Goal: Task Accomplishment & Management: Manage account settings

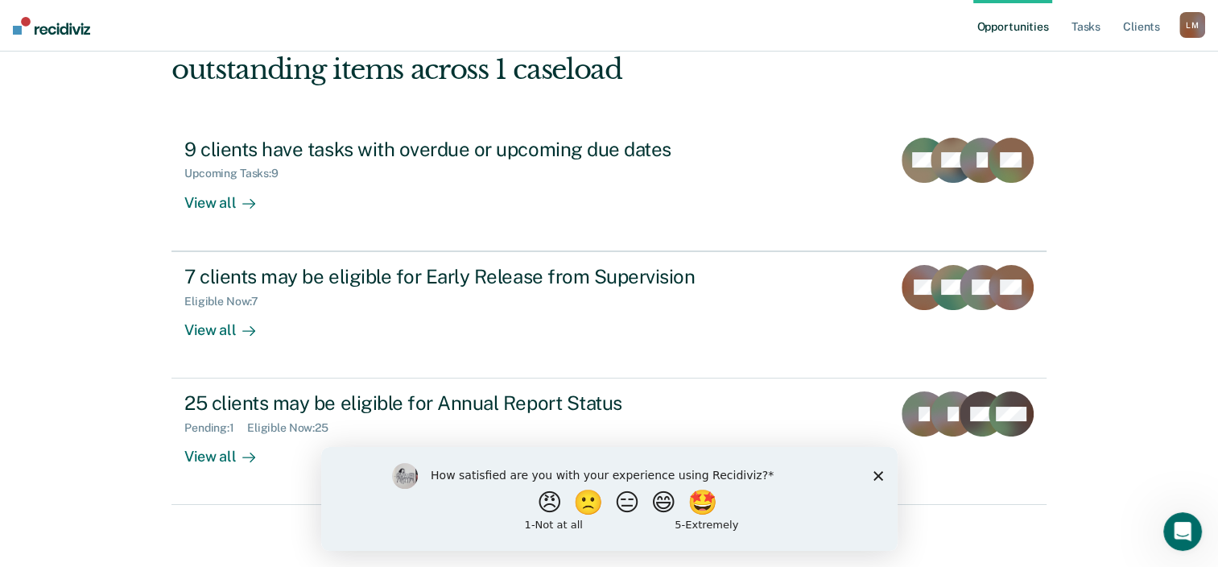
scroll to position [117, 0]
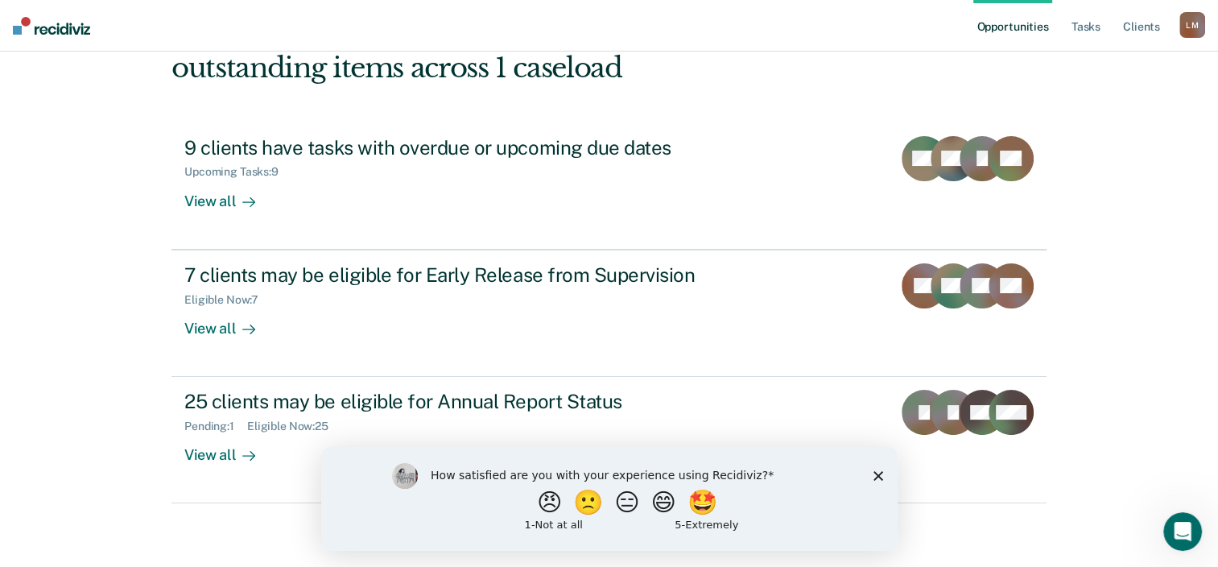
click at [878, 473] on icon "Close survey" at bounding box center [878, 475] width 10 height 10
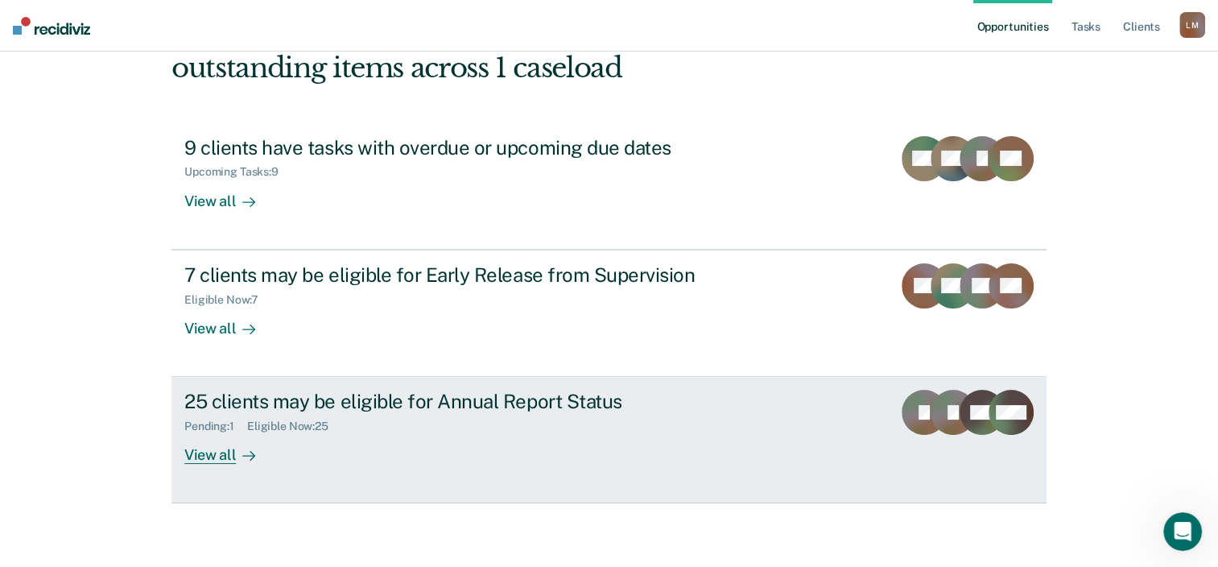
click at [224, 450] on div "View all" at bounding box center [229, 448] width 90 height 31
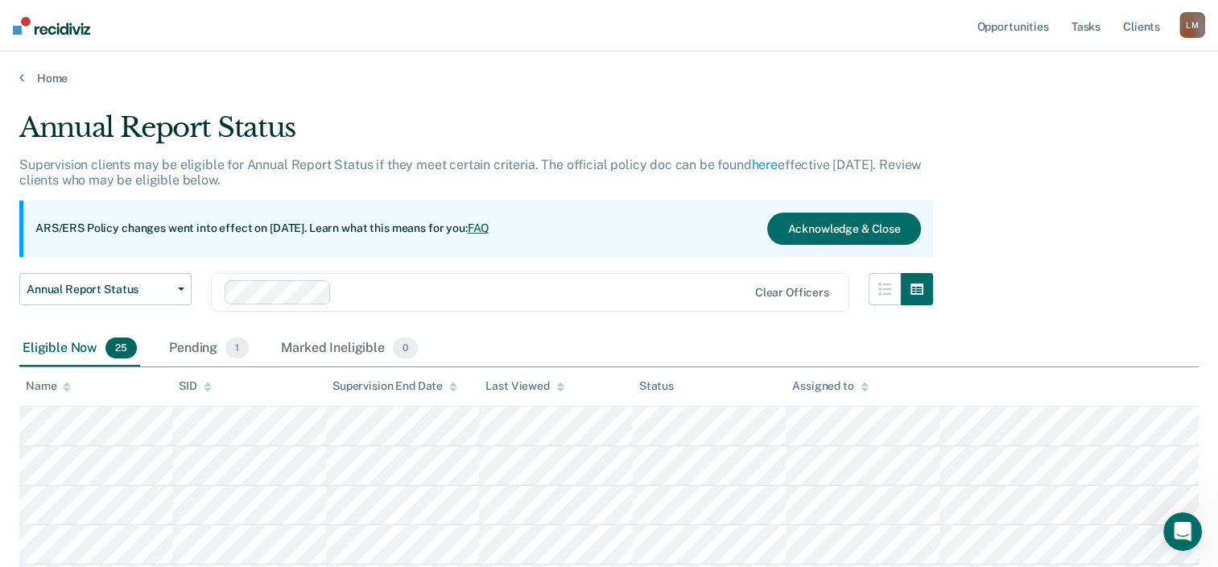
scroll to position [81, 0]
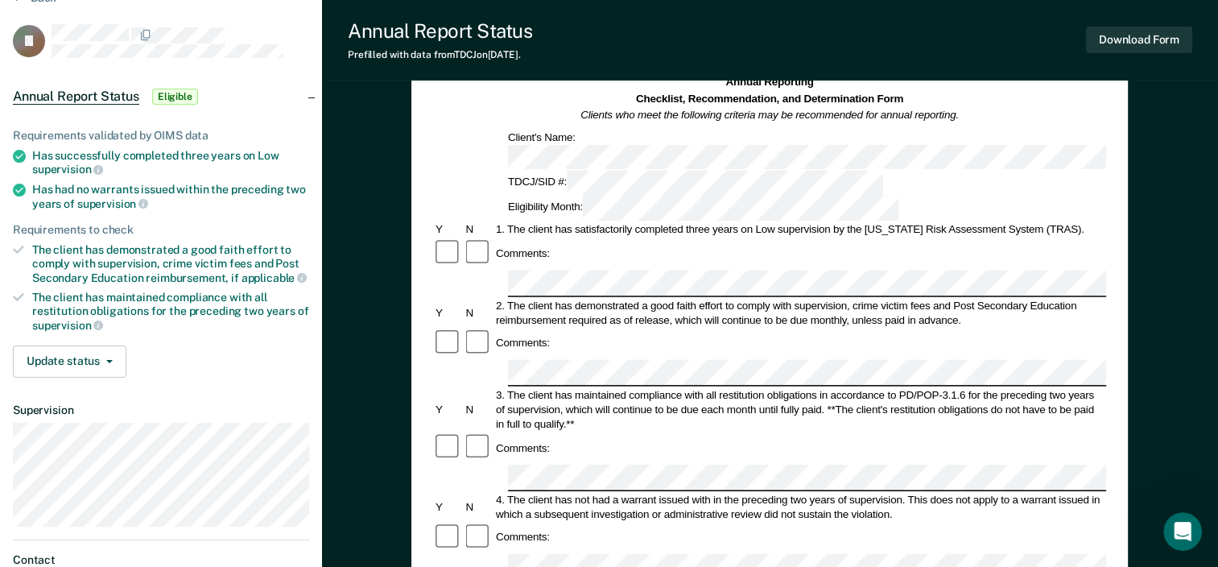
scroll to position [161, 0]
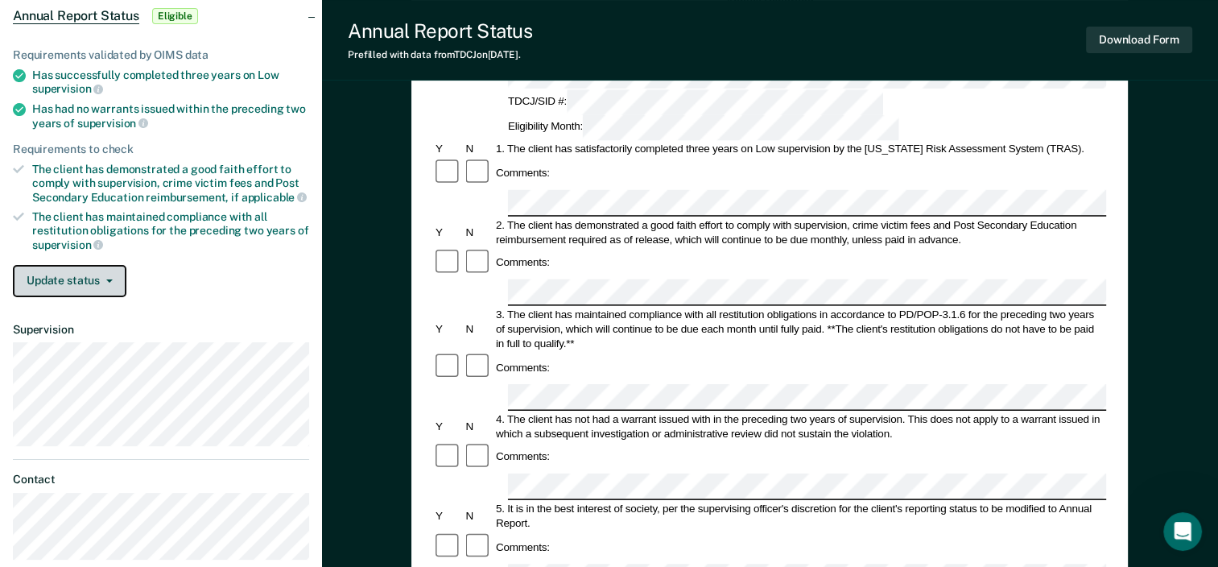
click at [106, 273] on button "Update status" at bounding box center [70, 281] width 114 height 32
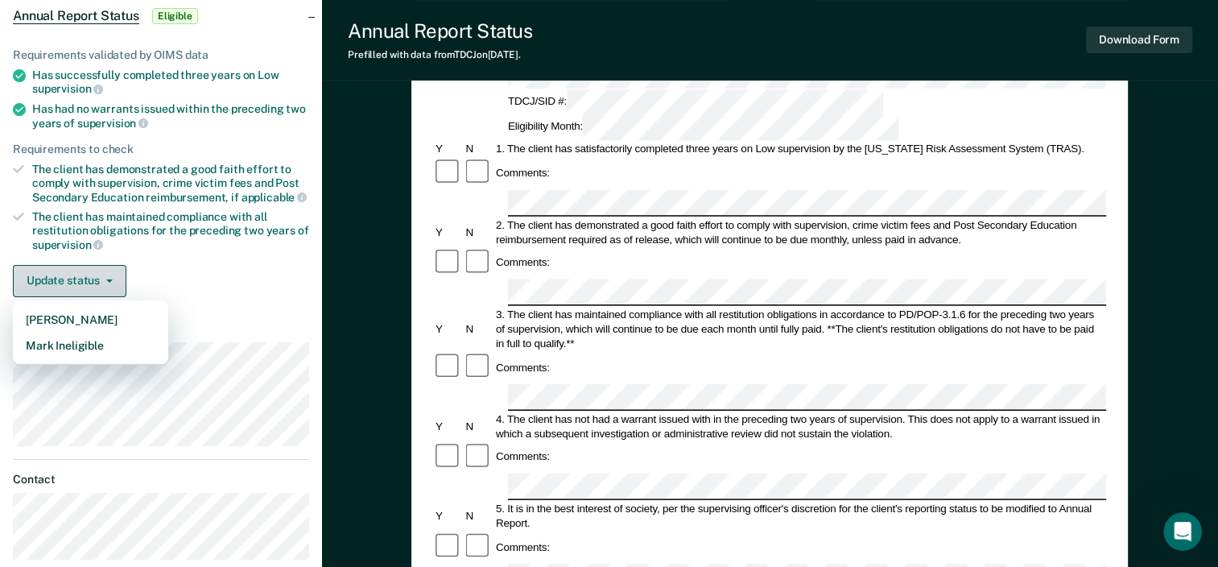
click at [106, 273] on button "Update status" at bounding box center [70, 281] width 114 height 32
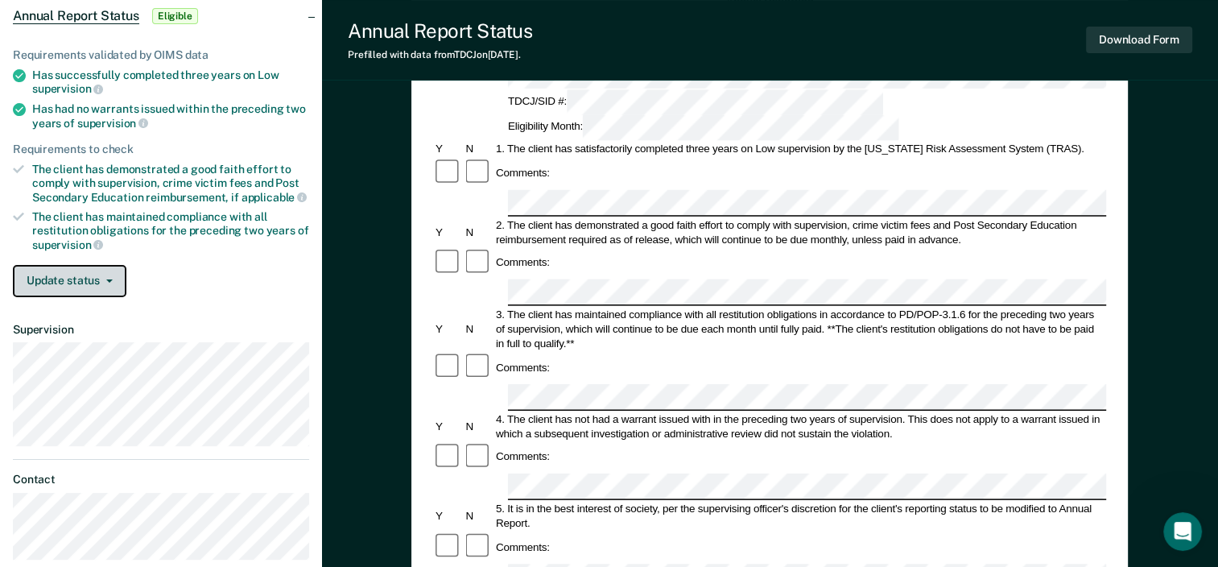
click at [106, 279] on icon "button" at bounding box center [109, 280] width 6 height 3
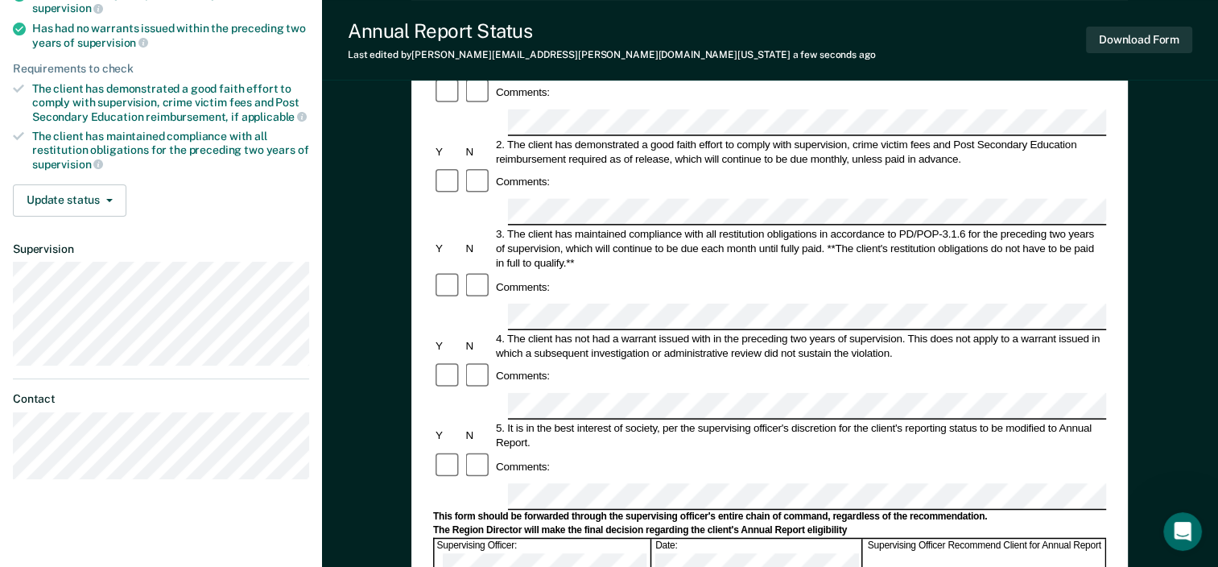
scroll to position [81, 0]
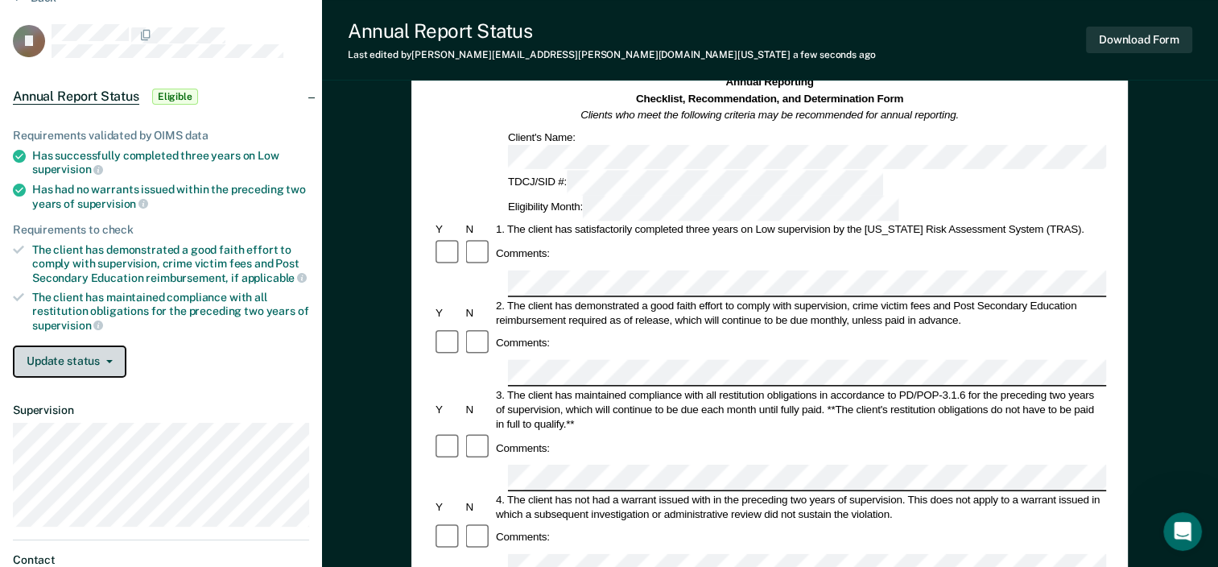
click at [106, 360] on icon "button" at bounding box center [109, 361] width 6 height 3
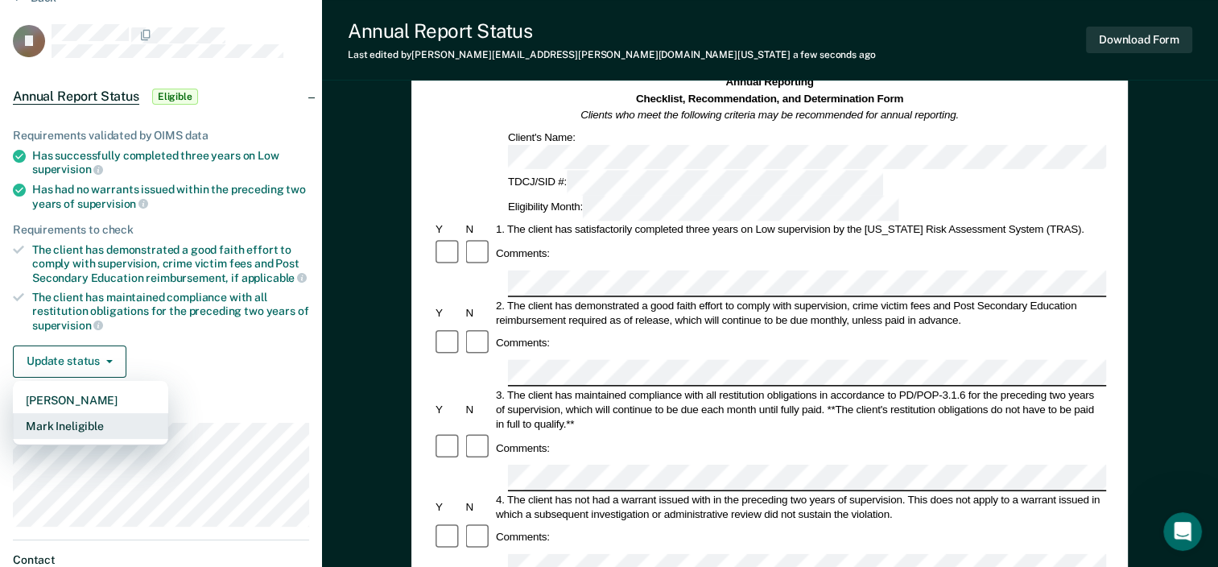
click at [97, 417] on button "Mark Ineligible" at bounding box center [90, 426] width 155 height 26
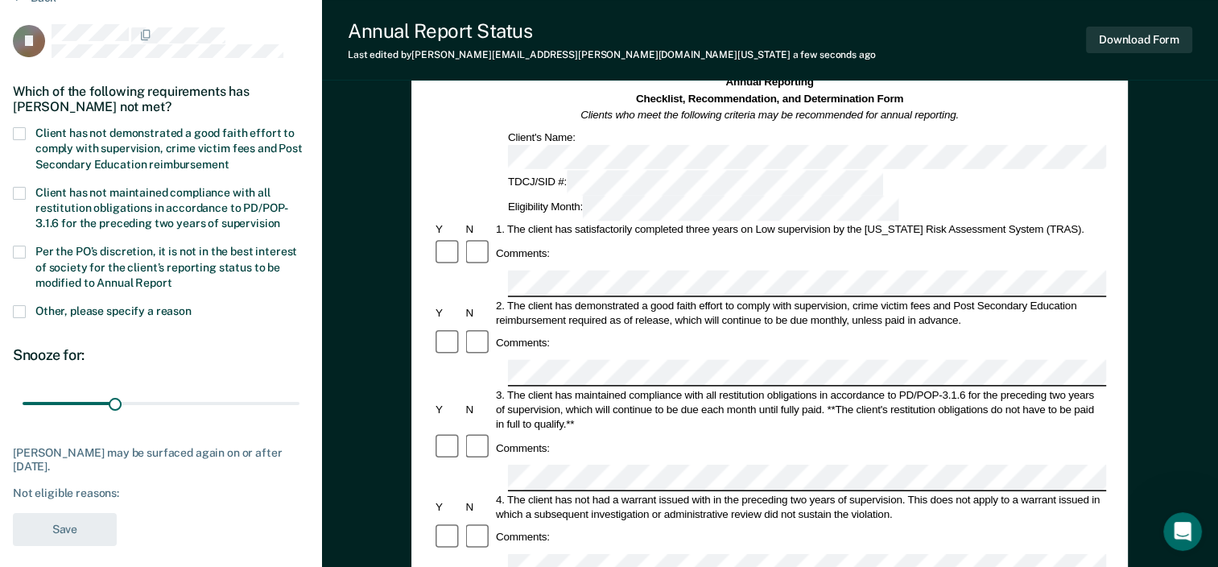
click at [18, 251] on span at bounding box center [19, 252] width 13 height 13
click at [172, 277] on input "Per the PO’s discretion, it is not in the best interest of society for the clie…" at bounding box center [172, 277] width 0 height 0
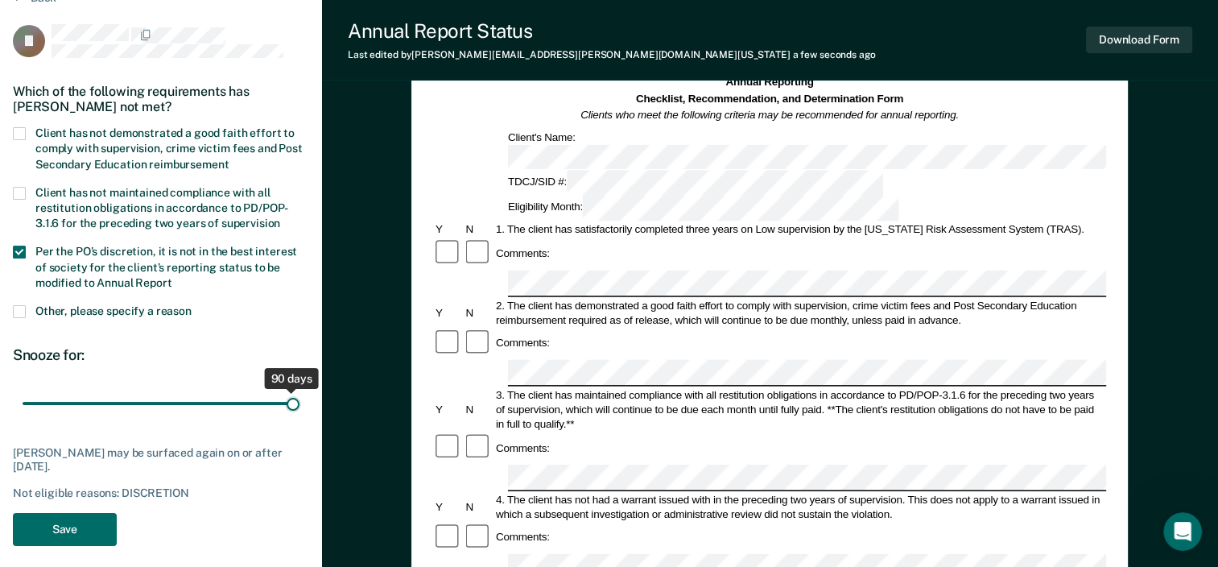
drag, startPoint x: 116, startPoint y: 403, endPoint x: 294, endPoint y: 403, distance: 177.9
type input "90"
click at [294, 403] on input "range" at bounding box center [161, 404] width 277 height 28
click at [20, 132] on span at bounding box center [19, 133] width 13 height 13
click at [229, 159] on input "Client has not demonstrated a good faith effort to comply with supervision, cri…" at bounding box center [229, 159] width 0 height 0
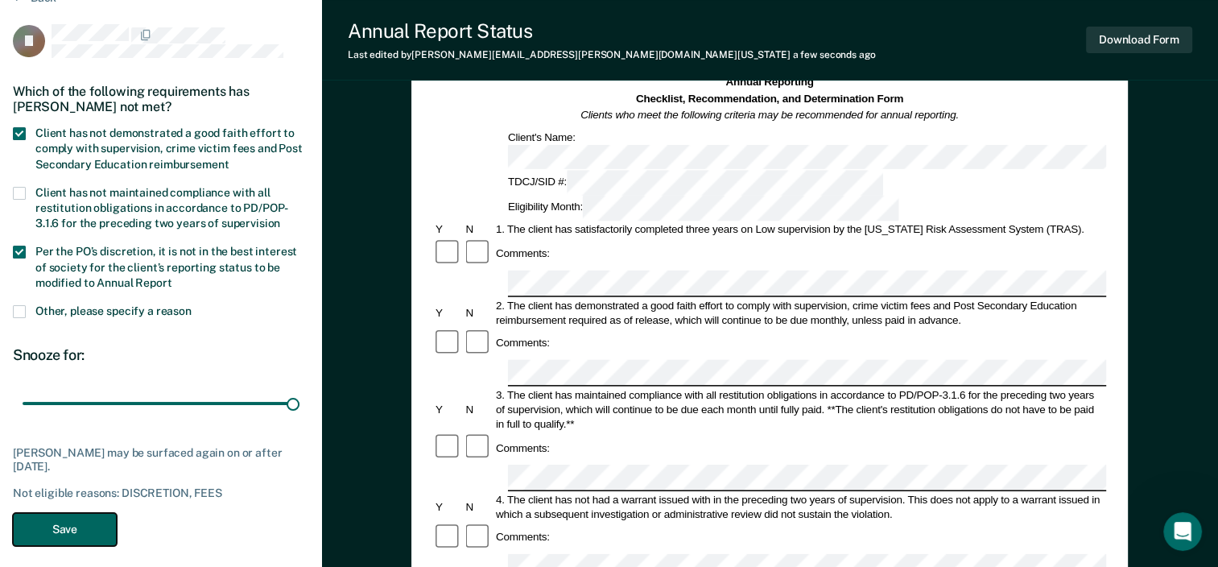
click at [67, 525] on button "Save" at bounding box center [65, 529] width 104 height 33
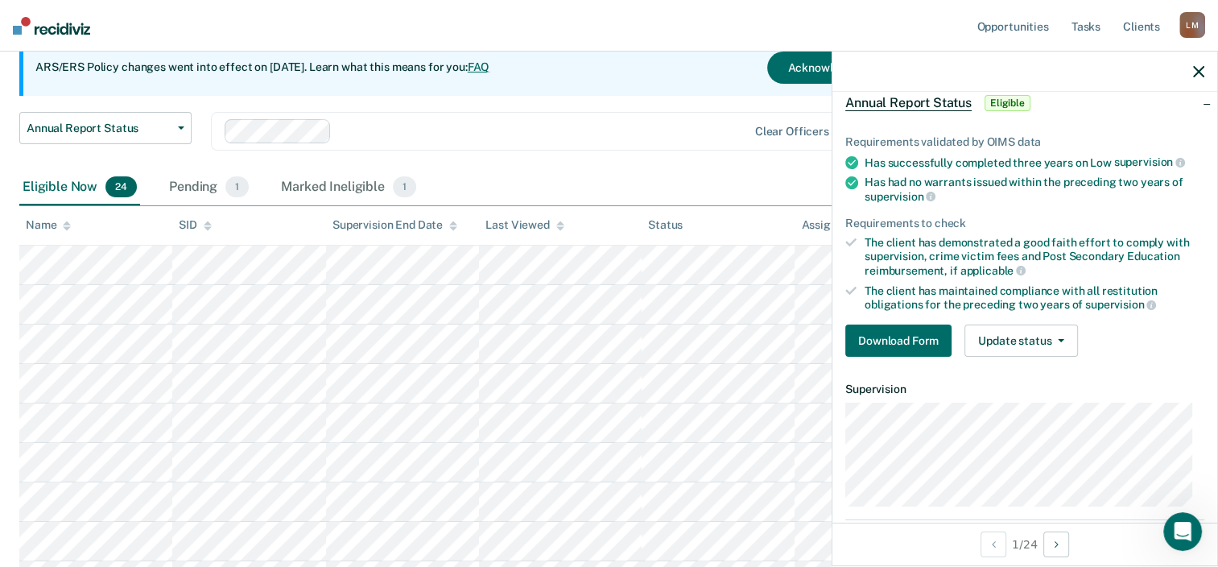
scroll to position [161, 0]
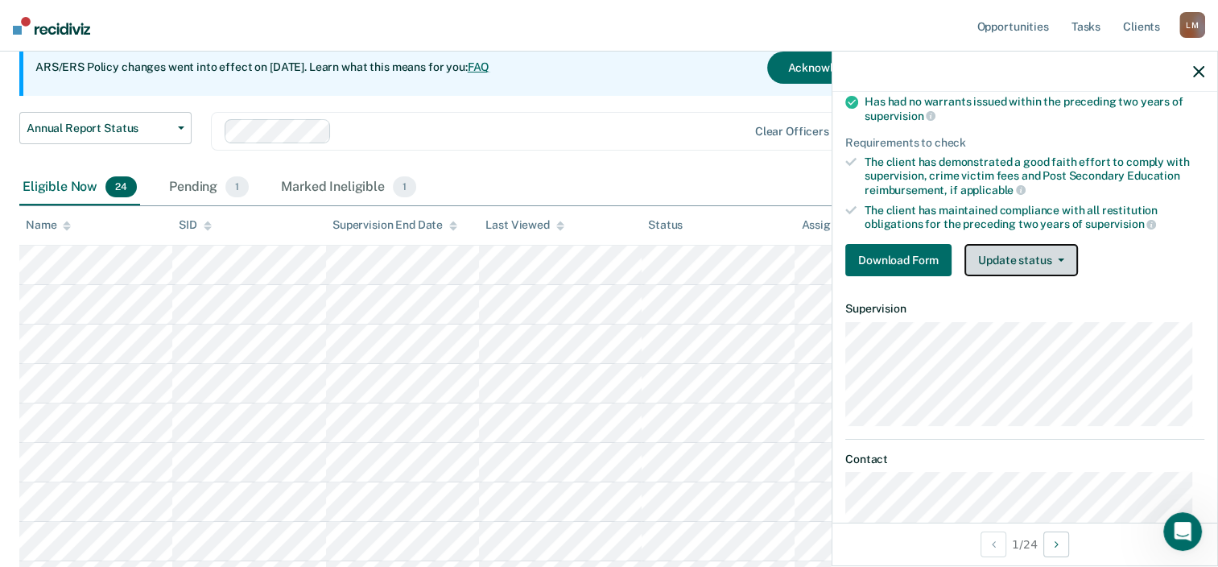
click at [1062, 253] on button "Update status" at bounding box center [1022, 260] width 114 height 32
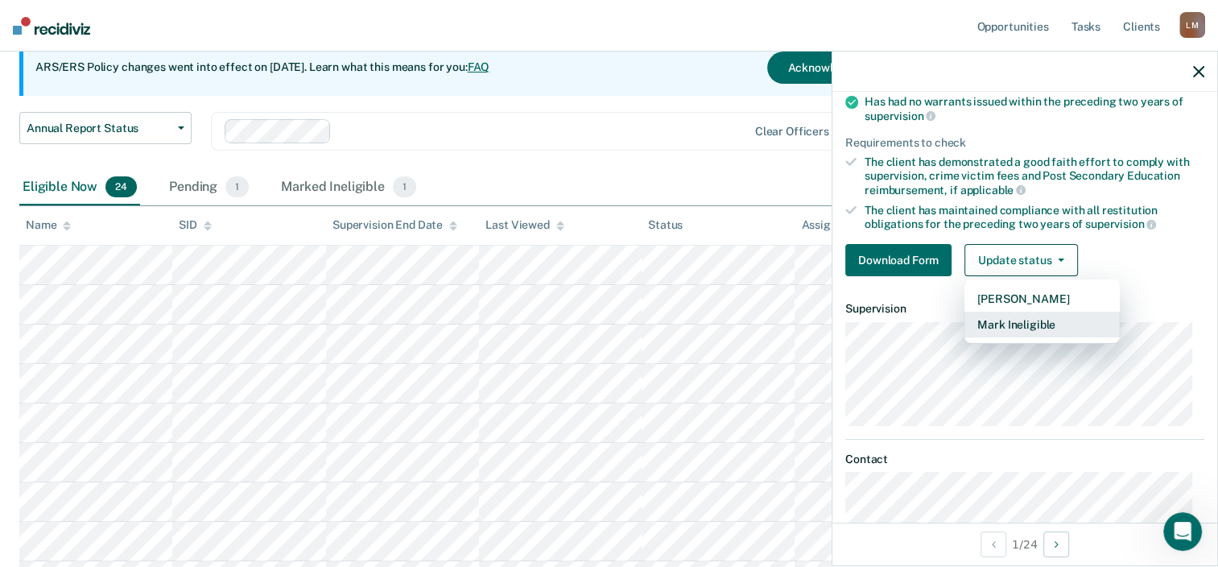
click at [1010, 316] on button "Mark Ineligible" at bounding box center [1042, 325] width 155 height 26
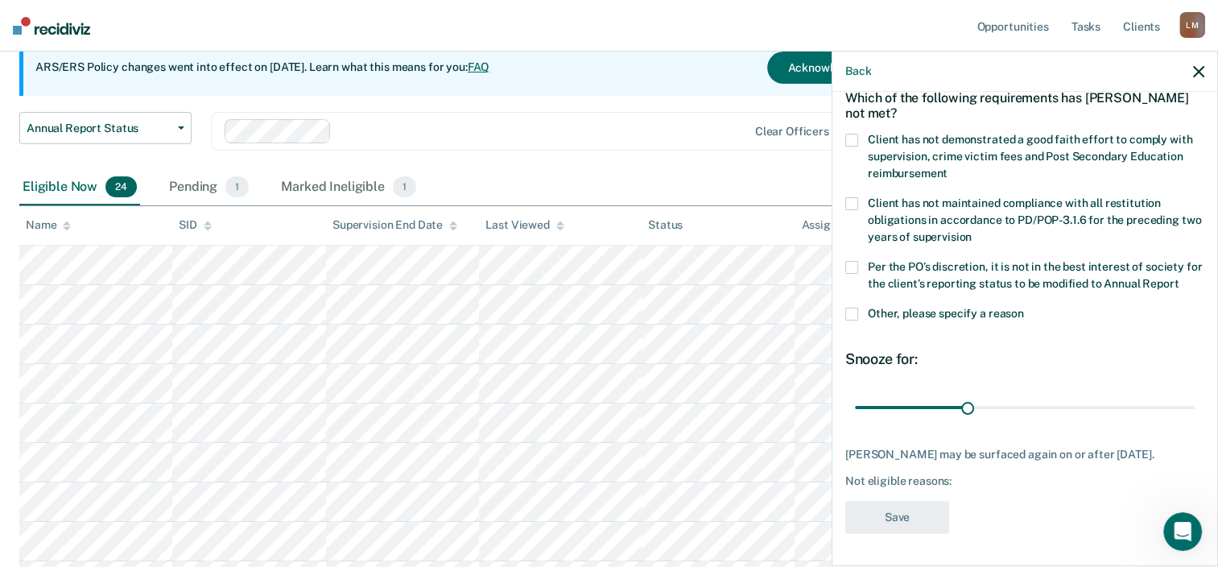
scroll to position [109, 0]
click at [852, 134] on span at bounding box center [851, 140] width 13 height 13
click at [948, 167] on input "Client has not demonstrated a good faith effort to comply with supervision, cri…" at bounding box center [948, 167] width 0 height 0
click at [853, 261] on span at bounding box center [851, 267] width 13 height 13
click at [1179, 278] on input "Per the PO’s discretion, it is not in the best interest of society for the clie…" at bounding box center [1179, 278] width 0 height 0
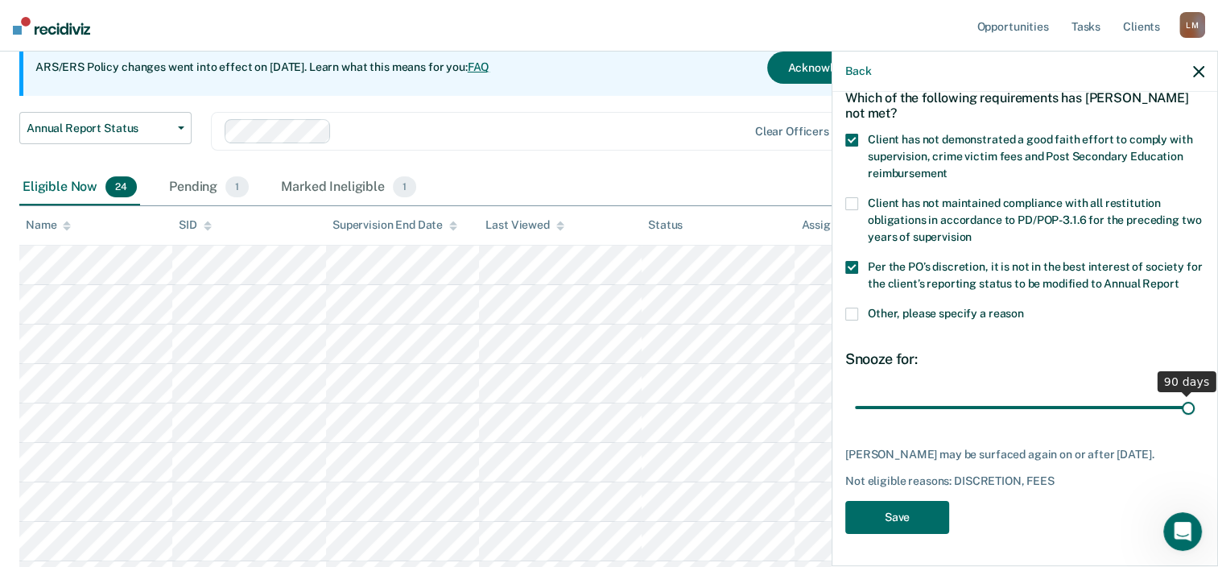
drag, startPoint x: 965, startPoint y: 395, endPoint x: 1196, endPoint y: 389, distance: 231.2
type input "90"
click at [1195, 394] on input "range" at bounding box center [1025, 408] width 340 height 28
click at [896, 514] on button "Save" at bounding box center [897, 517] width 104 height 33
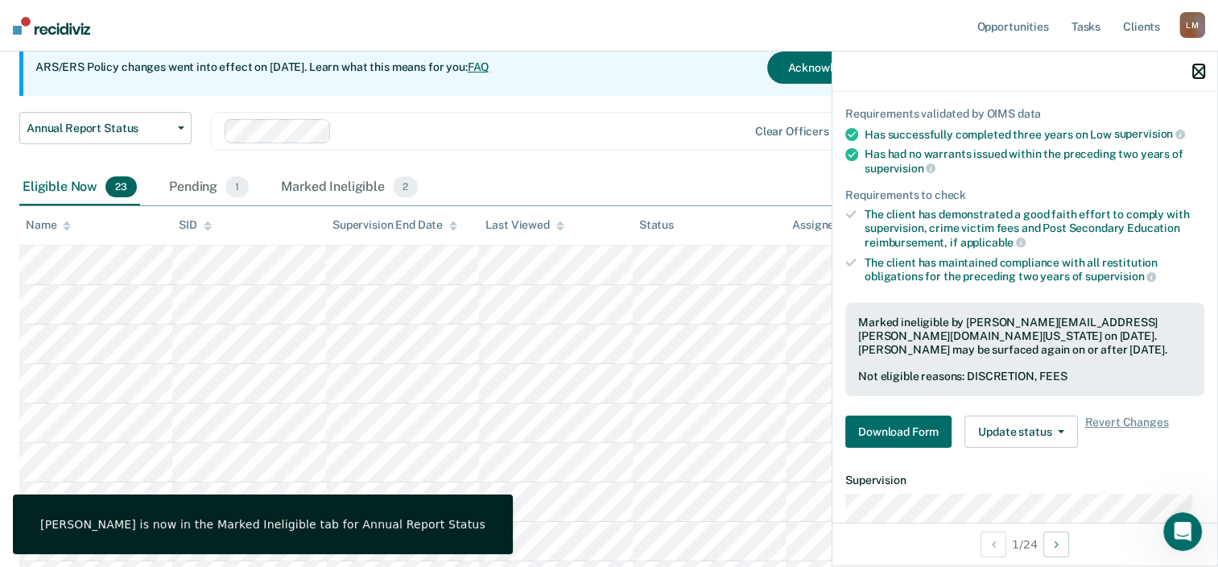
click at [1200, 68] on icon "button" at bounding box center [1198, 71] width 11 height 11
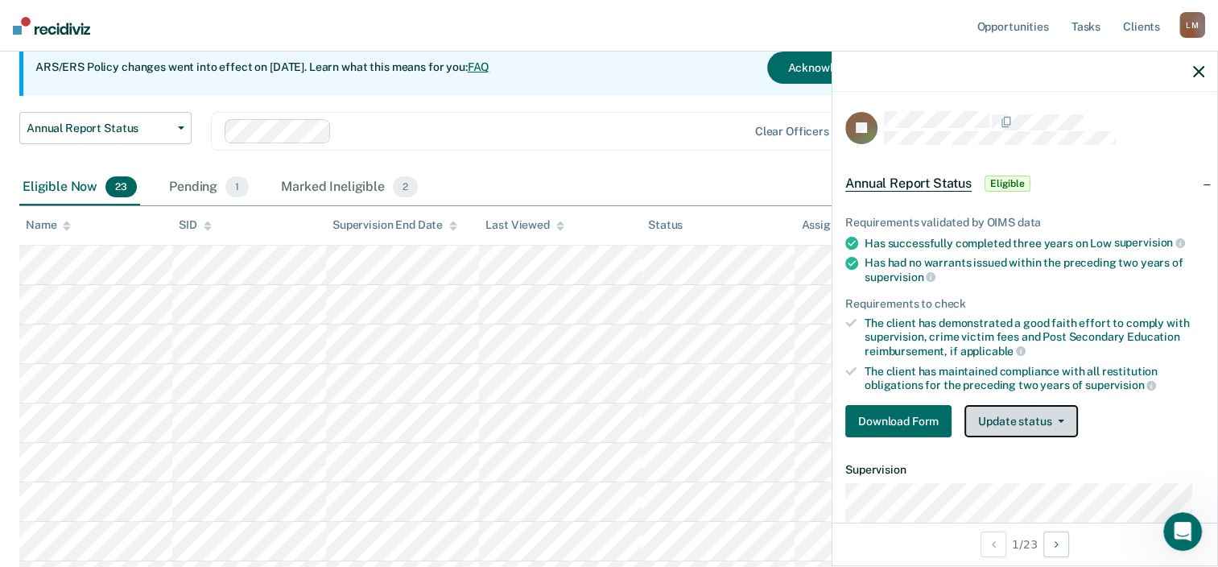
click at [1059, 419] on icon "button" at bounding box center [1061, 420] width 6 height 3
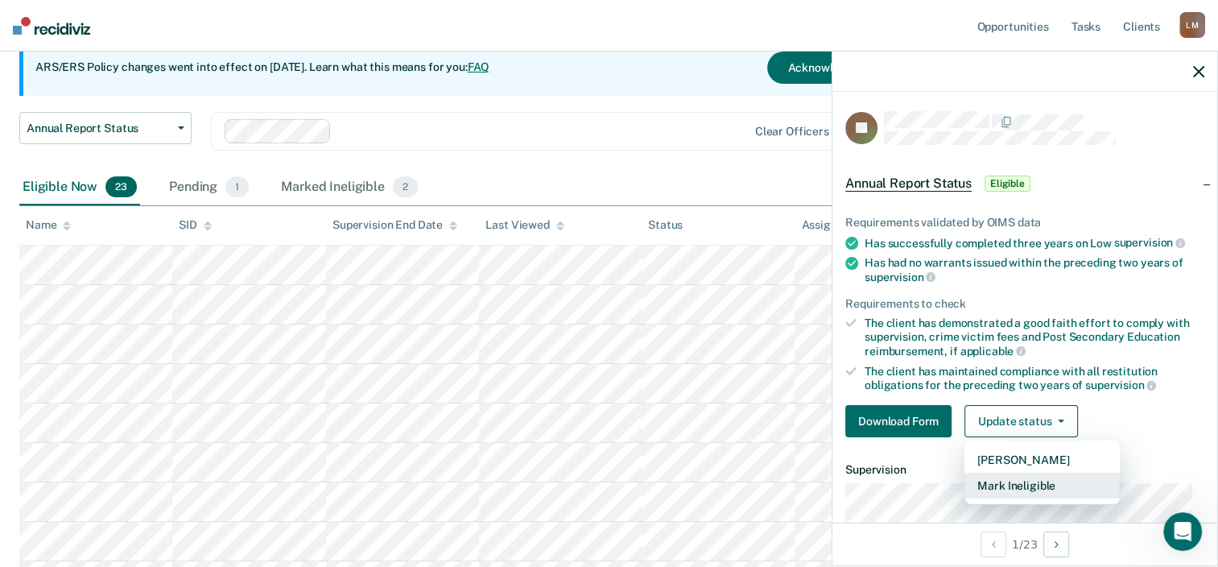
click at [1030, 480] on button "Mark Ineligible" at bounding box center [1042, 486] width 155 height 26
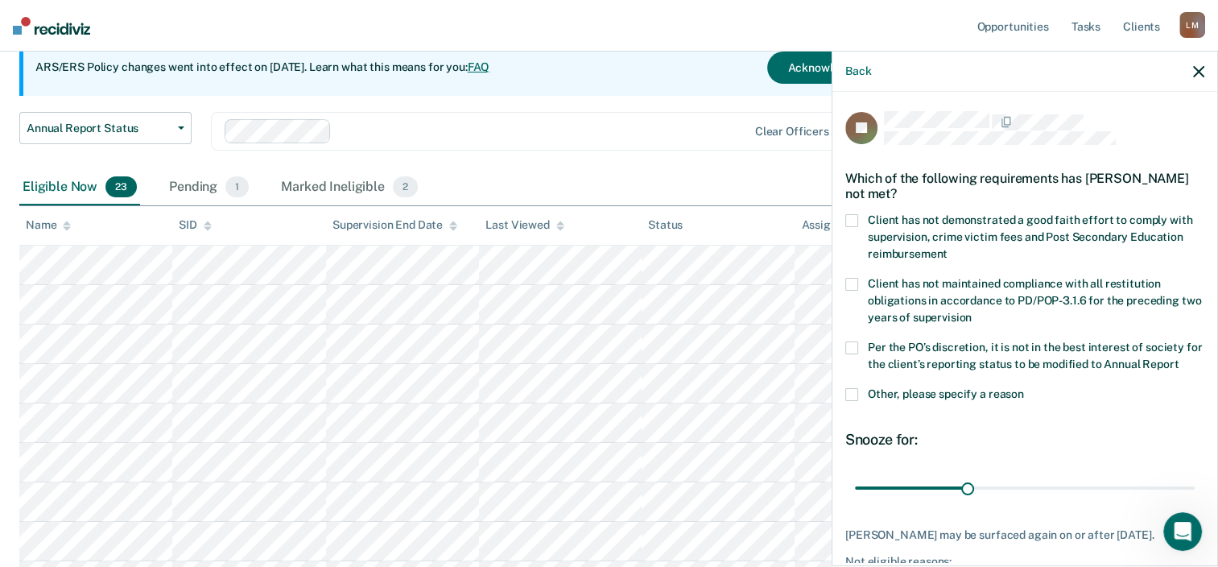
click at [853, 222] on span at bounding box center [851, 220] width 13 height 13
click at [948, 248] on input "Client has not demonstrated a good faith effort to comply with supervision, cri…" at bounding box center [948, 248] width 0 height 0
click at [854, 345] on span at bounding box center [851, 347] width 13 height 13
click at [1179, 358] on input "Per the PO’s discretion, it is not in the best interest of society for the clie…" at bounding box center [1179, 358] width 0 height 0
drag, startPoint x: 963, startPoint y: 503, endPoint x: 1070, endPoint y: 503, distance: 107.1
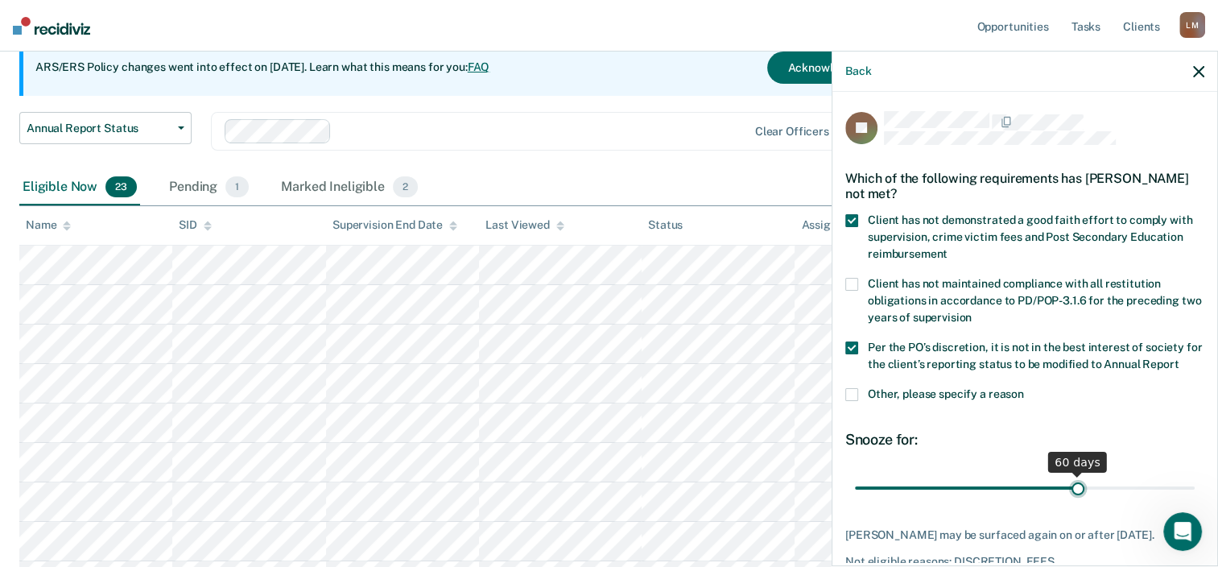
type input "60"
click at [1070, 502] on input "range" at bounding box center [1025, 488] width 340 height 28
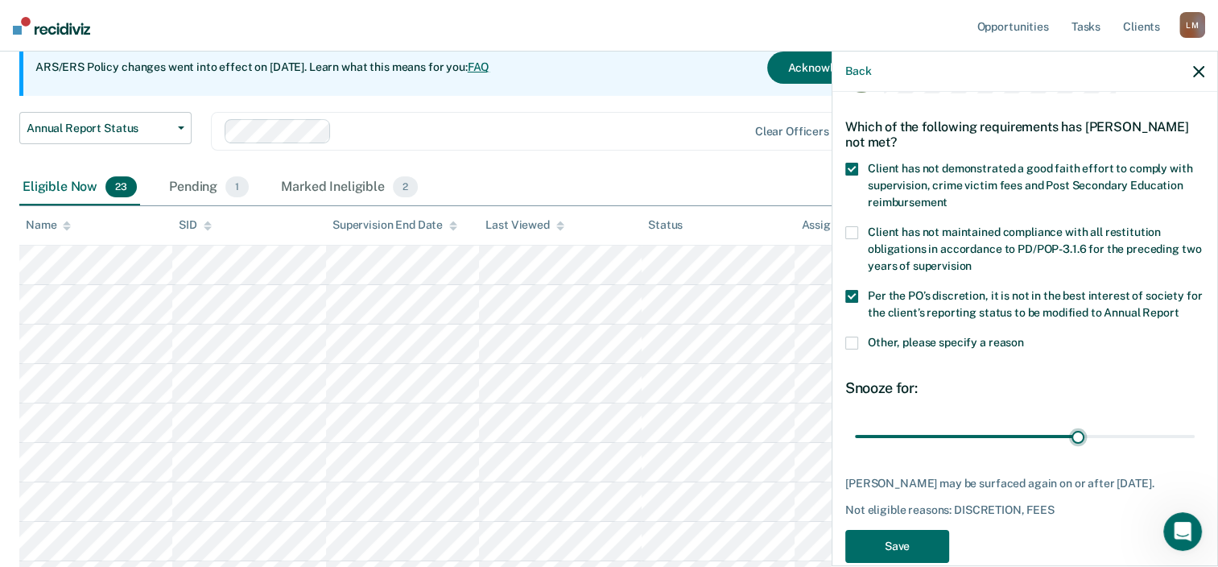
scroll to position [81, 0]
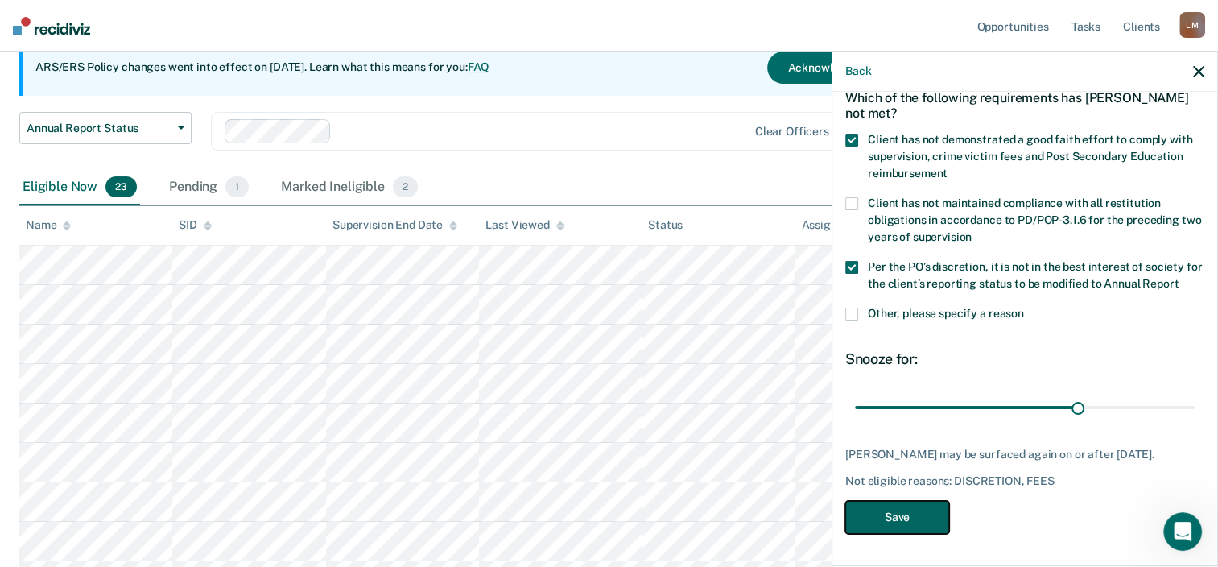
click at [899, 534] on button "Save" at bounding box center [897, 517] width 104 height 33
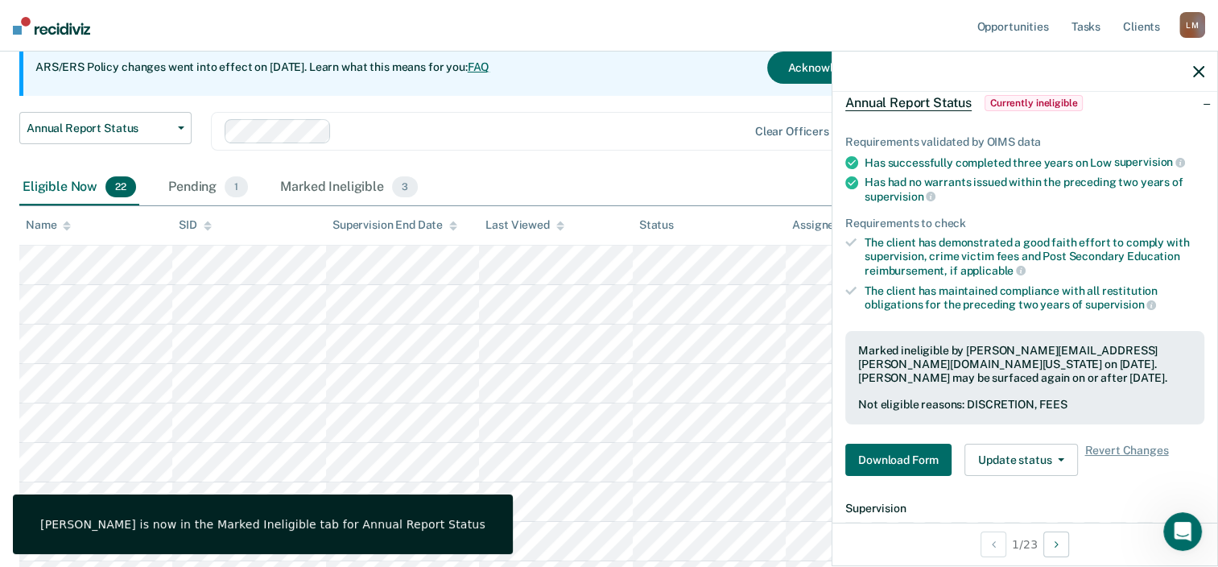
click at [672, 161] on div "Annual Report Status Early Release from Supervision Annual Report Status Clear …" at bounding box center [476, 141] width 914 height 58
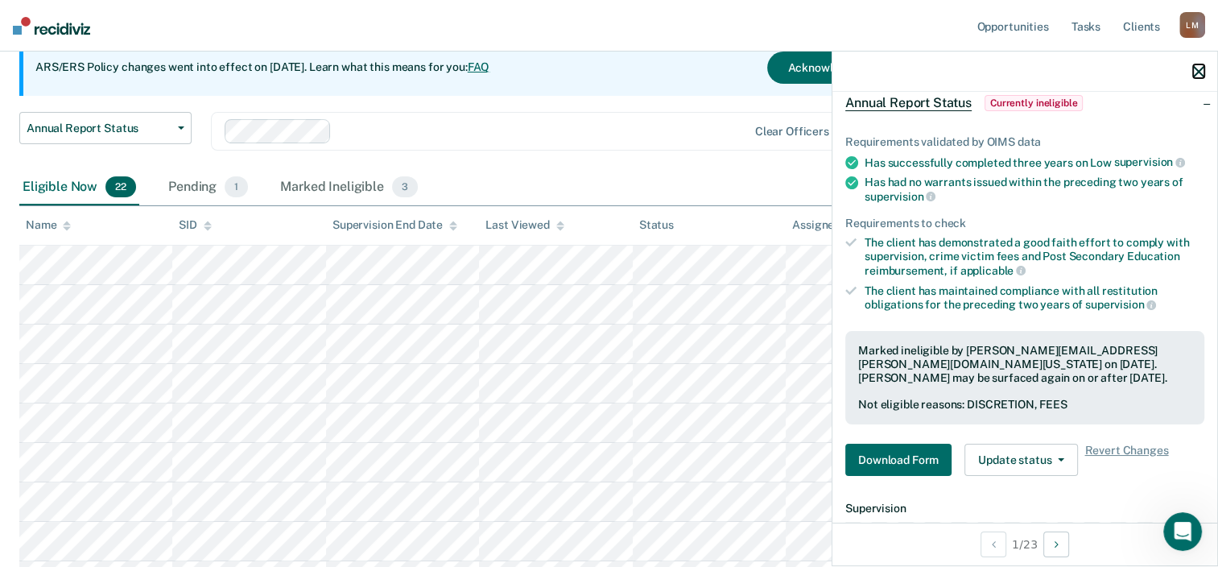
click at [1201, 70] on icon "button" at bounding box center [1198, 71] width 11 height 11
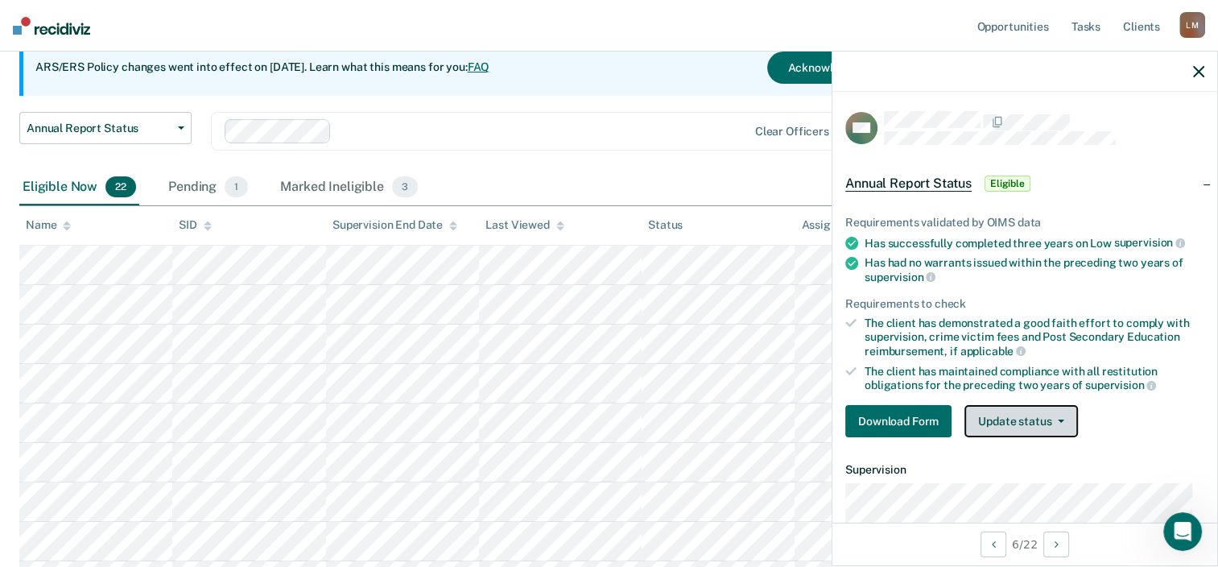
click at [1053, 412] on button "Update status" at bounding box center [1022, 421] width 114 height 32
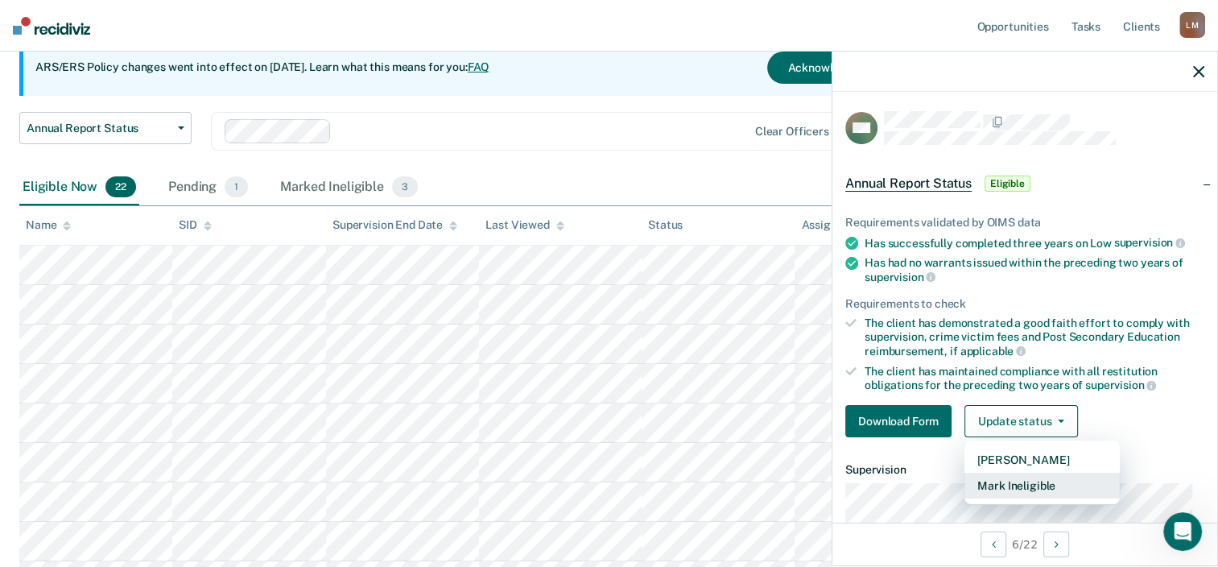
click at [1028, 483] on button "Mark Ineligible" at bounding box center [1042, 486] width 155 height 26
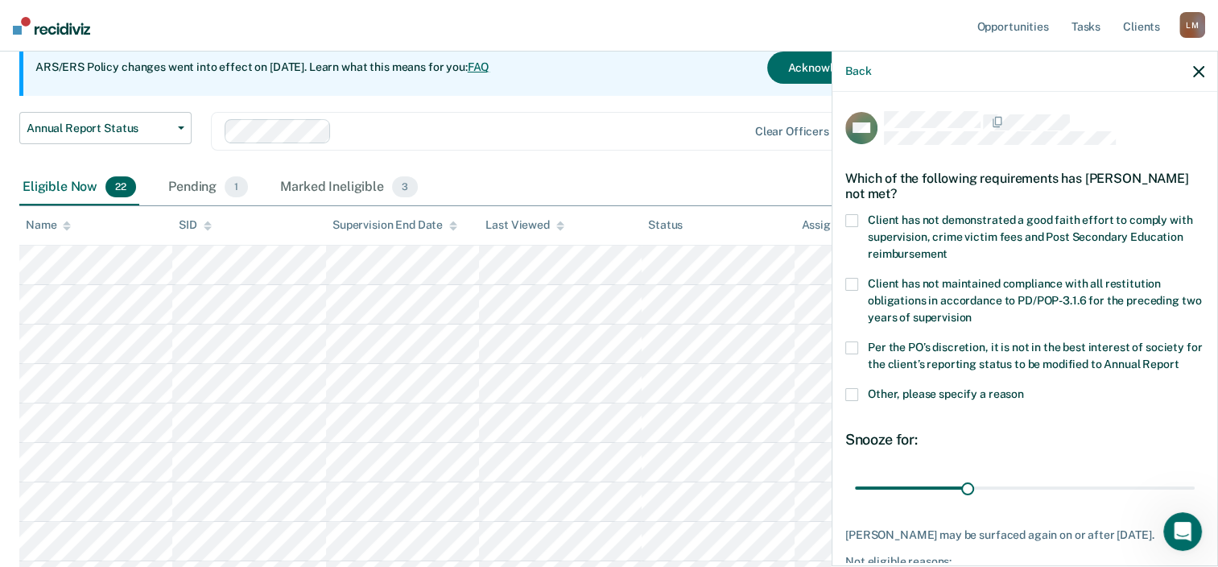
click at [856, 219] on span at bounding box center [851, 220] width 13 height 13
click at [948, 248] on input "Client has not demonstrated a good faith effort to comply with supervision, cri…" at bounding box center [948, 248] width 0 height 0
click at [857, 346] on span at bounding box center [851, 347] width 13 height 13
click at [1179, 358] on input "Per the PO’s discretion, it is not in the best interest of society for the clie…" at bounding box center [1179, 358] width 0 height 0
drag, startPoint x: 965, startPoint y: 503, endPoint x: 1071, endPoint y: 498, distance: 105.6
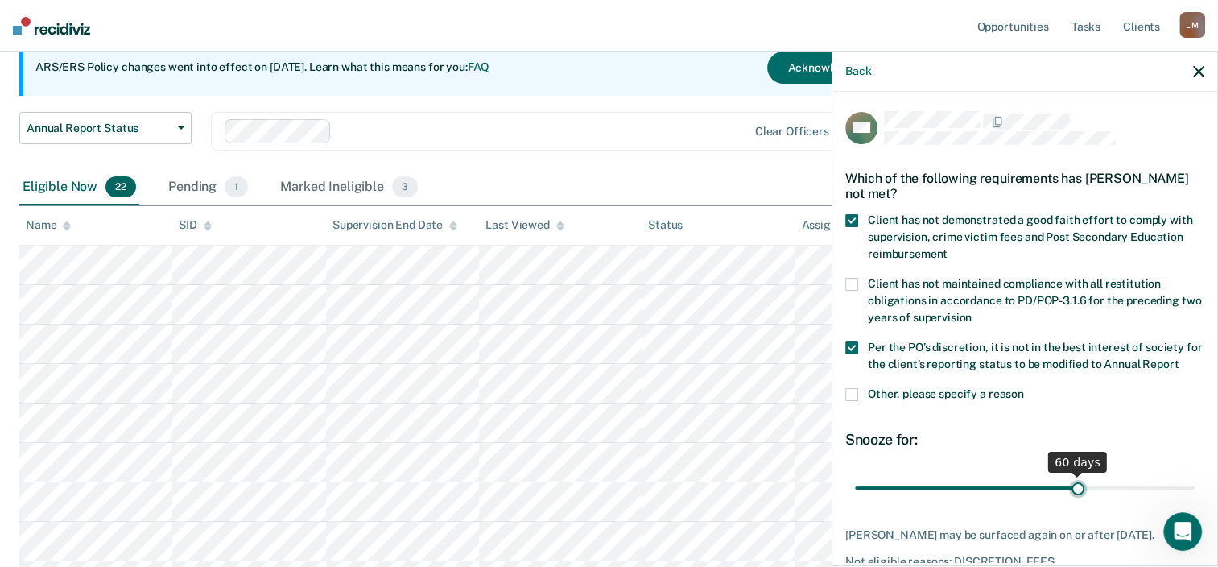
type input "60"
click at [1071, 498] on input "range" at bounding box center [1025, 488] width 340 height 28
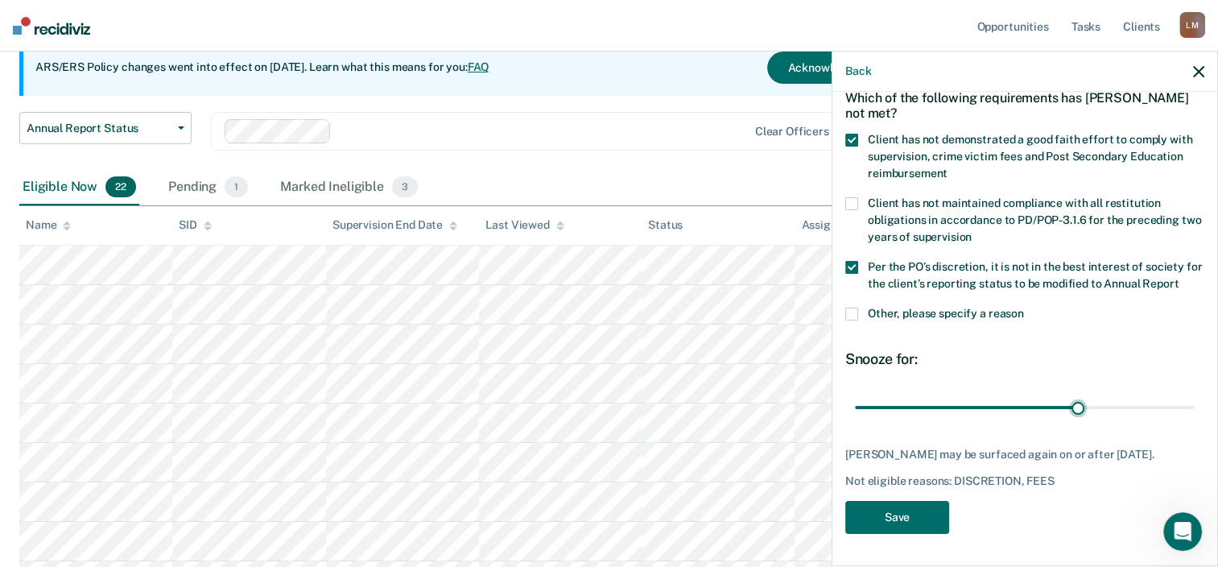
scroll to position [109, 0]
click at [908, 517] on button "Save" at bounding box center [897, 517] width 104 height 33
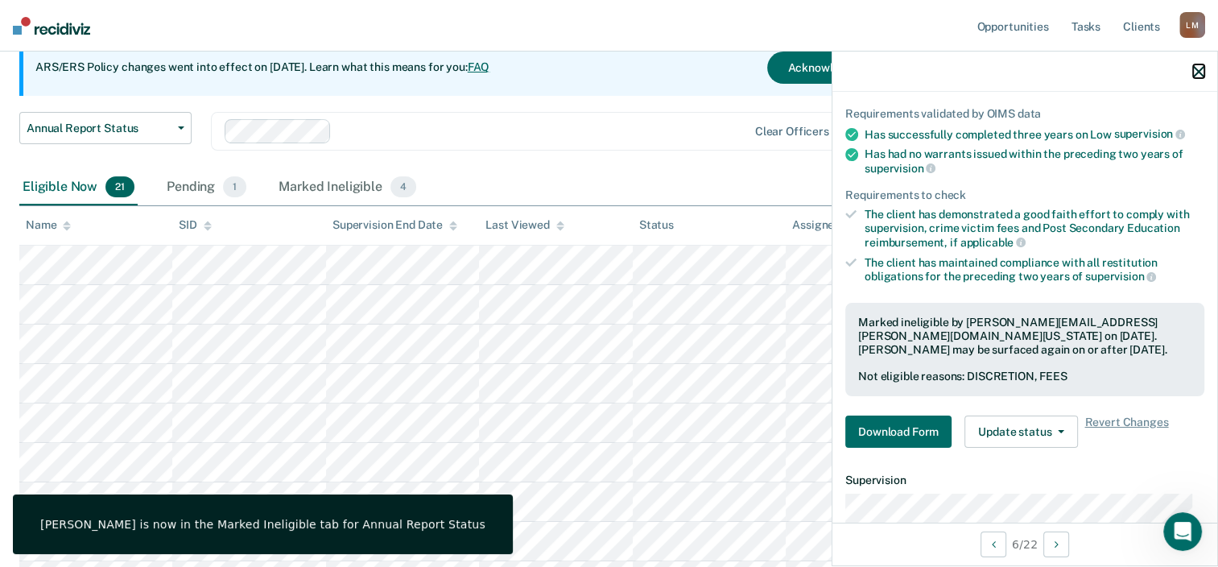
click at [1194, 68] on icon "button" at bounding box center [1198, 71] width 11 height 11
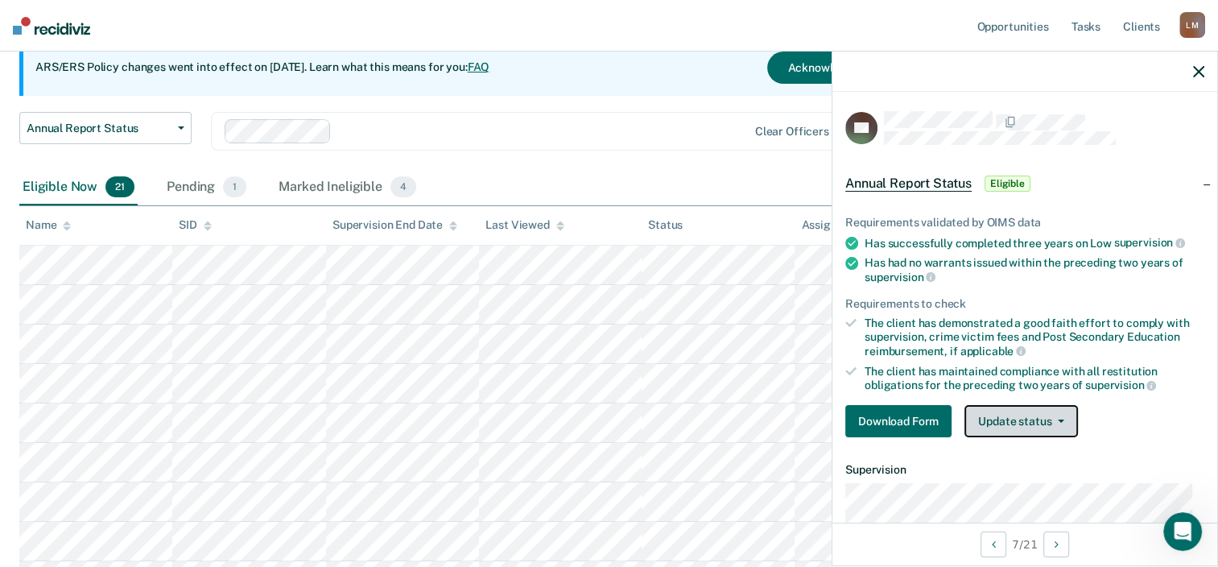
click at [1060, 419] on icon "button" at bounding box center [1061, 420] width 6 height 3
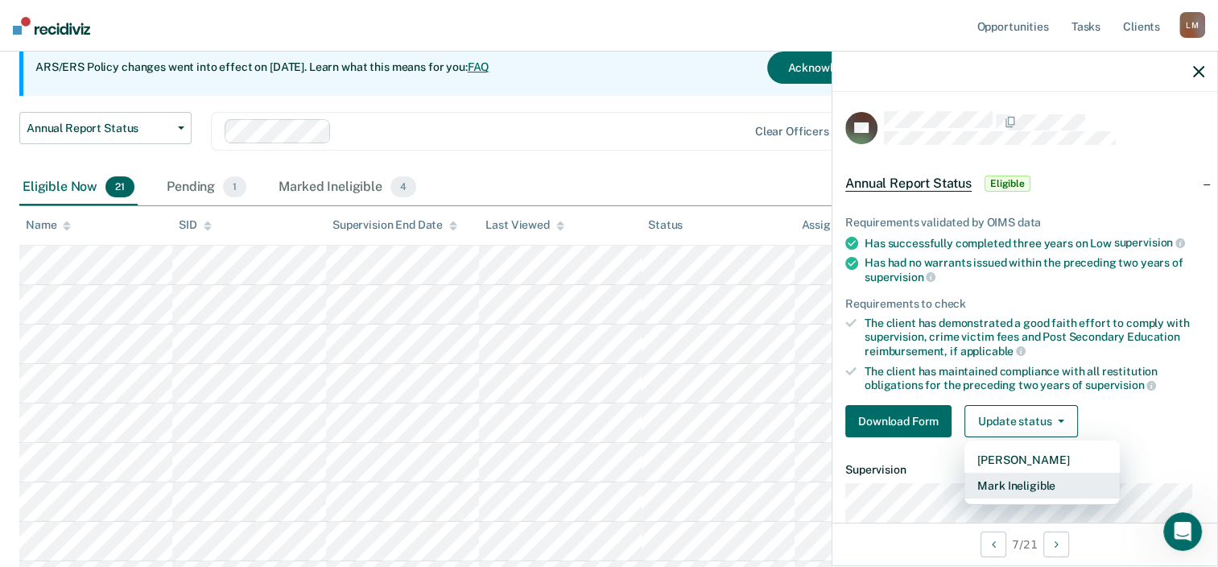
click at [1038, 475] on button "Mark Ineligible" at bounding box center [1042, 486] width 155 height 26
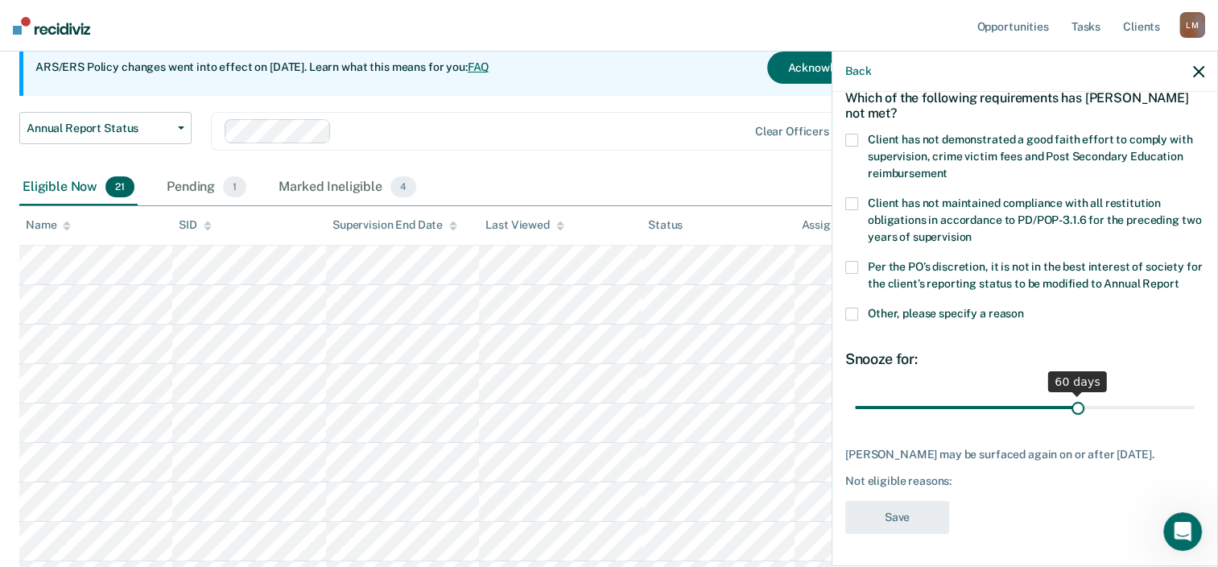
drag, startPoint x: 962, startPoint y: 396, endPoint x: 1069, endPoint y: 394, distance: 107.1
type input "60"
click at [1069, 394] on input "range" at bounding box center [1025, 408] width 340 height 28
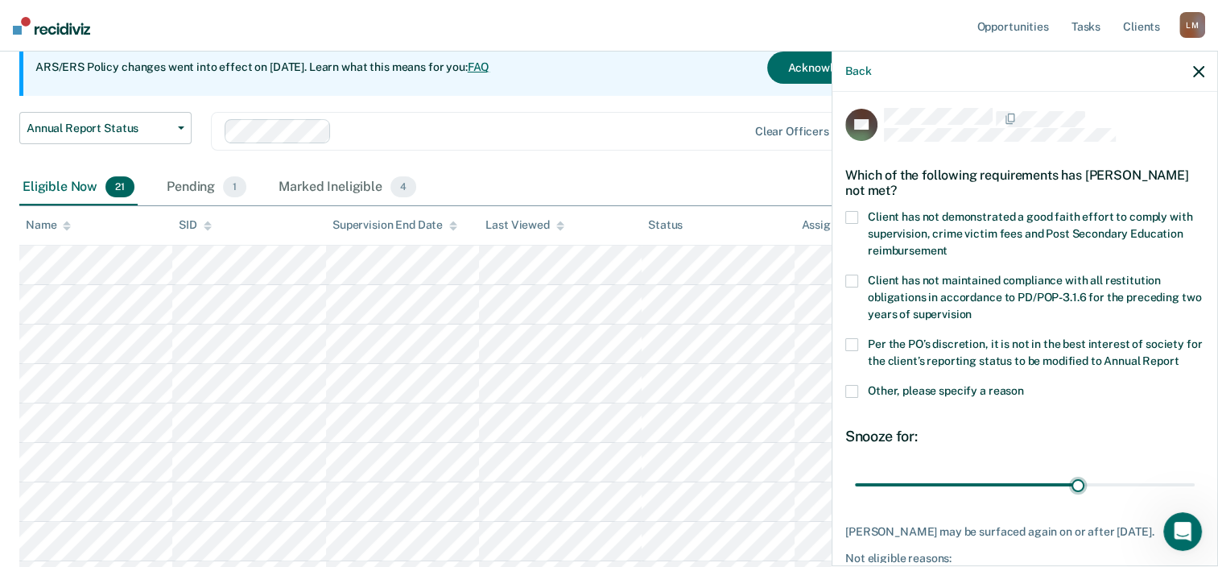
scroll to position [0, 0]
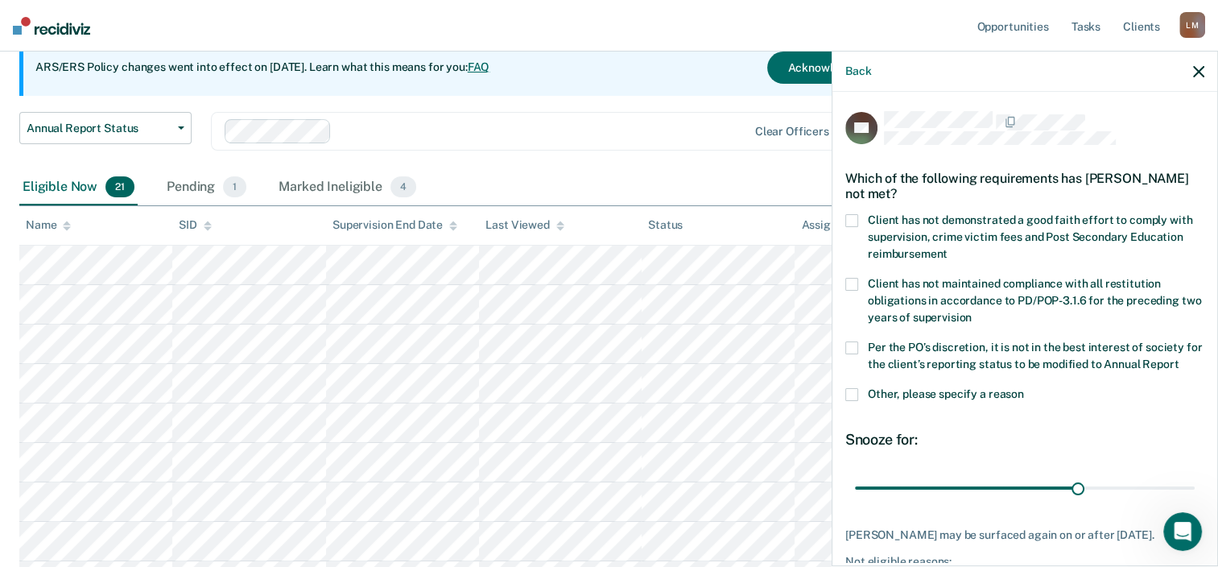
click at [853, 219] on span at bounding box center [851, 220] width 13 height 13
click at [948, 248] on input "Client has not demonstrated a good faith effort to comply with supervision, cri…" at bounding box center [948, 248] width 0 height 0
click at [852, 350] on span at bounding box center [851, 347] width 13 height 13
click at [1179, 358] on input "Per the PO’s discretion, it is not in the best interest of society for the clie…" at bounding box center [1179, 358] width 0 height 0
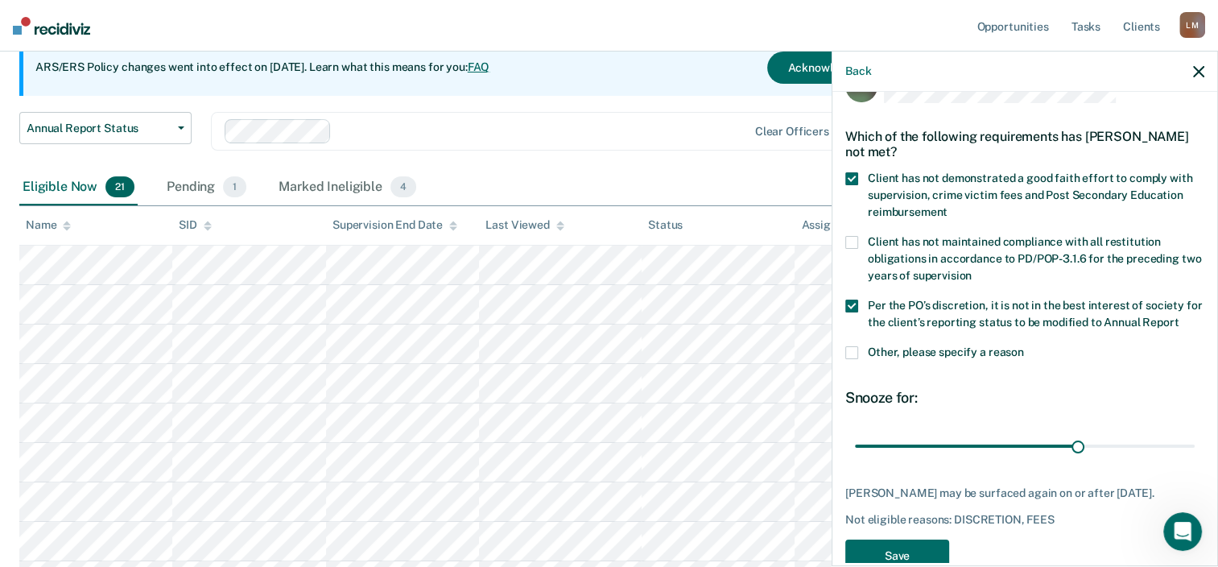
scroll to position [109, 0]
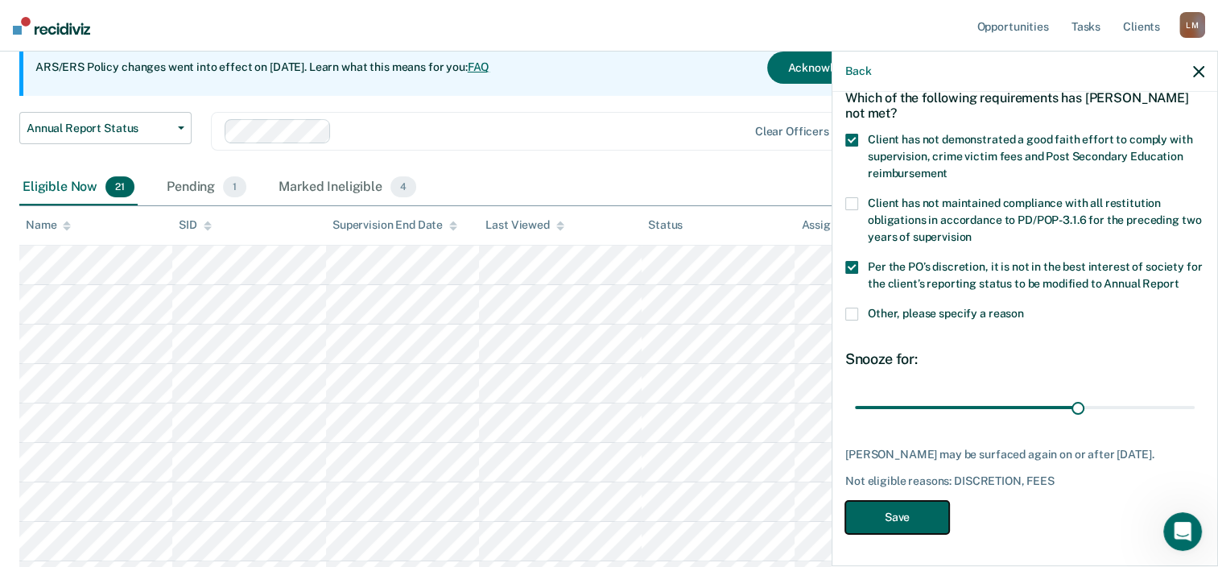
click at [892, 514] on button "Save" at bounding box center [897, 517] width 104 height 33
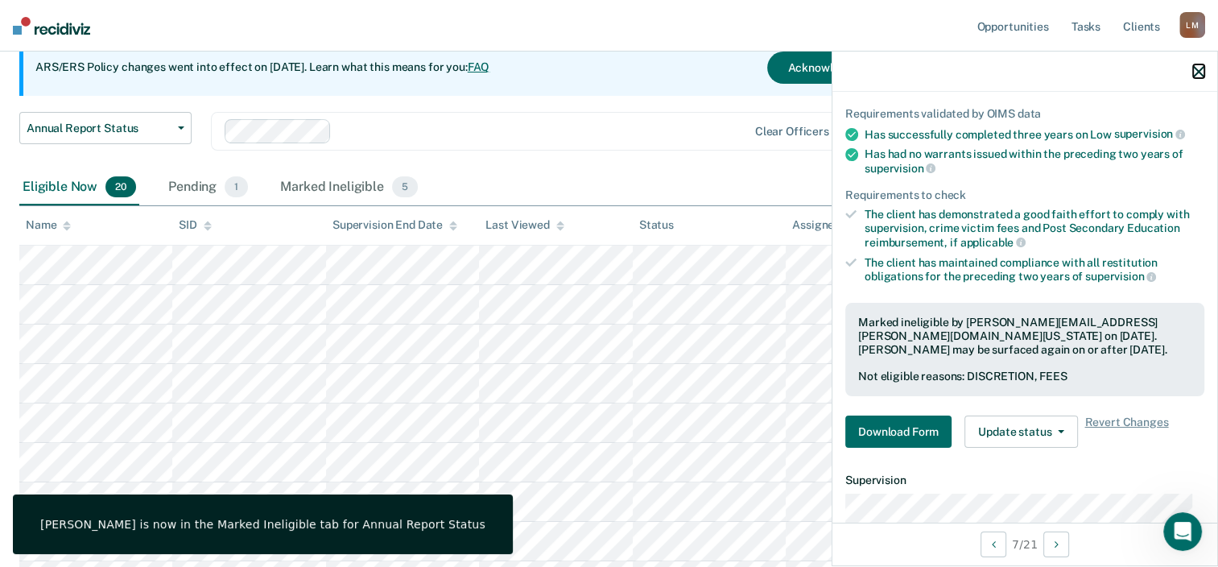
click at [1199, 66] on icon "button" at bounding box center [1198, 71] width 11 height 11
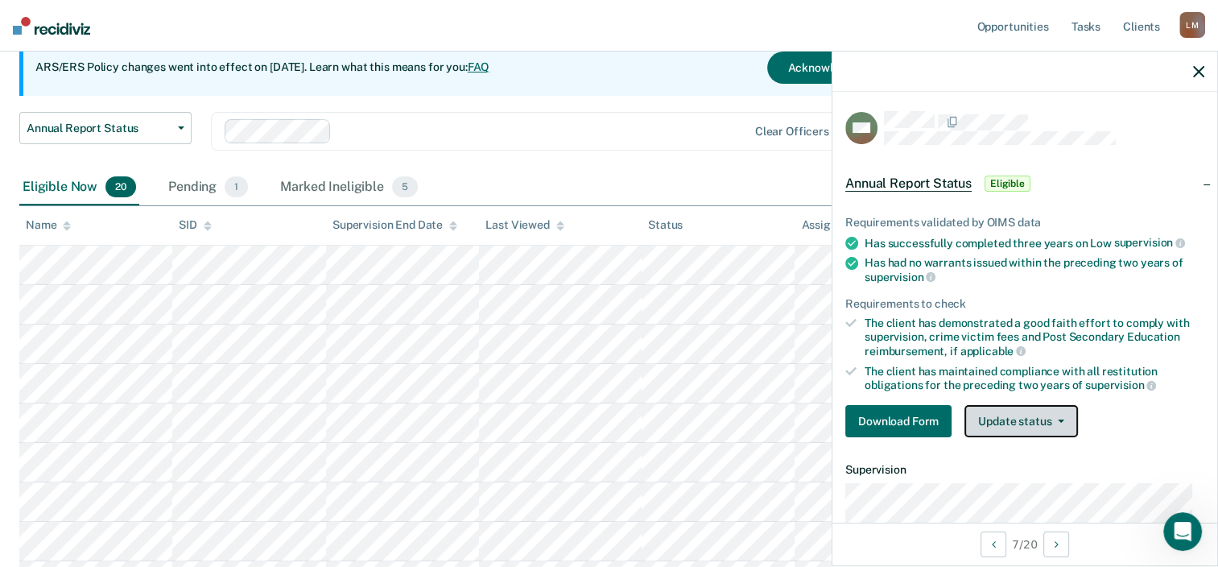
click at [1008, 414] on button "Update status" at bounding box center [1022, 421] width 114 height 32
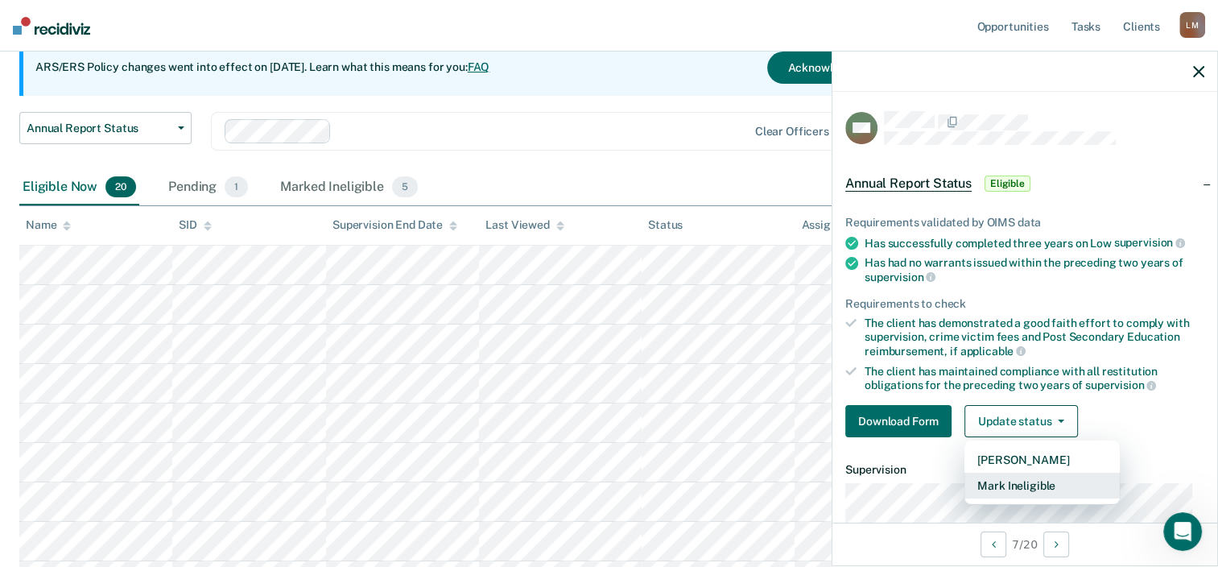
click at [1023, 481] on button "Mark Ineligible" at bounding box center [1042, 486] width 155 height 26
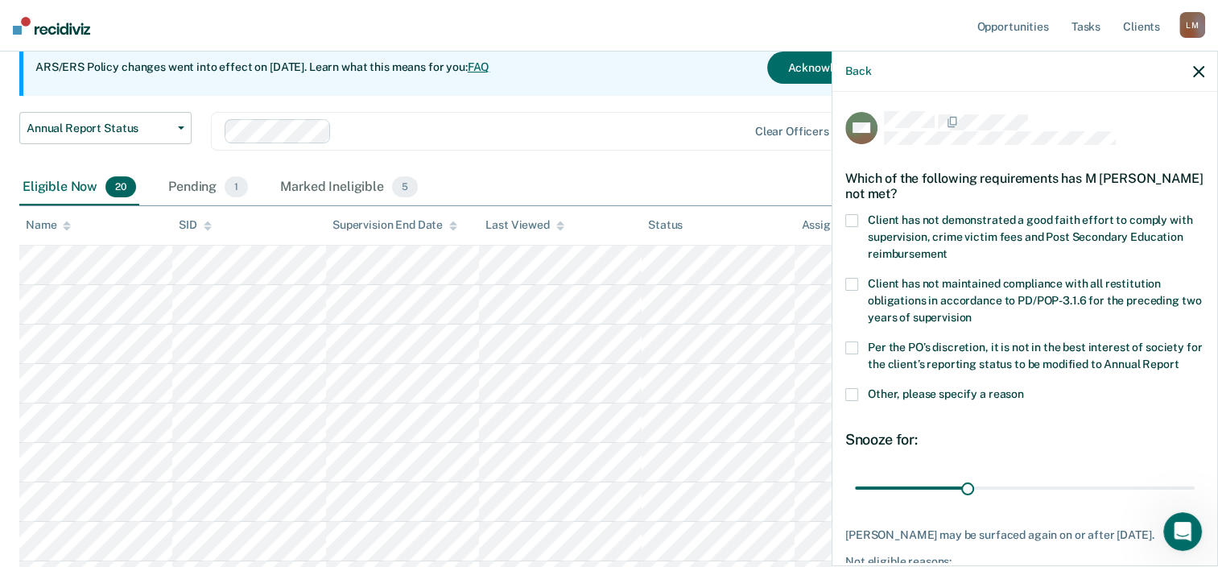
click at [852, 341] on span at bounding box center [851, 347] width 13 height 13
click at [1179, 358] on input "Per the PO’s discretion, it is not in the best interest of society for the clie…" at bounding box center [1179, 358] width 0 height 0
click at [865, 214] on label "Client has not demonstrated a good faith effort to comply with supervision, cri…" at bounding box center [1024, 239] width 359 height 51
click at [948, 248] on input "Client has not demonstrated a good faith effort to comply with supervision, cri…" at bounding box center [948, 248] width 0 height 0
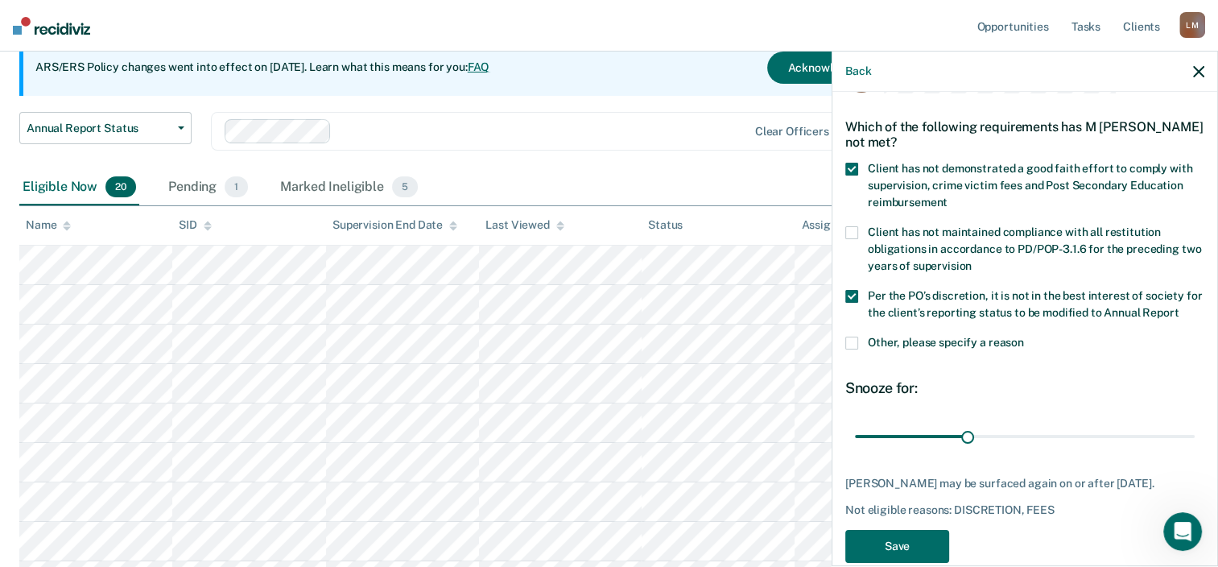
scroll to position [80, 0]
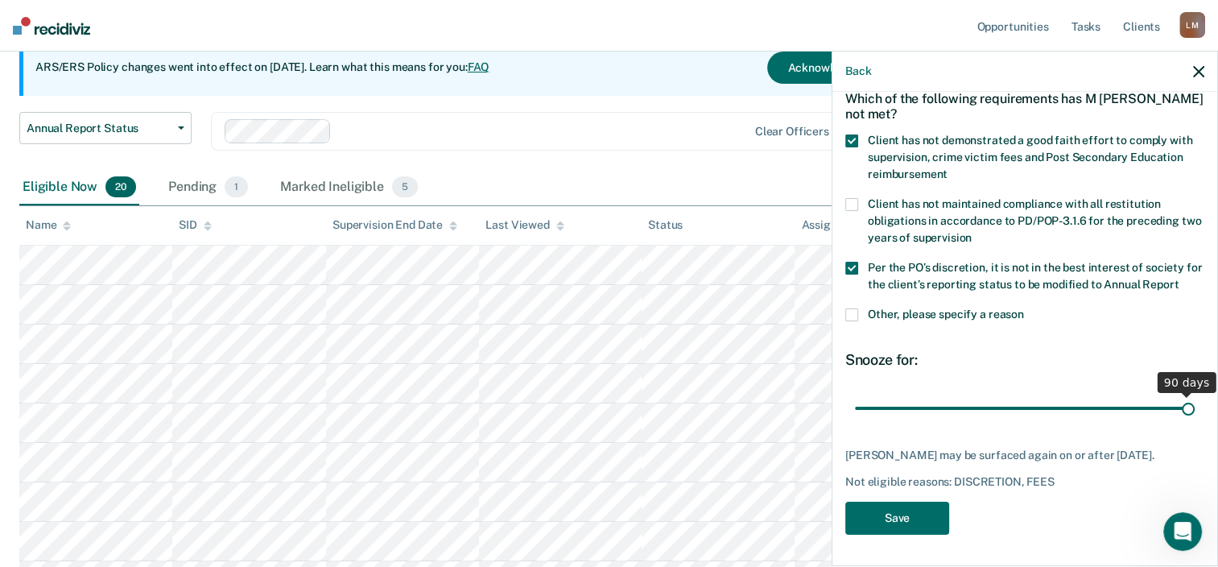
drag, startPoint x: 963, startPoint y: 409, endPoint x: 1195, endPoint y: 413, distance: 231.9
type input "90"
click at [1195, 413] on input "range" at bounding box center [1025, 409] width 340 height 28
click at [895, 511] on button "Save" at bounding box center [897, 518] width 104 height 33
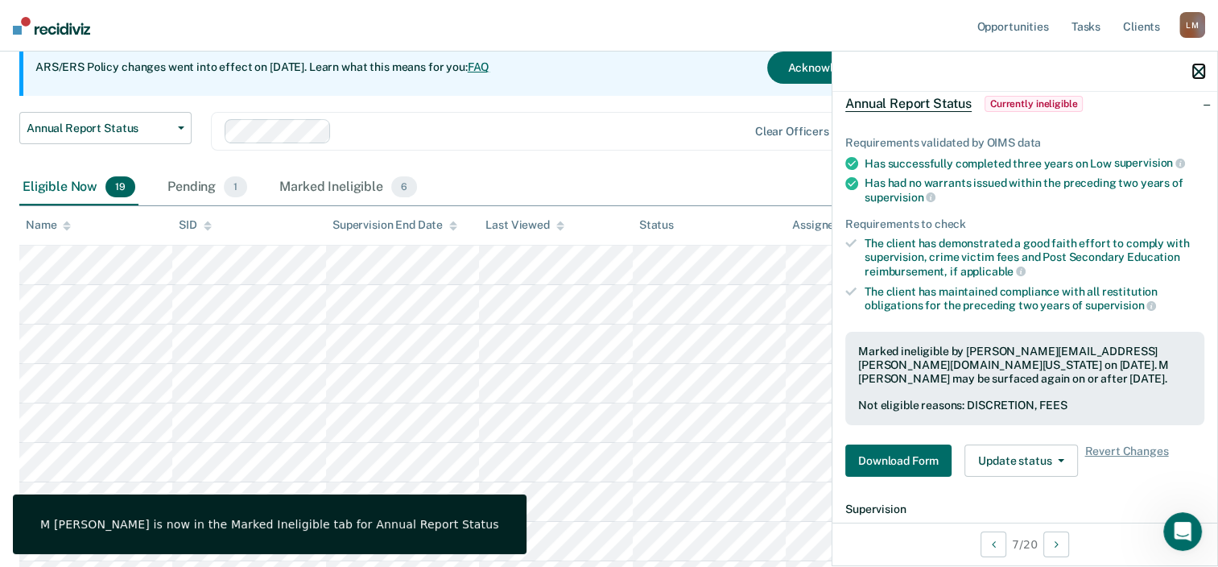
click at [1198, 68] on icon "button" at bounding box center [1198, 71] width 11 height 11
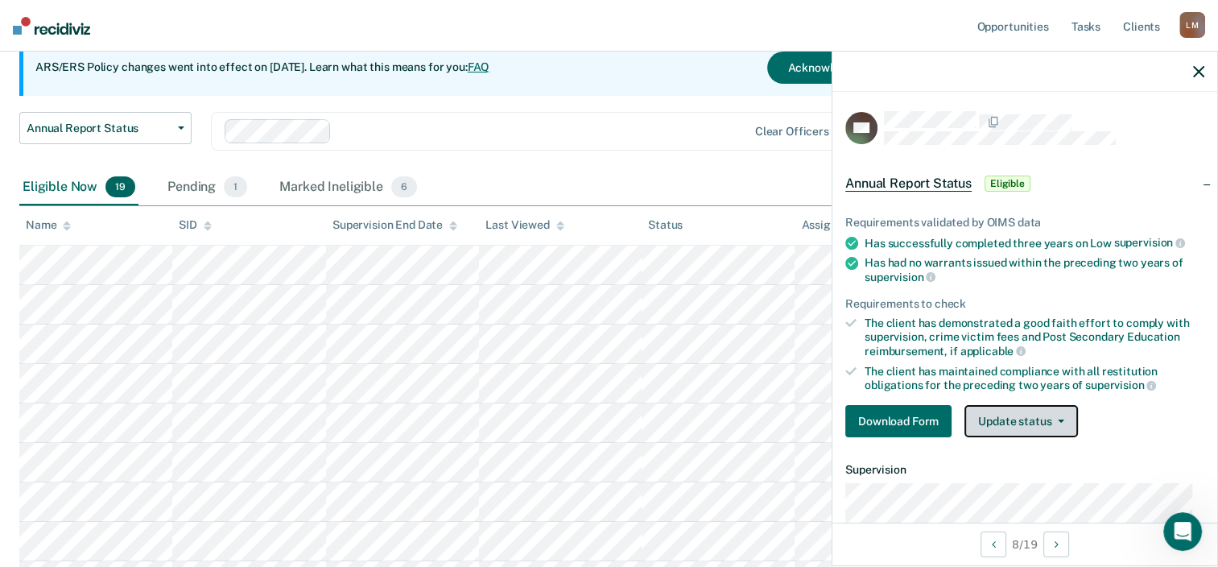
click at [1034, 418] on button "Update status" at bounding box center [1022, 421] width 114 height 32
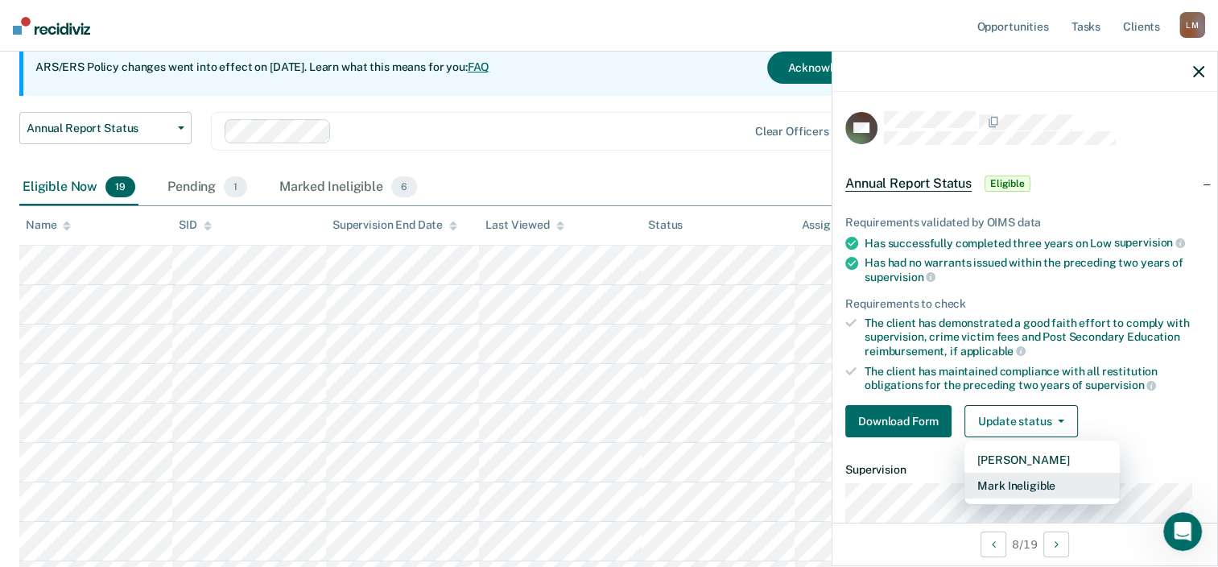
click at [1015, 477] on button "Mark Ineligible" at bounding box center [1042, 486] width 155 height 26
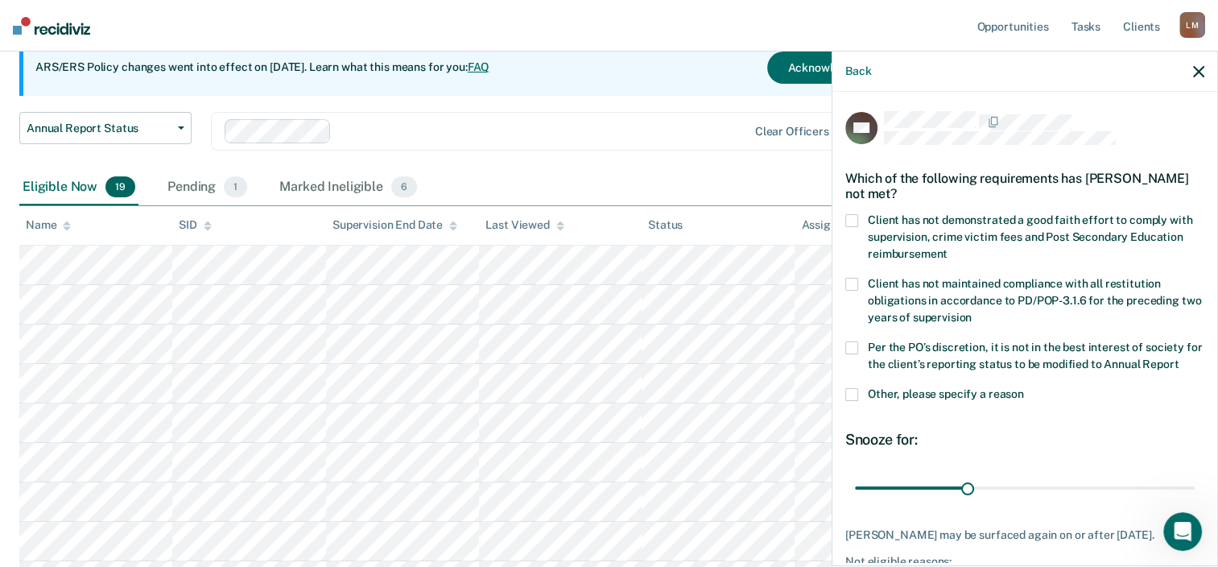
click at [853, 217] on span at bounding box center [851, 220] width 13 height 13
click at [948, 248] on input "Client has not demonstrated a good faith effort to comply with supervision, cri…" at bounding box center [948, 248] width 0 height 0
click at [854, 347] on span at bounding box center [851, 347] width 13 height 13
click at [1179, 358] on input "Per the PO’s discretion, it is not in the best interest of society for the clie…" at bounding box center [1179, 358] width 0 height 0
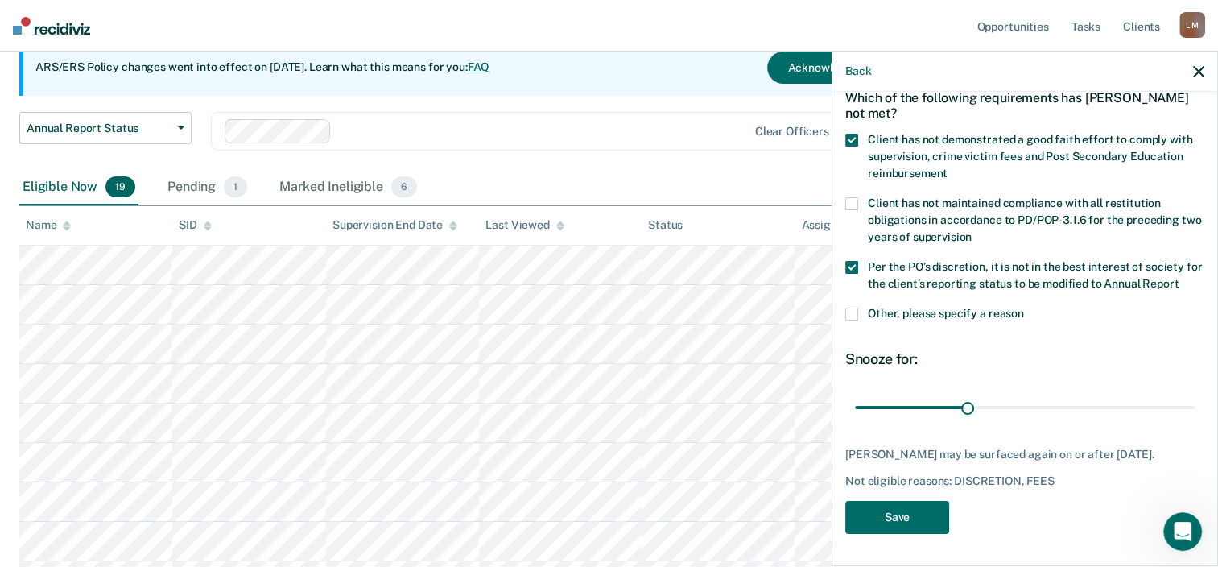
scroll to position [95, 0]
drag, startPoint x: 964, startPoint y: 410, endPoint x: 1071, endPoint y: 413, distance: 107.1
type input "60"
click at [1071, 413] on input "range" at bounding box center [1025, 408] width 340 height 28
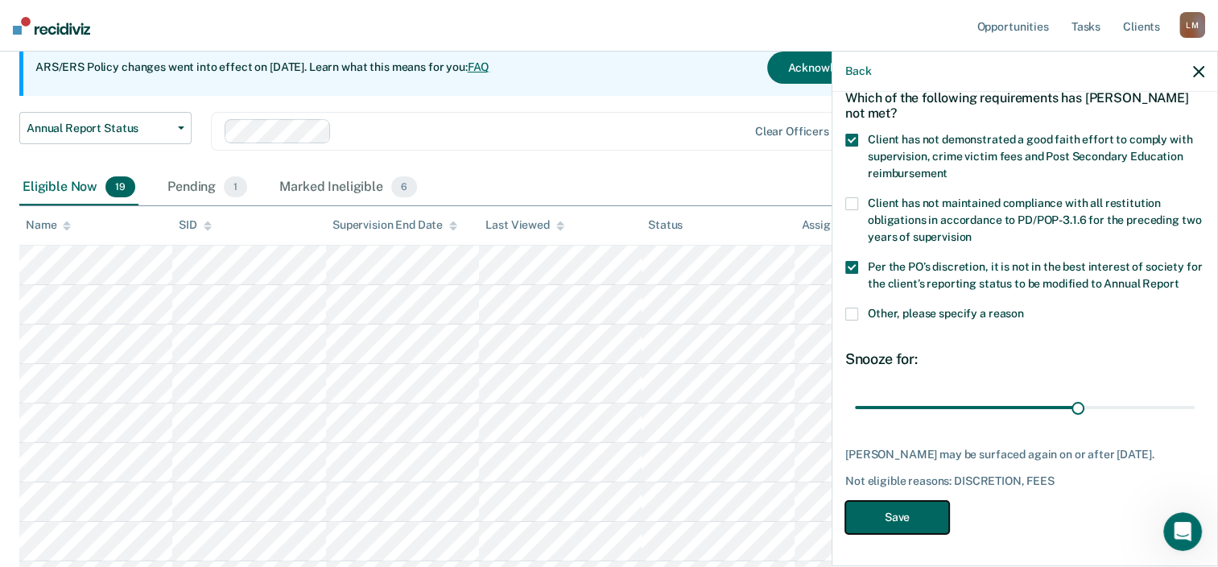
click at [901, 516] on button "Save" at bounding box center [897, 517] width 104 height 33
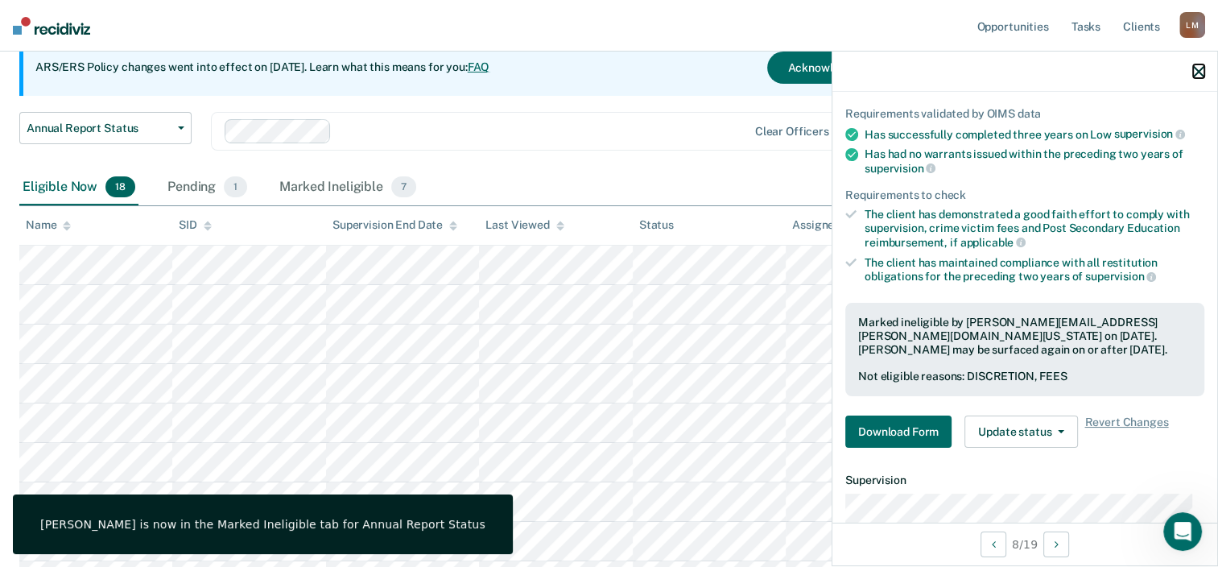
click at [1198, 68] on icon "button" at bounding box center [1198, 71] width 11 height 11
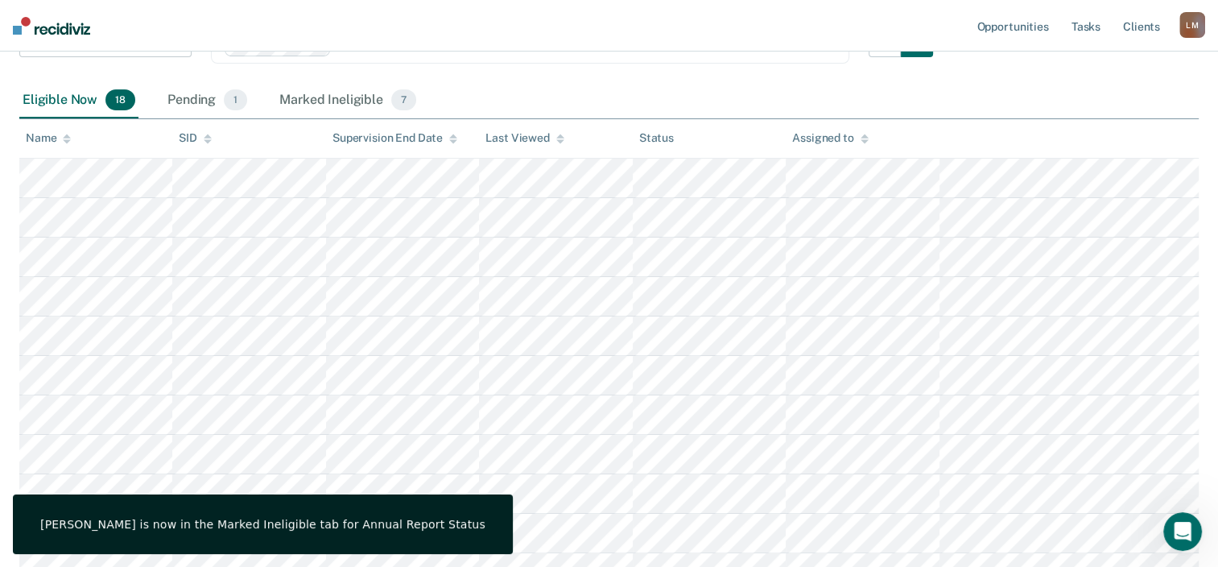
scroll to position [322, 0]
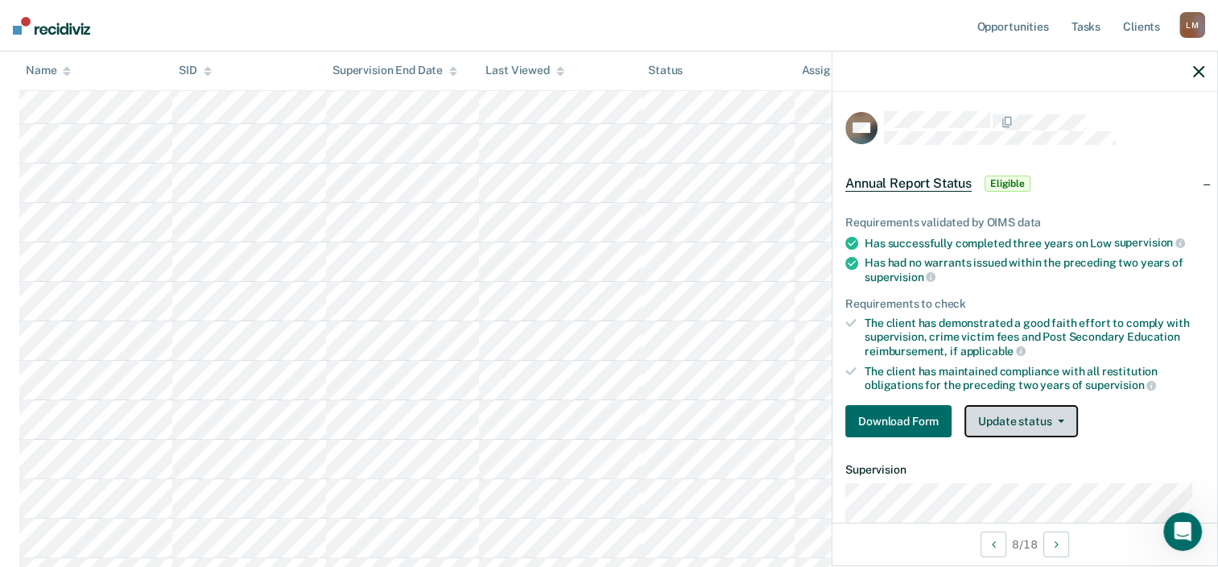
click at [1019, 419] on button "Update status" at bounding box center [1022, 421] width 114 height 32
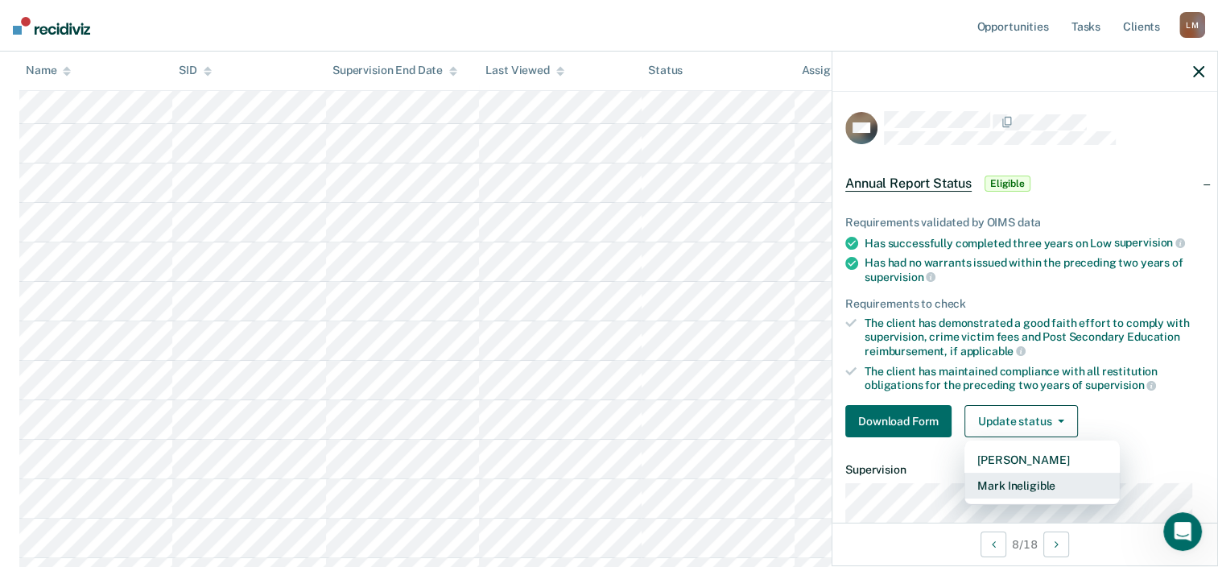
click at [1027, 483] on button "Mark Ineligible" at bounding box center [1042, 486] width 155 height 26
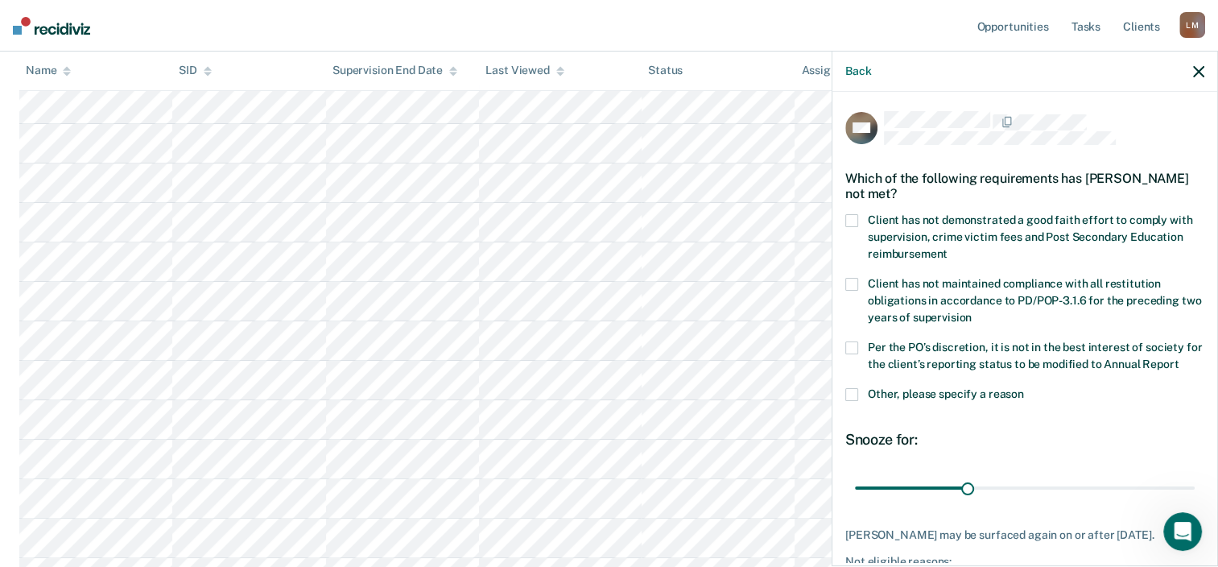
click at [850, 221] on span at bounding box center [851, 220] width 13 height 13
click at [948, 248] on input "Client has not demonstrated a good faith effort to comply with supervision, cri…" at bounding box center [948, 248] width 0 height 0
click at [850, 344] on span at bounding box center [851, 347] width 13 height 13
click at [1179, 358] on input "Per the PO’s discretion, it is not in the best interest of society for the clie…" at bounding box center [1179, 358] width 0 height 0
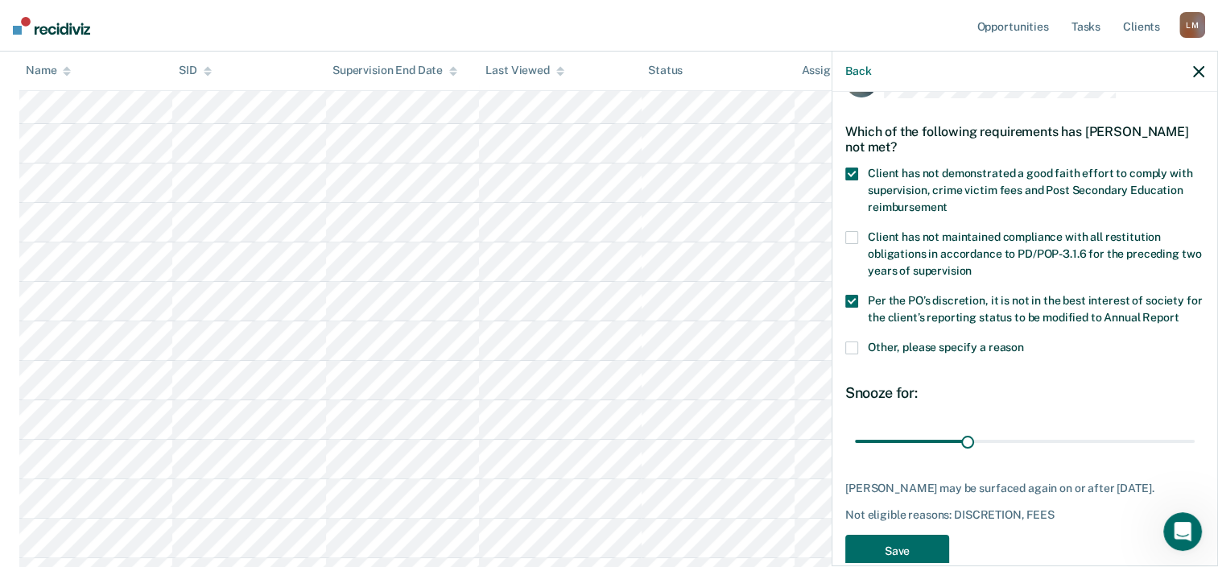
scroll to position [109, 0]
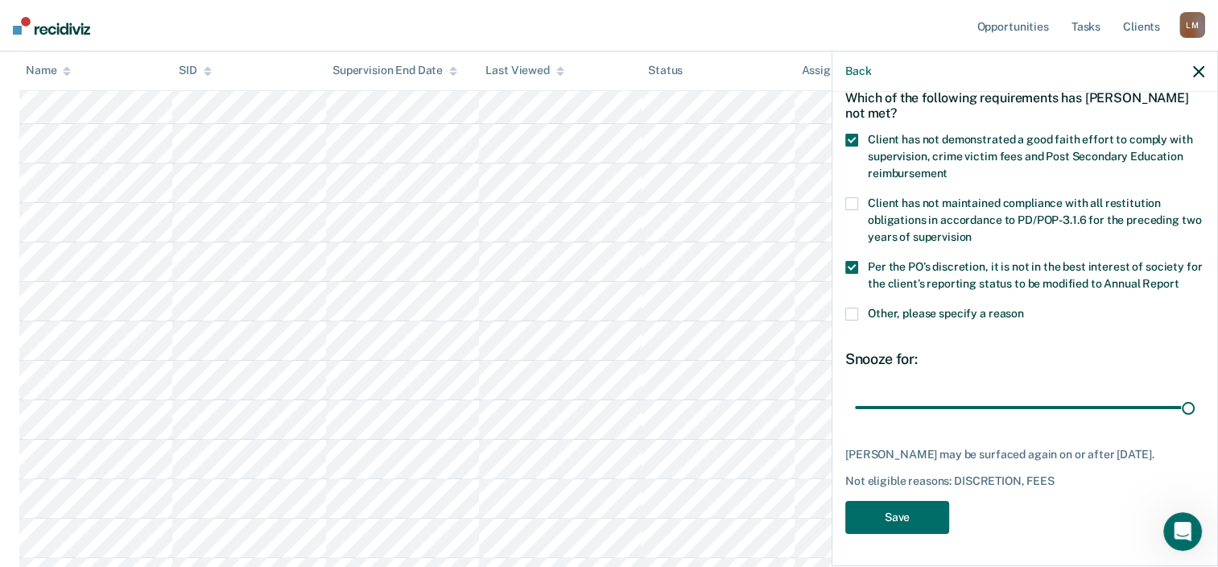
drag, startPoint x: 964, startPoint y: 397, endPoint x: 1190, endPoint y: 394, distance: 226.3
type input "90"
click at [1189, 395] on input "range" at bounding box center [1025, 408] width 340 height 28
click at [899, 518] on button "Save" at bounding box center [897, 517] width 104 height 33
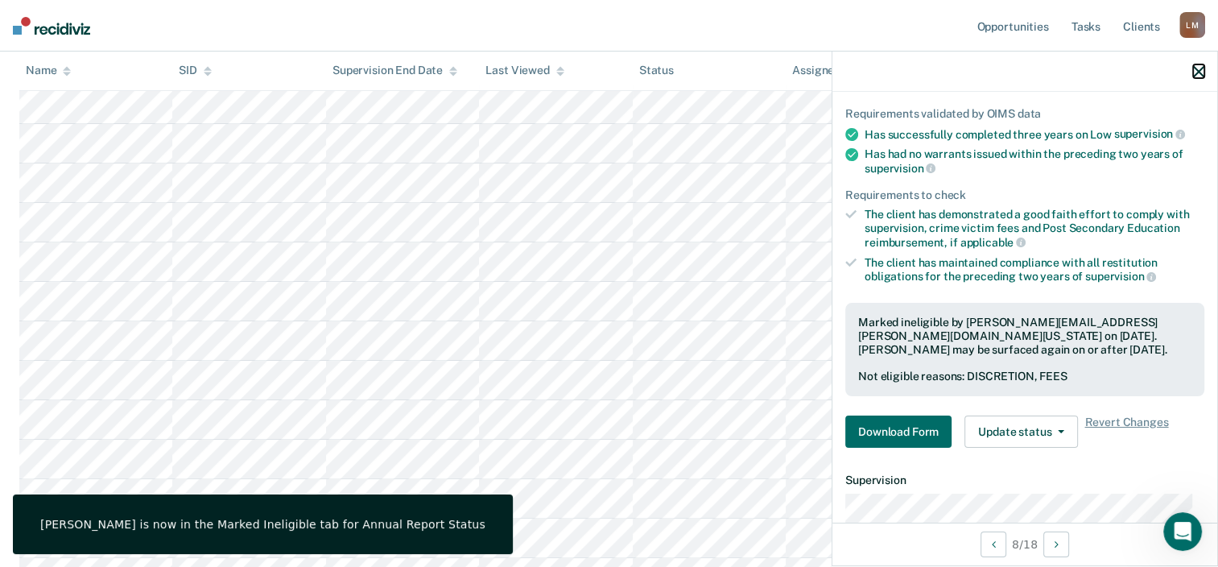
click at [1197, 68] on icon "button" at bounding box center [1198, 71] width 11 height 11
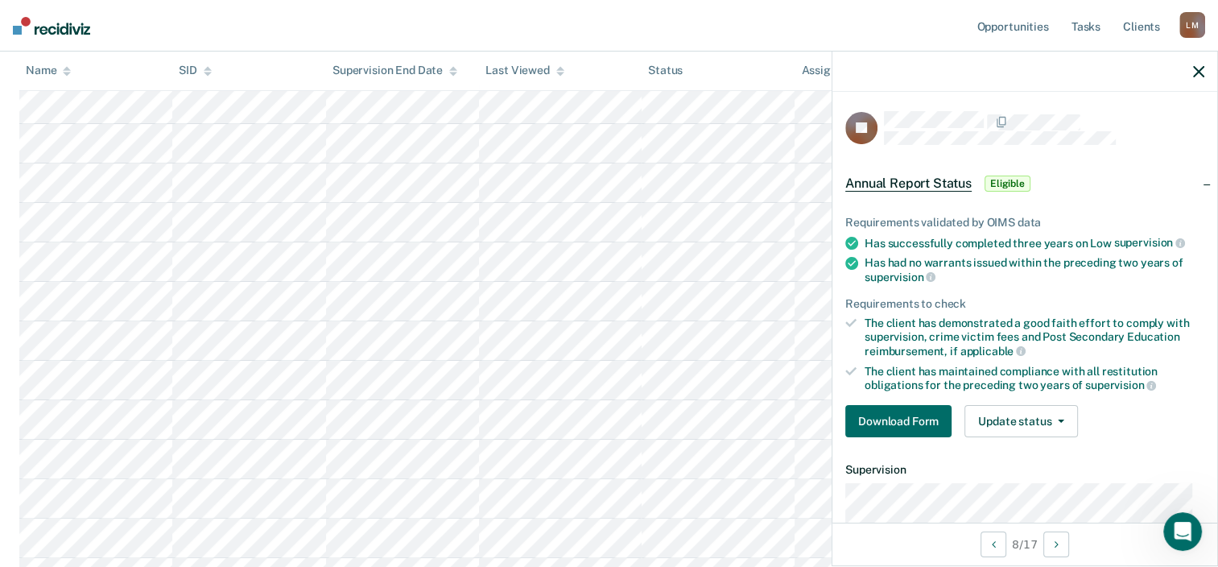
scroll to position [81, 0]
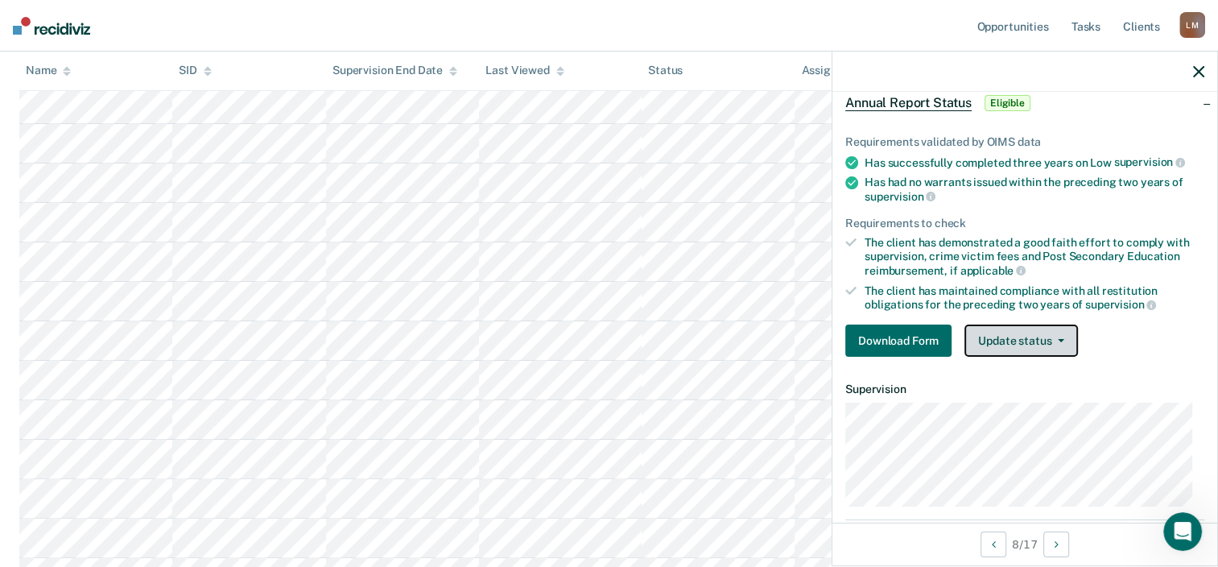
click at [1053, 329] on button "Update status" at bounding box center [1022, 340] width 114 height 32
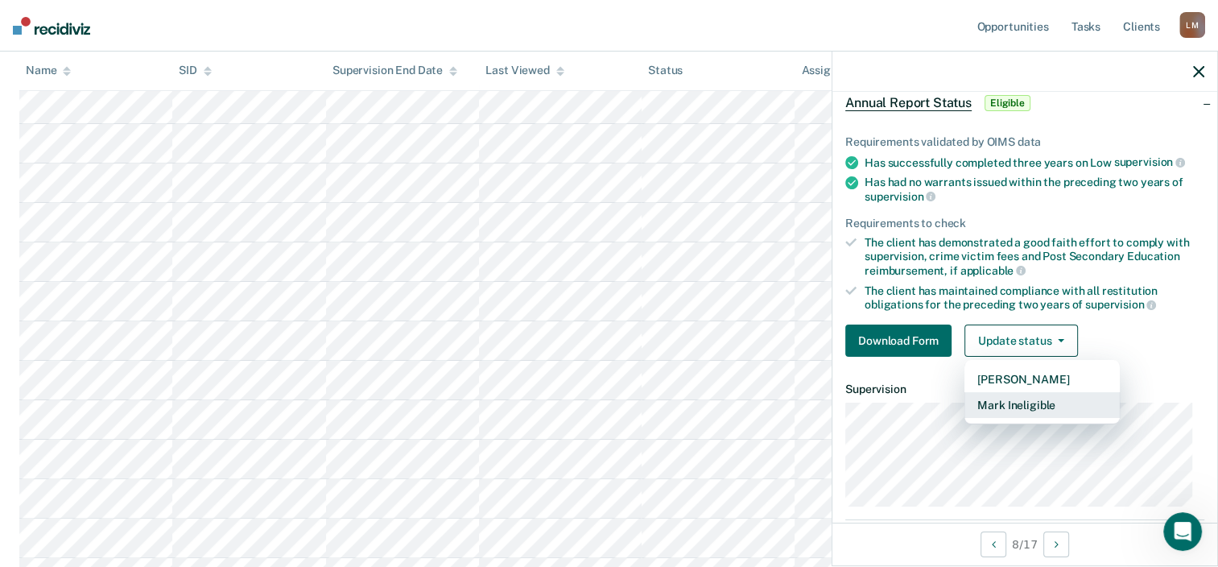
click at [1038, 397] on button "Mark Ineligible" at bounding box center [1042, 405] width 155 height 26
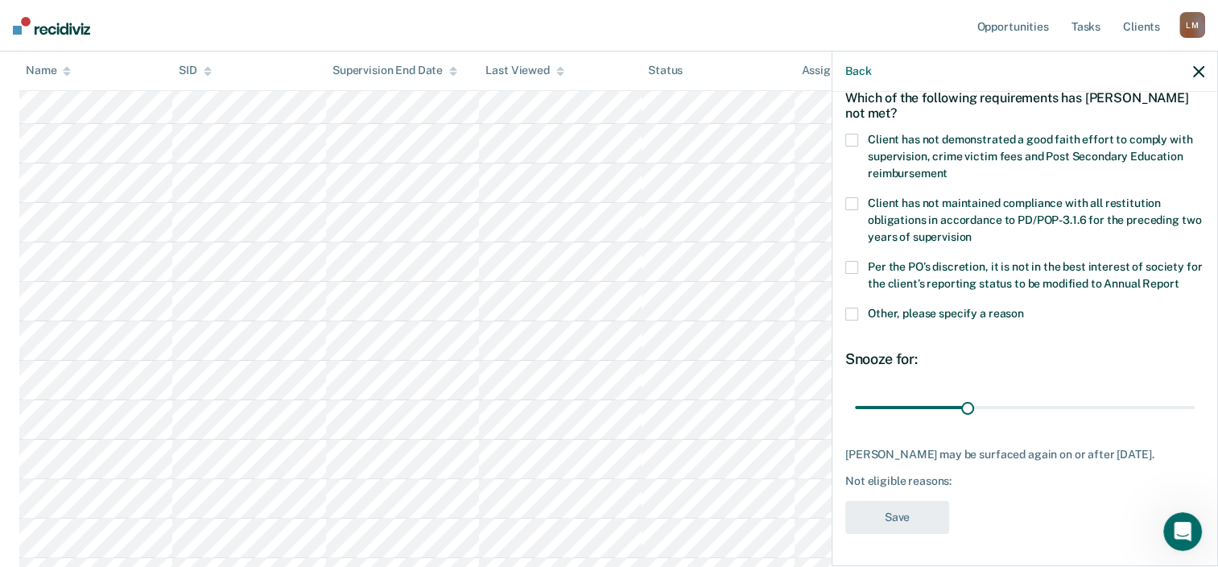
click at [853, 139] on span at bounding box center [851, 140] width 13 height 13
click at [948, 167] on input "Client has not demonstrated a good faith effort to comply with supervision, cri…" at bounding box center [948, 167] width 0 height 0
click at [853, 268] on span at bounding box center [851, 267] width 13 height 13
click at [1179, 278] on input "Per the PO’s discretion, it is not in the best interest of society for the clie…" at bounding box center [1179, 278] width 0 height 0
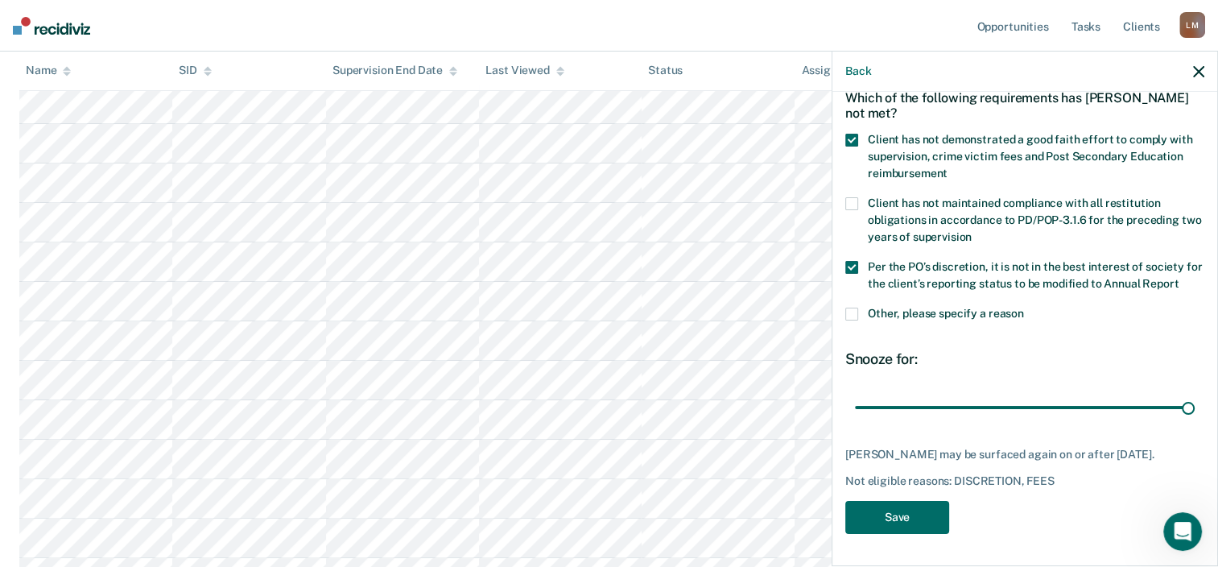
drag, startPoint x: 965, startPoint y: 395, endPoint x: 1195, endPoint y: 395, distance: 230.3
type input "90"
click at [1190, 395] on input "range" at bounding box center [1025, 408] width 340 height 28
click at [898, 514] on button "Save" at bounding box center [897, 517] width 104 height 33
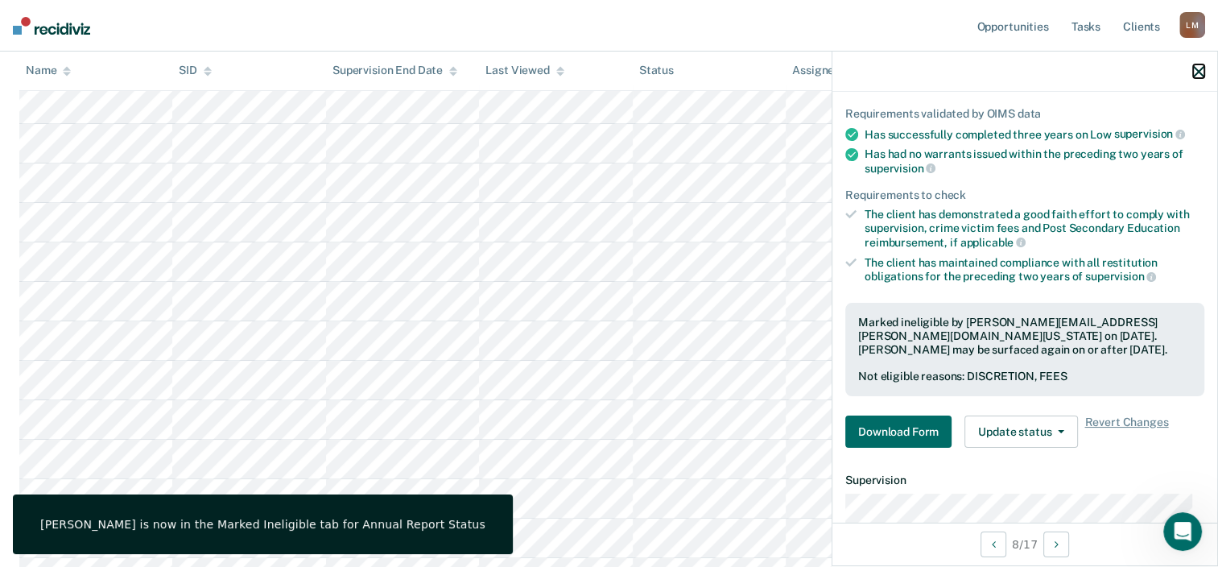
click at [1196, 72] on icon "button" at bounding box center [1198, 71] width 11 height 11
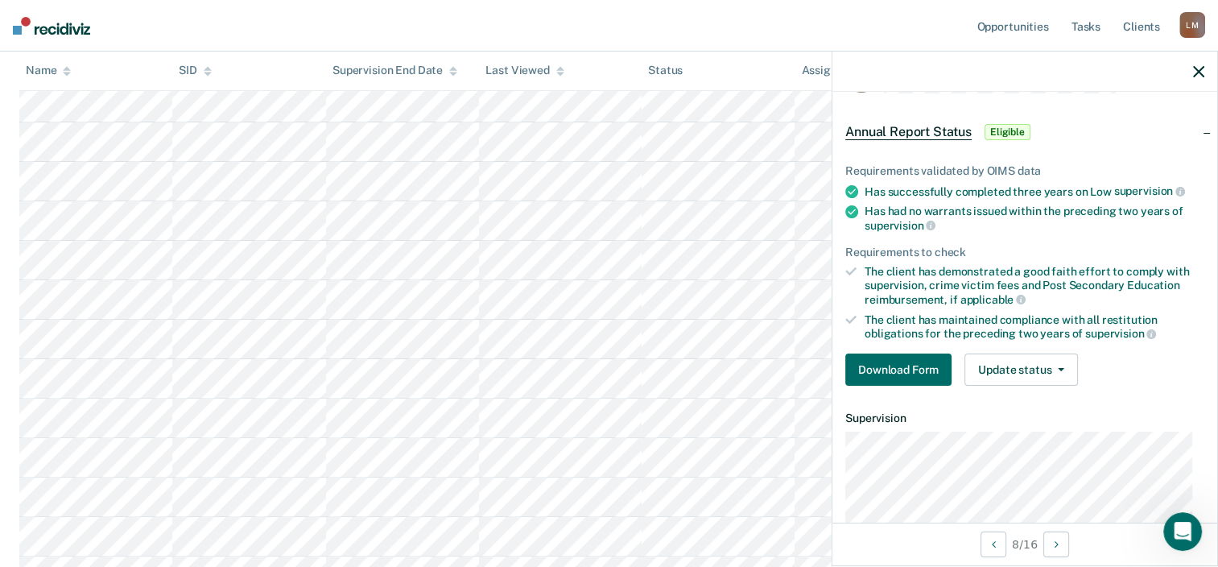
scroll to position [81, 0]
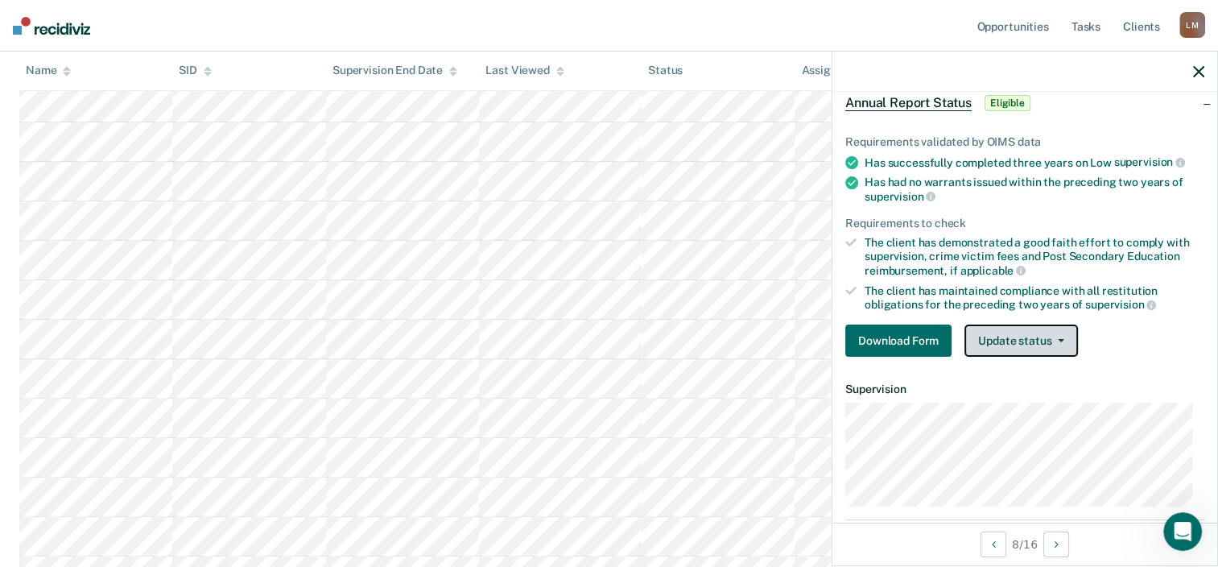
click at [1021, 337] on button "Update status" at bounding box center [1022, 340] width 114 height 32
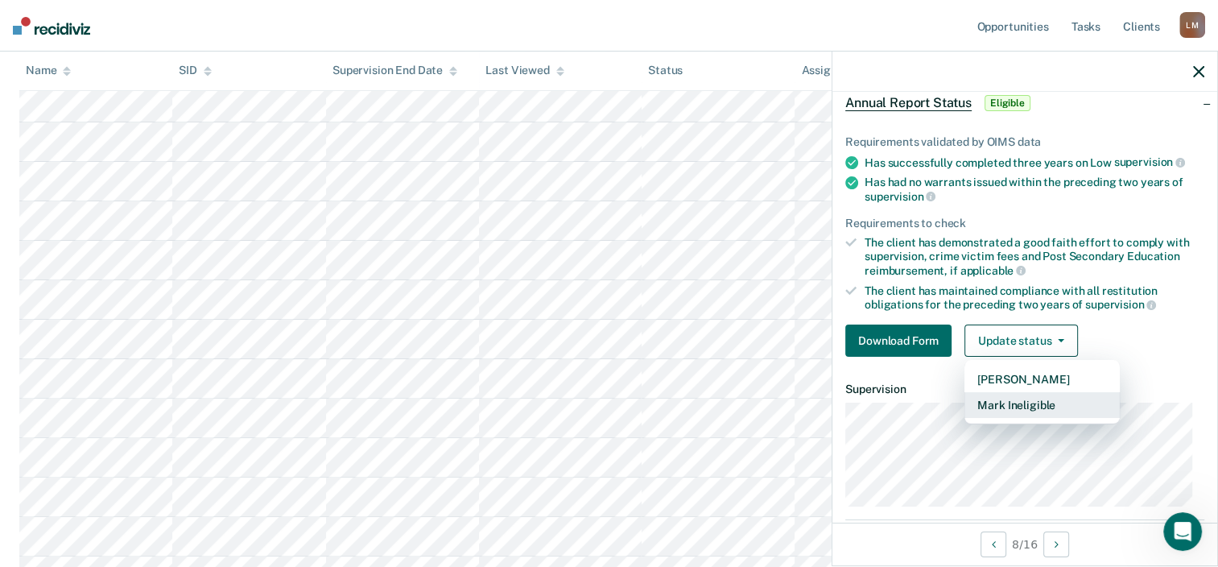
click at [1031, 395] on button "Mark Ineligible" at bounding box center [1042, 405] width 155 height 26
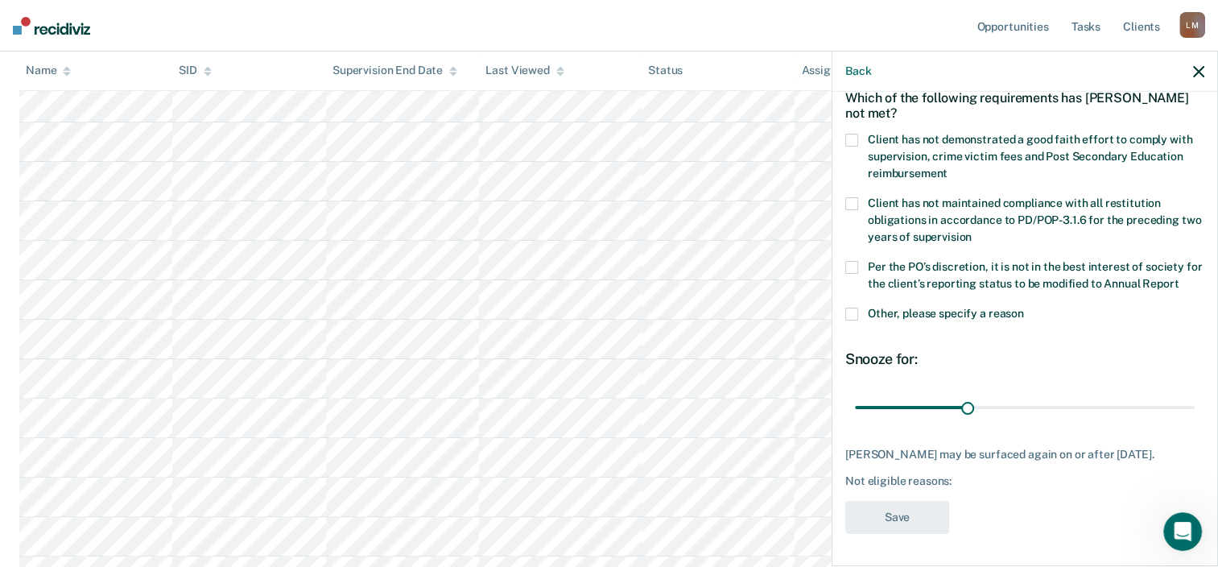
click at [850, 135] on span at bounding box center [851, 140] width 13 height 13
click at [948, 167] on input "Client has not demonstrated a good faith effort to comply with supervision, cri…" at bounding box center [948, 167] width 0 height 0
click at [844, 262] on div "EW Which of the following requirements has [PERSON_NAME] not met? Client has no…" at bounding box center [1025, 327] width 385 height 471
click at [853, 261] on span at bounding box center [851, 267] width 13 height 13
click at [1179, 278] on input "Per the PO’s discretion, it is not in the best interest of society for the clie…" at bounding box center [1179, 278] width 0 height 0
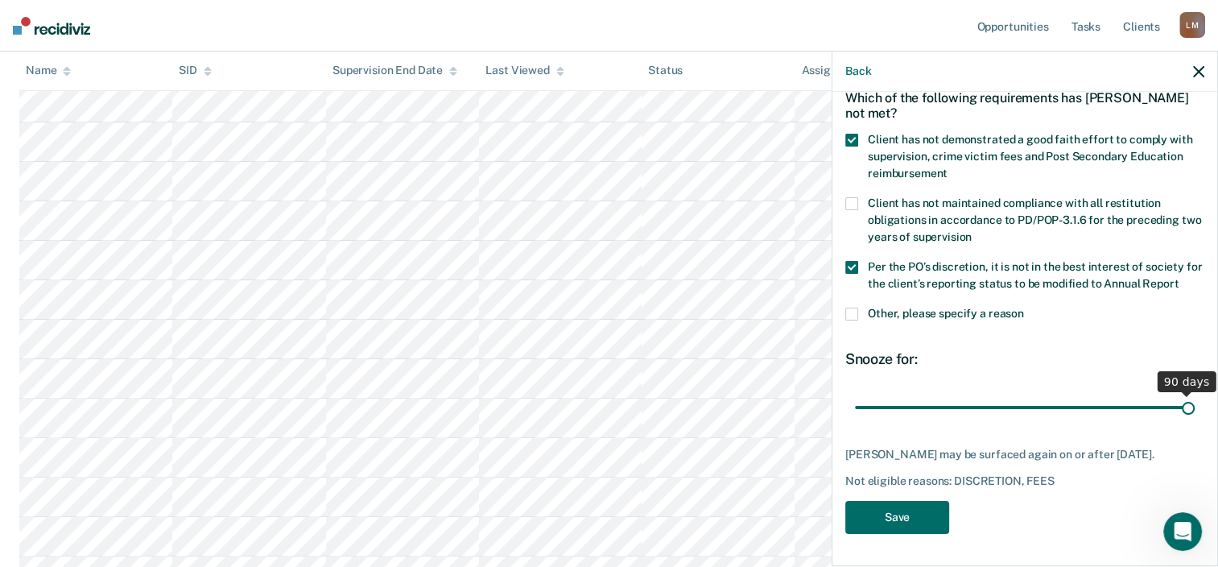
drag, startPoint x: 962, startPoint y: 423, endPoint x: 1207, endPoint y: 419, distance: 244.8
type input "90"
click at [1195, 419] on input "range" at bounding box center [1025, 408] width 340 height 28
click at [889, 534] on button "Save" at bounding box center [897, 517] width 104 height 33
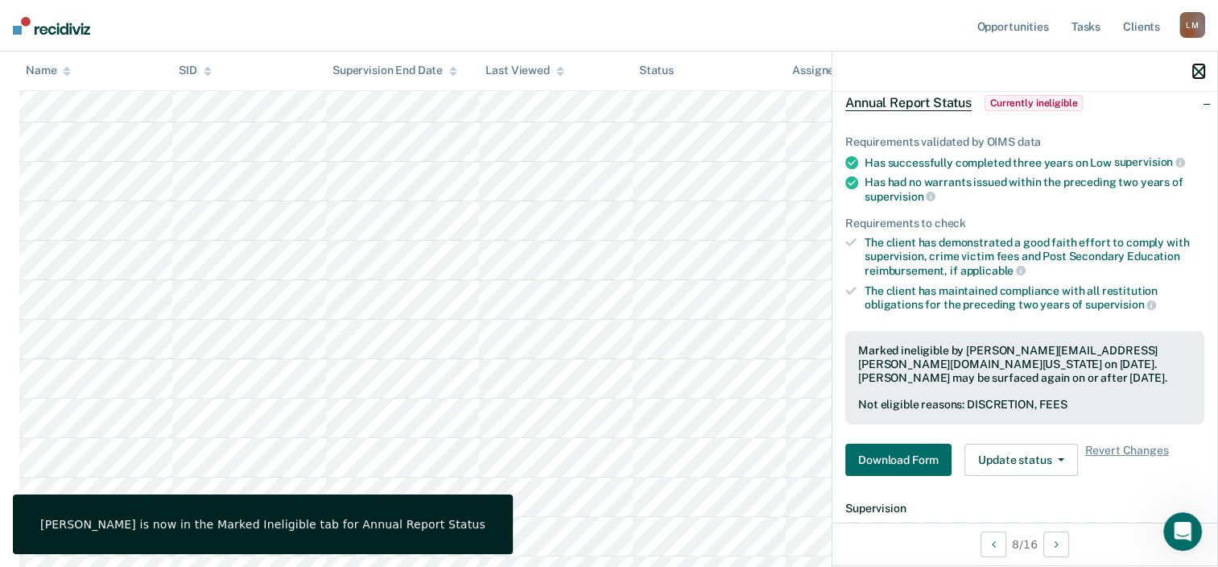
click at [1195, 71] on icon "button" at bounding box center [1198, 71] width 11 height 11
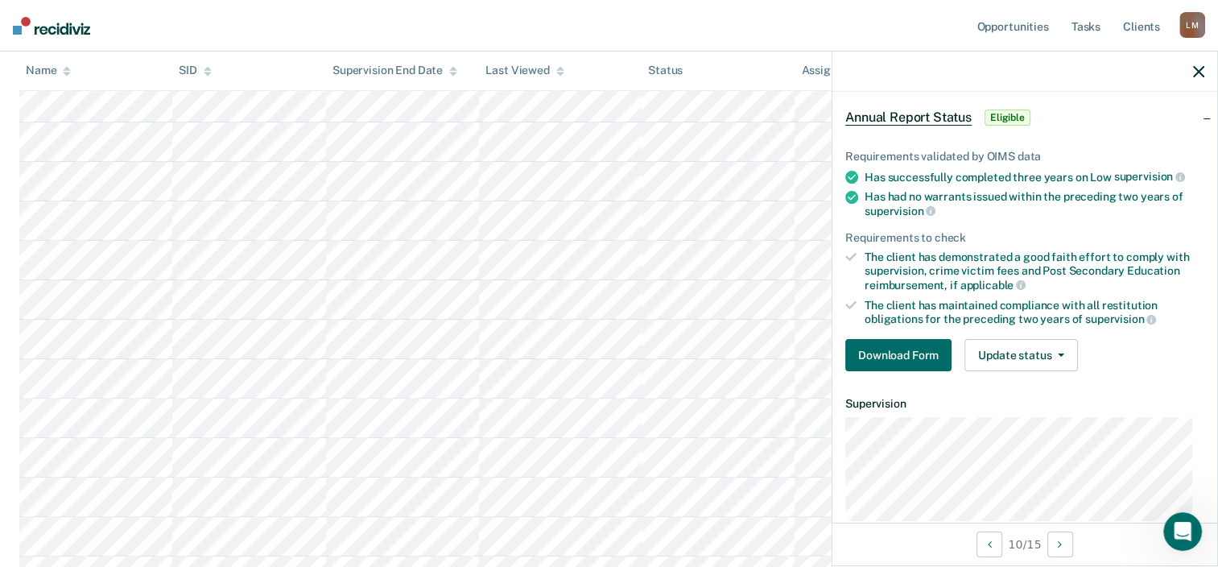
scroll to position [161, 0]
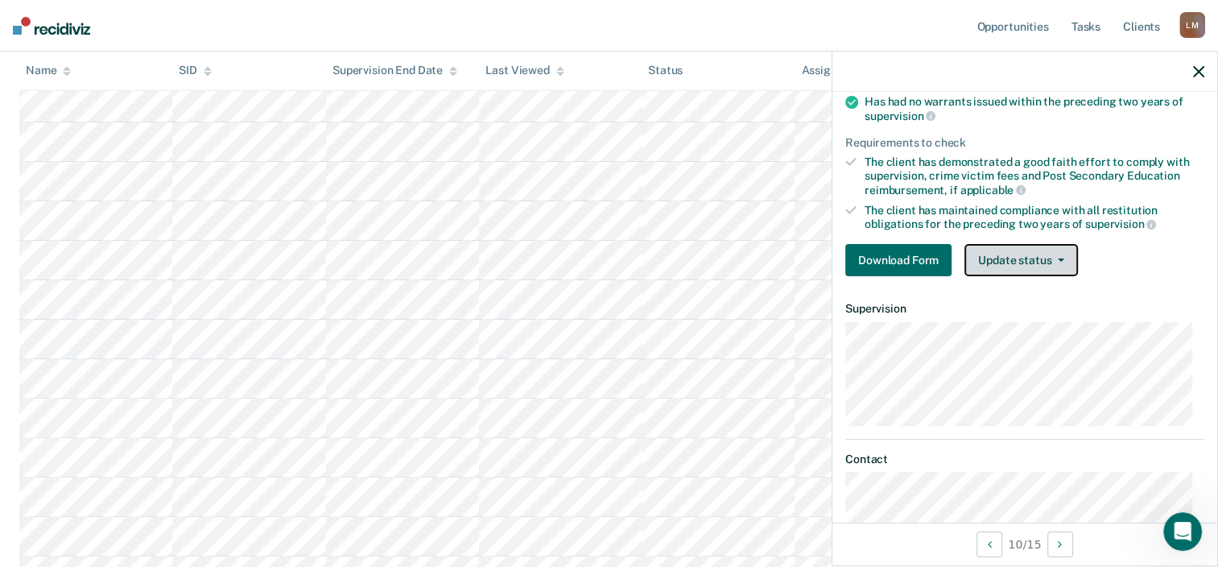
click at [1063, 258] on icon "button" at bounding box center [1061, 259] width 6 height 3
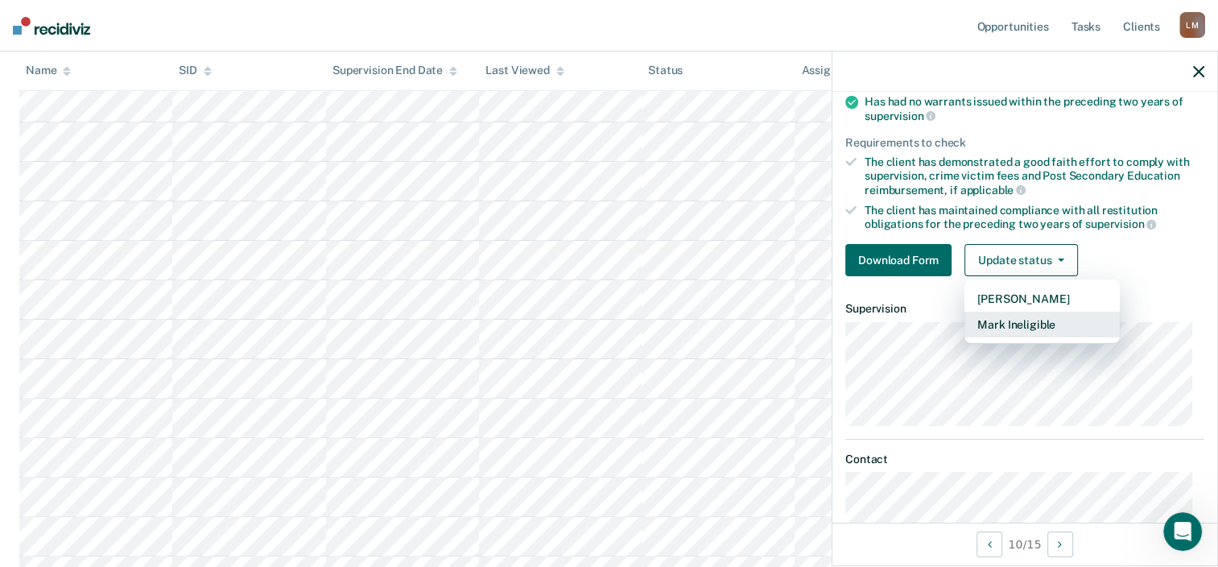
click at [1039, 313] on button "Mark Ineligible" at bounding box center [1042, 325] width 155 height 26
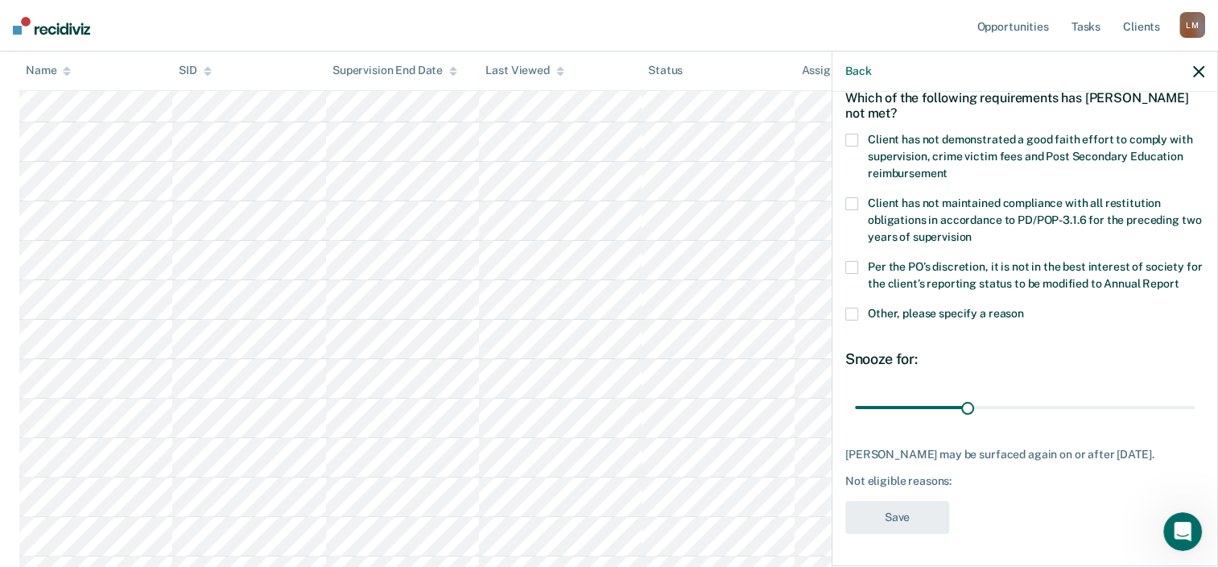
scroll to position [95, 0]
drag, startPoint x: 959, startPoint y: 409, endPoint x: 1070, endPoint y: 409, distance: 111.1
type input "60"
click at [1070, 409] on input "range" at bounding box center [1025, 408] width 340 height 28
click at [857, 134] on span at bounding box center [851, 140] width 13 height 13
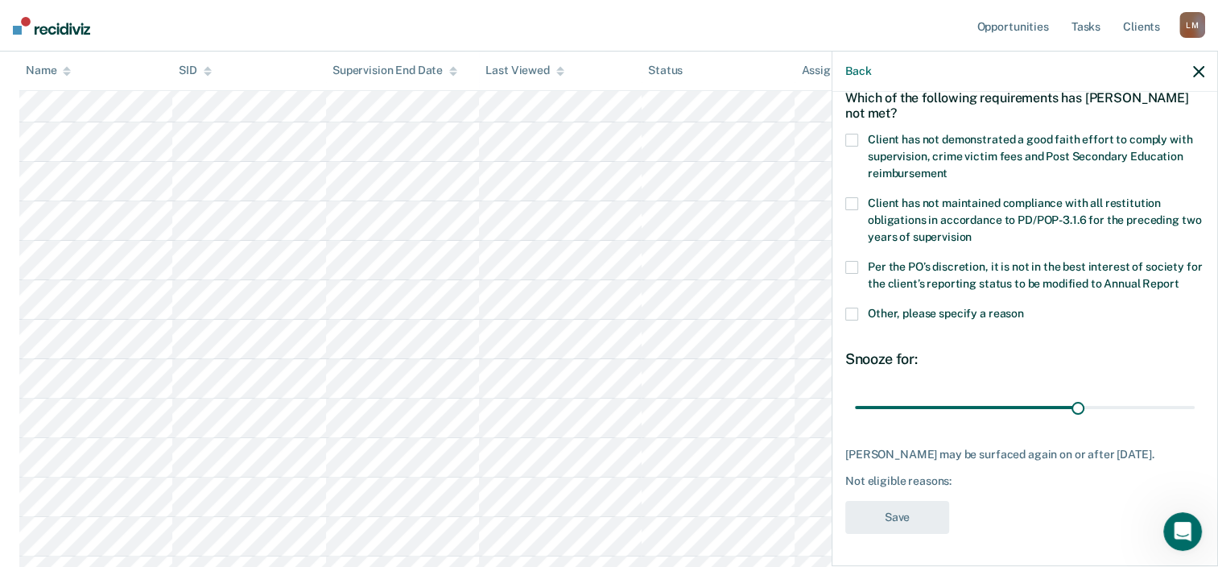
click at [948, 167] on input "Client has not demonstrated a good faith effort to comply with supervision, cri…" at bounding box center [948, 167] width 0 height 0
click at [857, 261] on span at bounding box center [851, 267] width 13 height 13
click at [1179, 278] on input "Per the PO’s discretion, it is not in the best interest of society for the clie…" at bounding box center [1179, 278] width 0 height 0
click at [898, 515] on button "Save" at bounding box center [897, 517] width 104 height 33
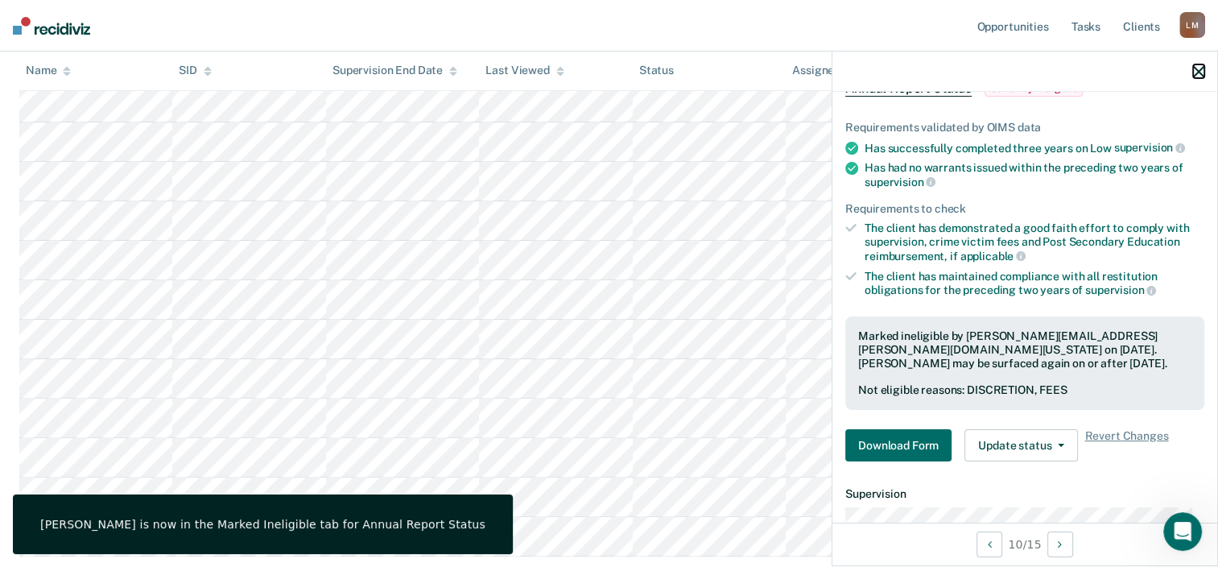
click at [1198, 70] on icon "button" at bounding box center [1198, 71] width 11 height 11
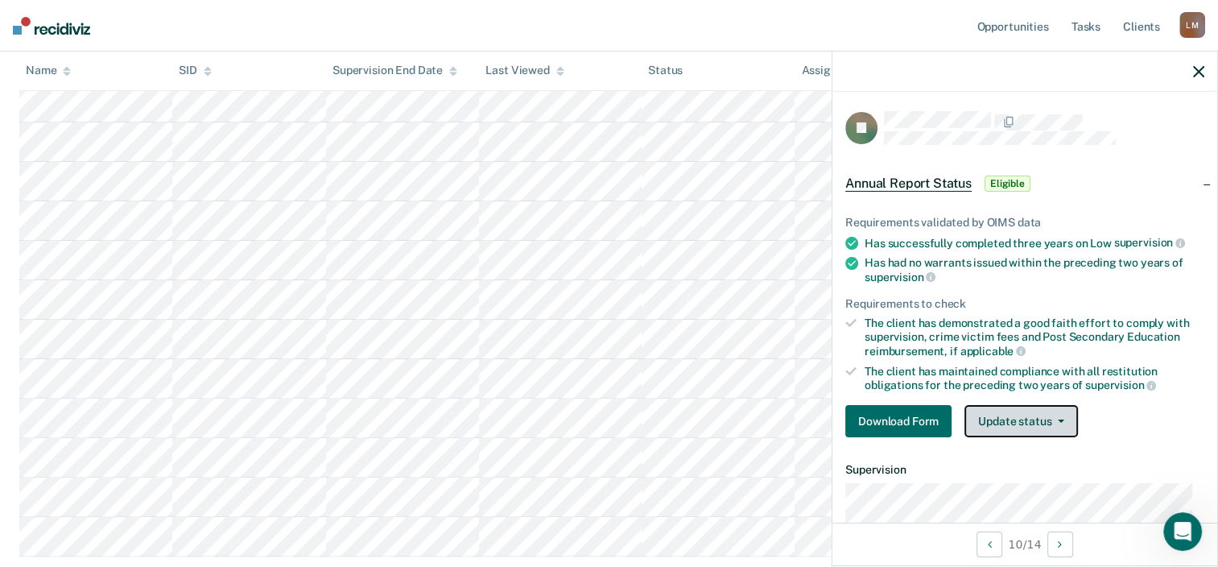
click at [1024, 407] on button "Update status" at bounding box center [1022, 421] width 114 height 32
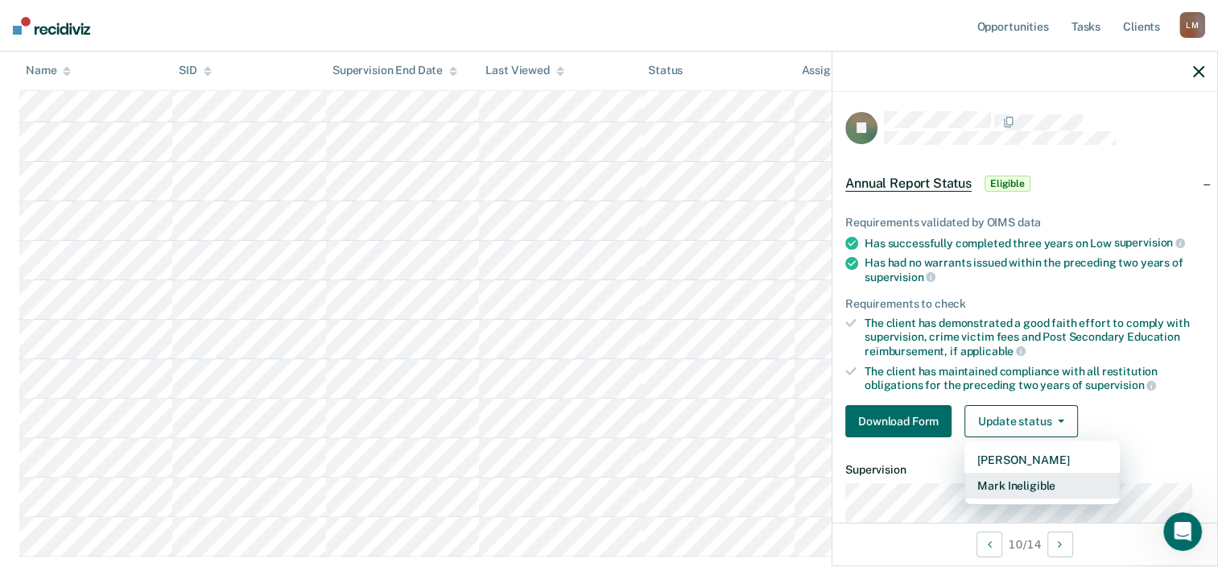
click at [1023, 475] on button "Mark Ineligible" at bounding box center [1042, 486] width 155 height 26
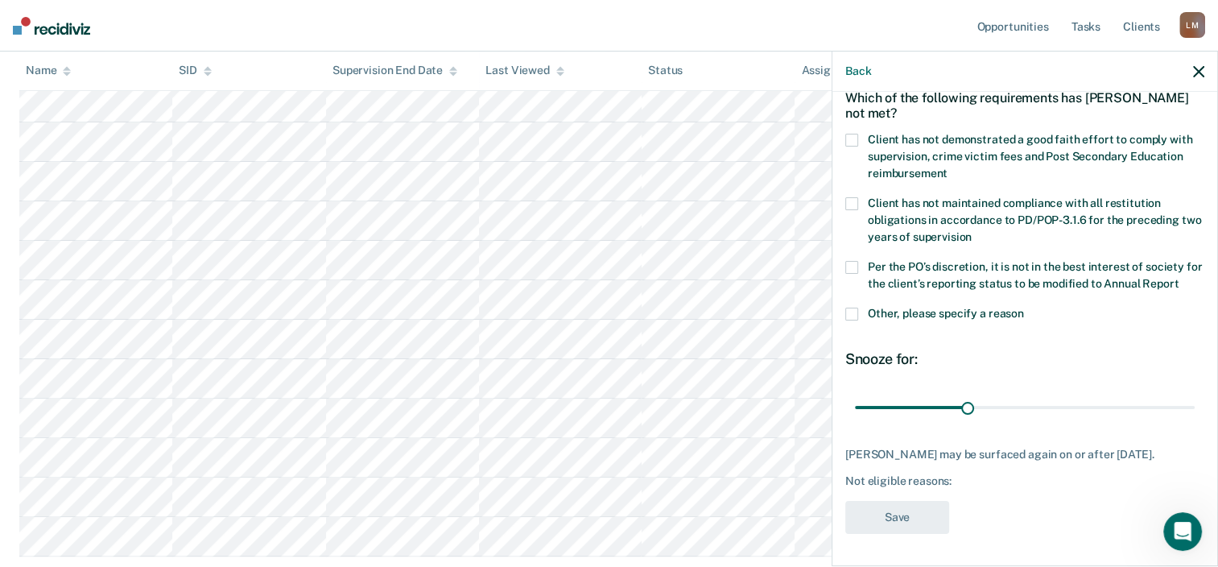
scroll to position [109, 0]
click at [852, 134] on span at bounding box center [851, 140] width 13 height 13
click at [948, 167] on input "Client has not demonstrated a good faith effort to comply with supervision, cri…" at bounding box center [948, 167] width 0 height 0
click at [856, 261] on span at bounding box center [851, 267] width 13 height 13
click at [1179, 278] on input "Per the PO’s discretion, it is not in the best interest of society for the clie…" at bounding box center [1179, 278] width 0 height 0
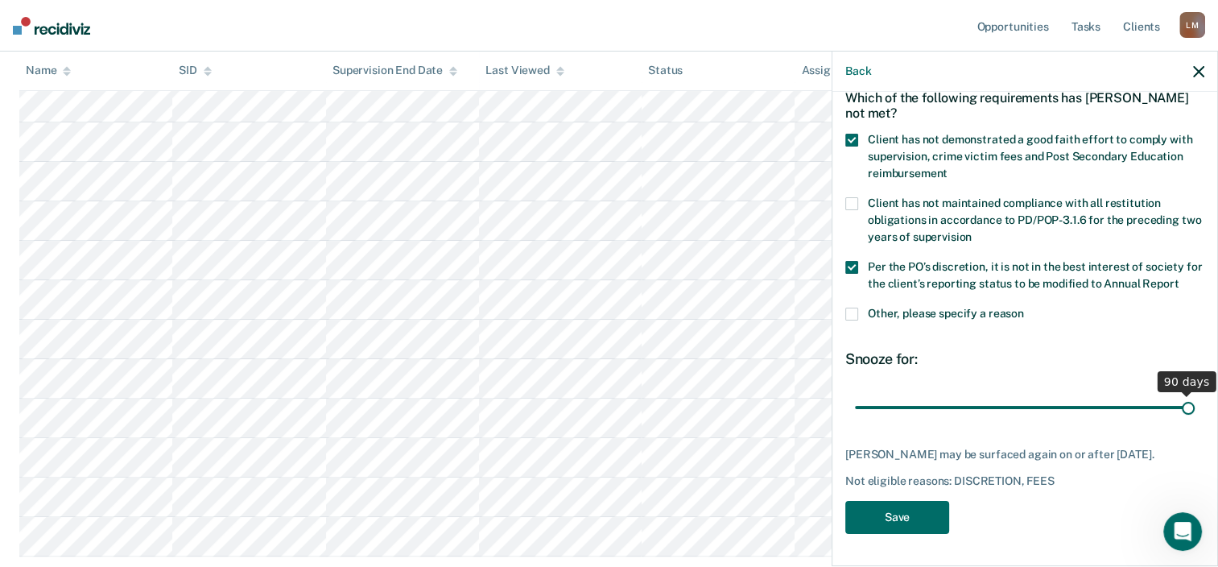
drag, startPoint x: 961, startPoint y: 395, endPoint x: 1189, endPoint y: 396, distance: 227.9
type input "90"
click at [1187, 396] on input "range" at bounding box center [1025, 408] width 340 height 28
click at [916, 512] on button "Save" at bounding box center [897, 517] width 104 height 33
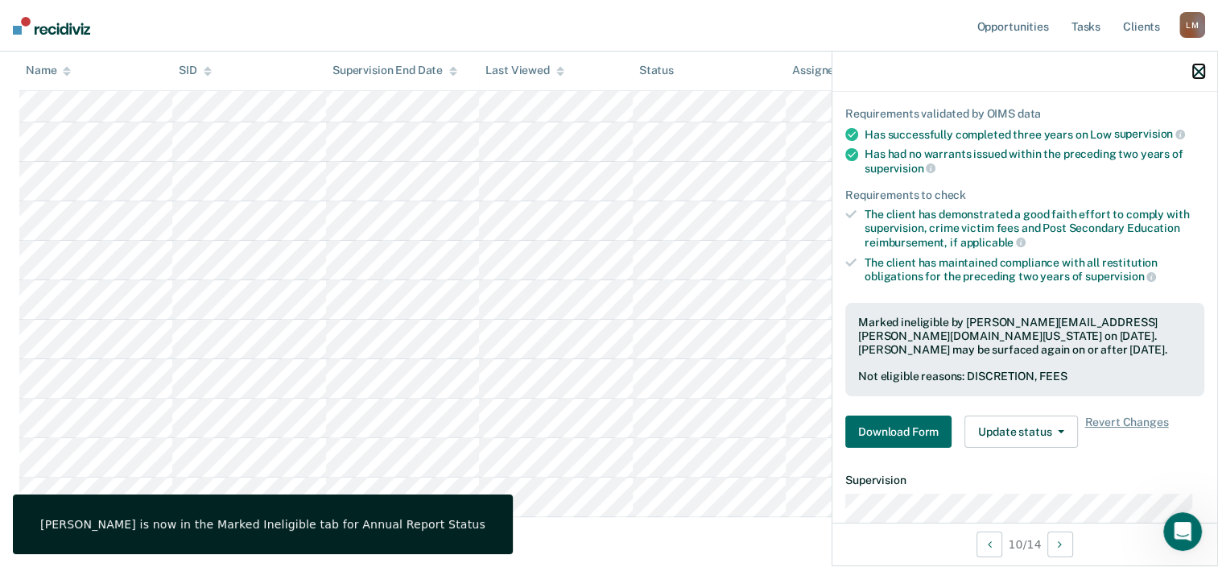
click at [1200, 69] on icon "button" at bounding box center [1198, 71] width 11 height 11
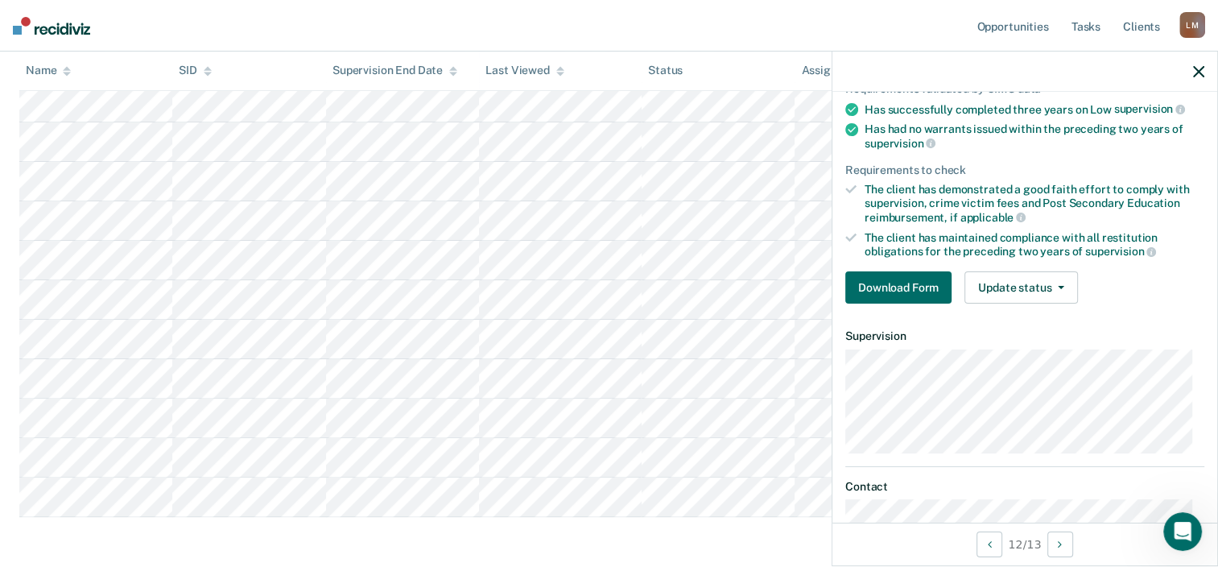
scroll to position [161, 0]
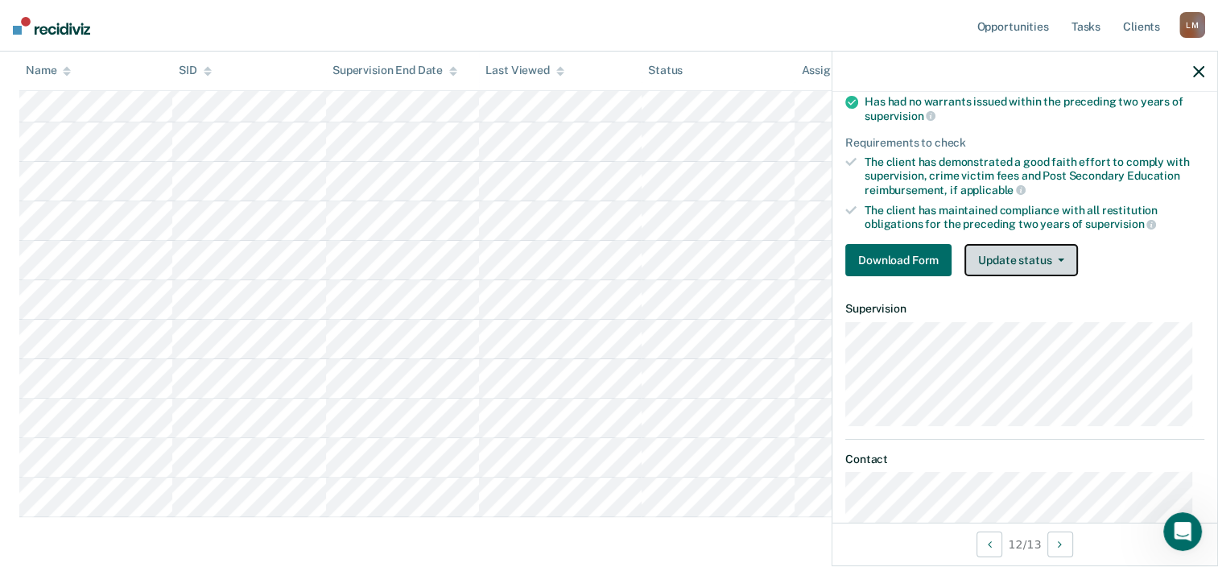
click at [1037, 251] on button "Update status" at bounding box center [1022, 260] width 114 height 32
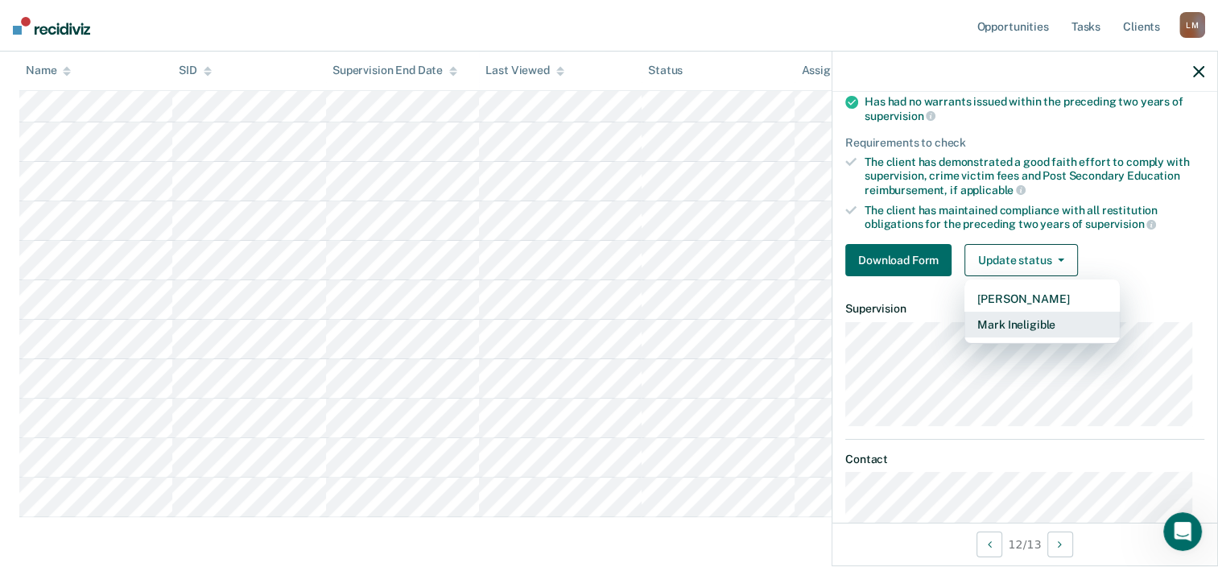
click at [1034, 321] on button "Mark Ineligible" at bounding box center [1042, 325] width 155 height 26
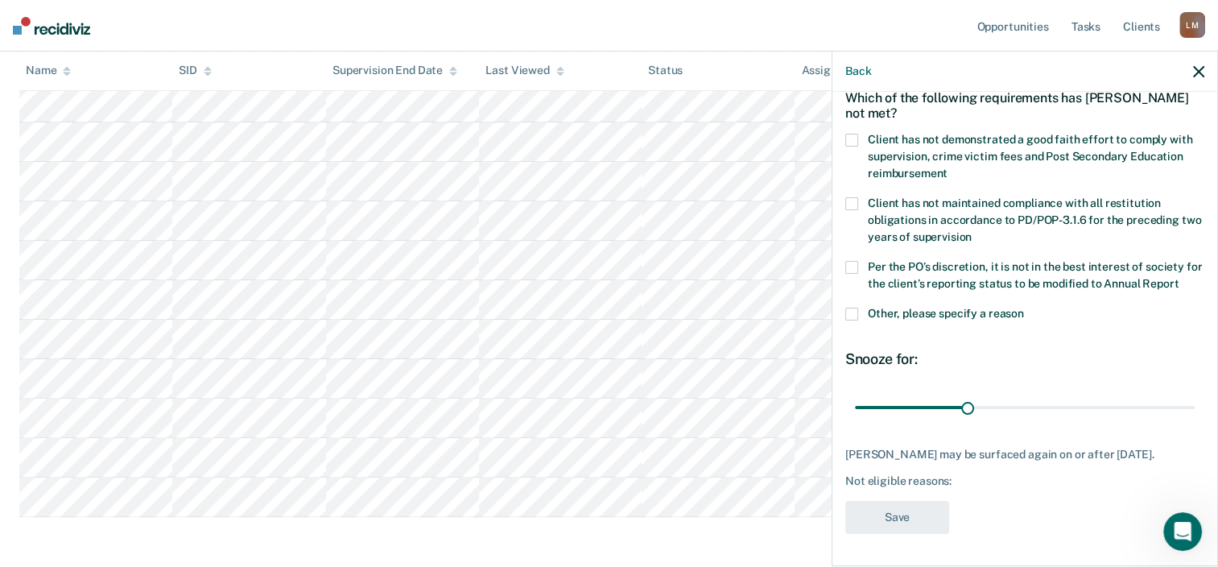
scroll to position [109, 0]
drag, startPoint x: 963, startPoint y: 399, endPoint x: 1069, endPoint y: 403, distance: 106.4
type input "60"
click at [1069, 403] on input "range" at bounding box center [1025, 408] width 340 height 28
click at [855, 101] on div "Which of the following requirements has [PERSON_NAME] not met?" at bounding box center [1024, 105] width 359 height 56
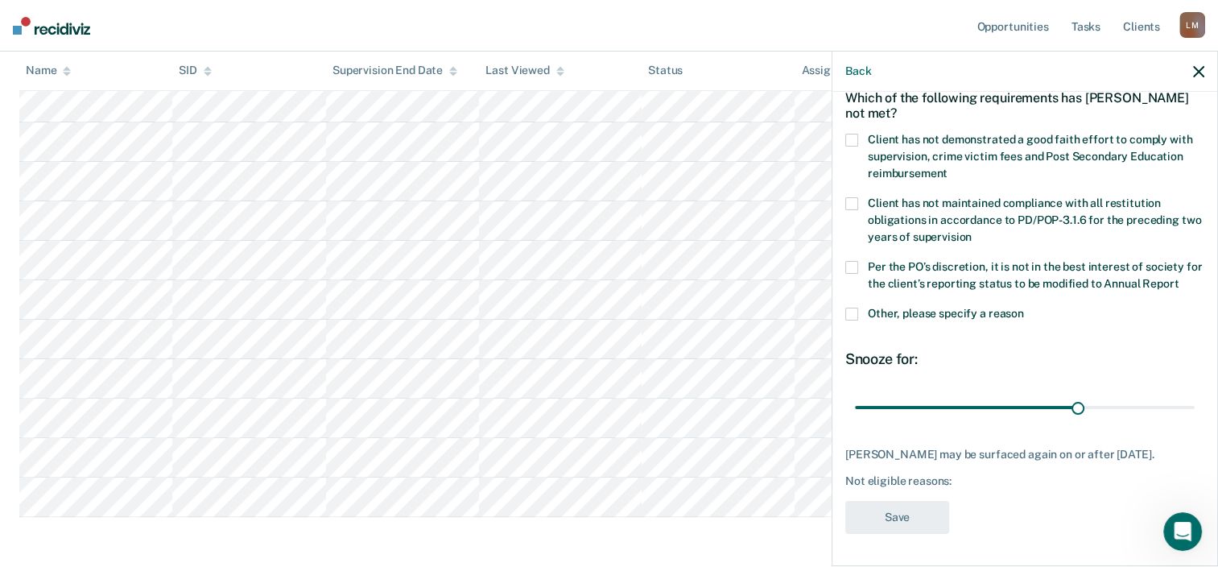
click at [851, 134] on span at bounding box center [851, 140] width 13 height 13
click at [948, 167] on input "Client has not demonstrated a good faith effort to comply with supervision, cri…" at bounding box center [948, 167] width 0 height 0
click at [857, 261] on span at bounding box center [851, 267] width 13 height 13
click at [1179, 278] on input "Per the PO’s discretion, it is not in the best interest of society for the clie…" at bounding box center [1179, 278] width 0 height 0
click at [901, 514] on button "Save" at bounding box center [897, 517] width 104 height 33
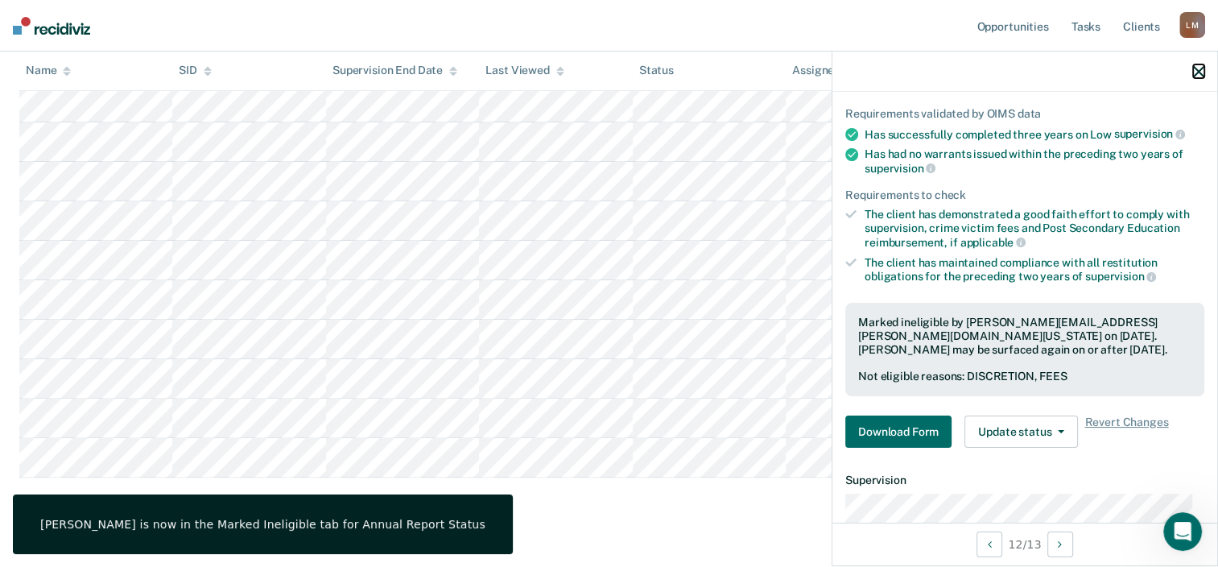
click at [1199, 64] on button "button" at bounding box center [1198, 71] width 11 height 14
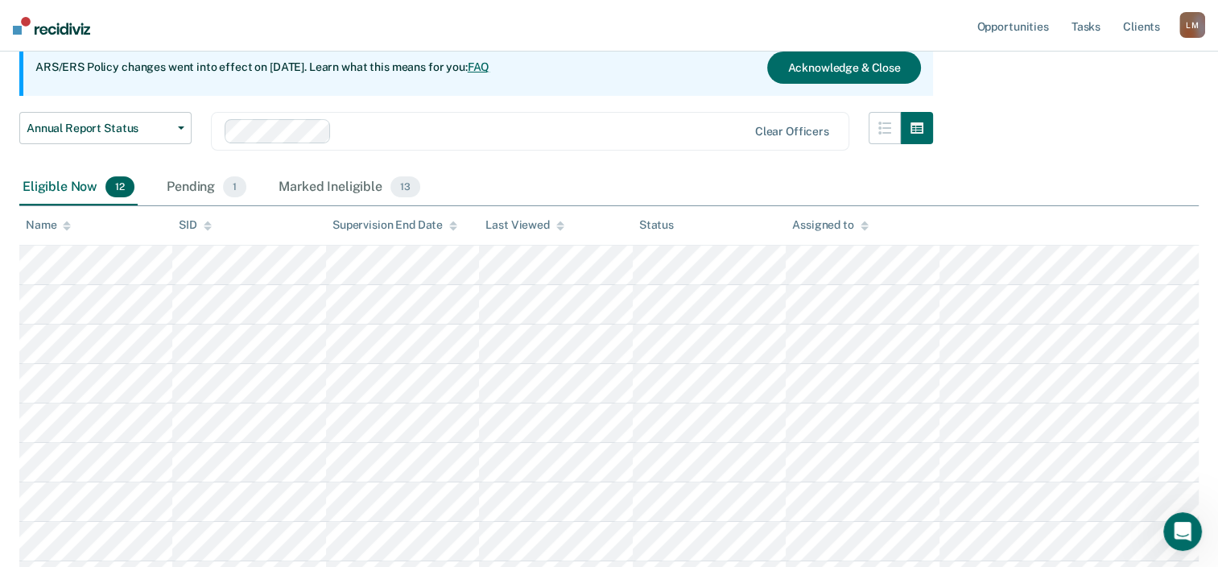
scroll to position [0, 0]
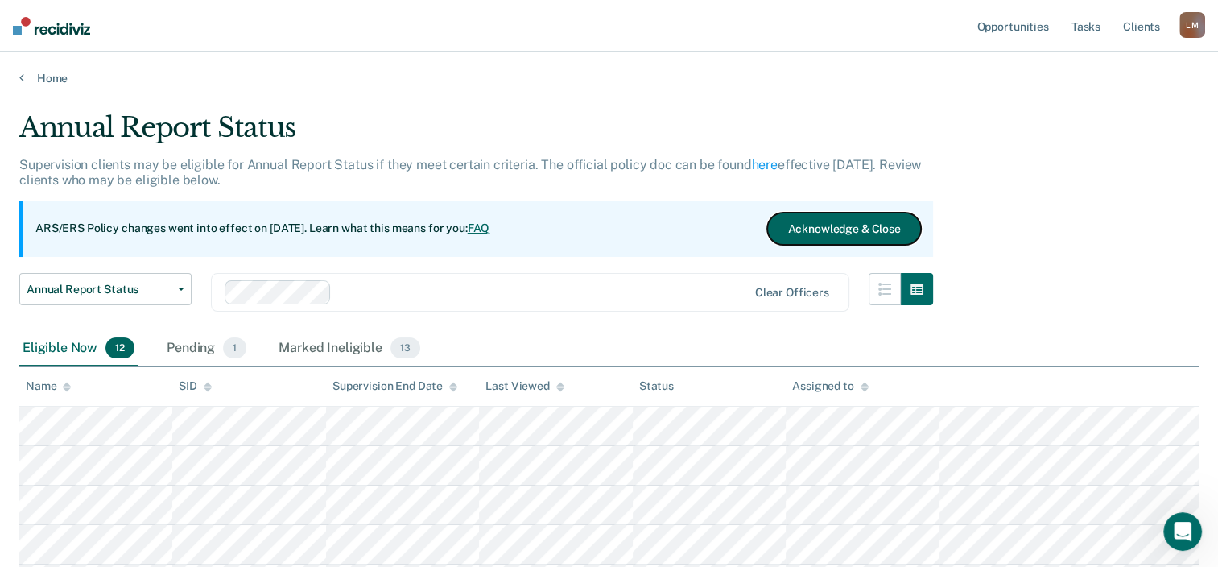
click at [870, 221] on button "Acknowledge & Close" at bounding box center [843, 229] width 153 height 32
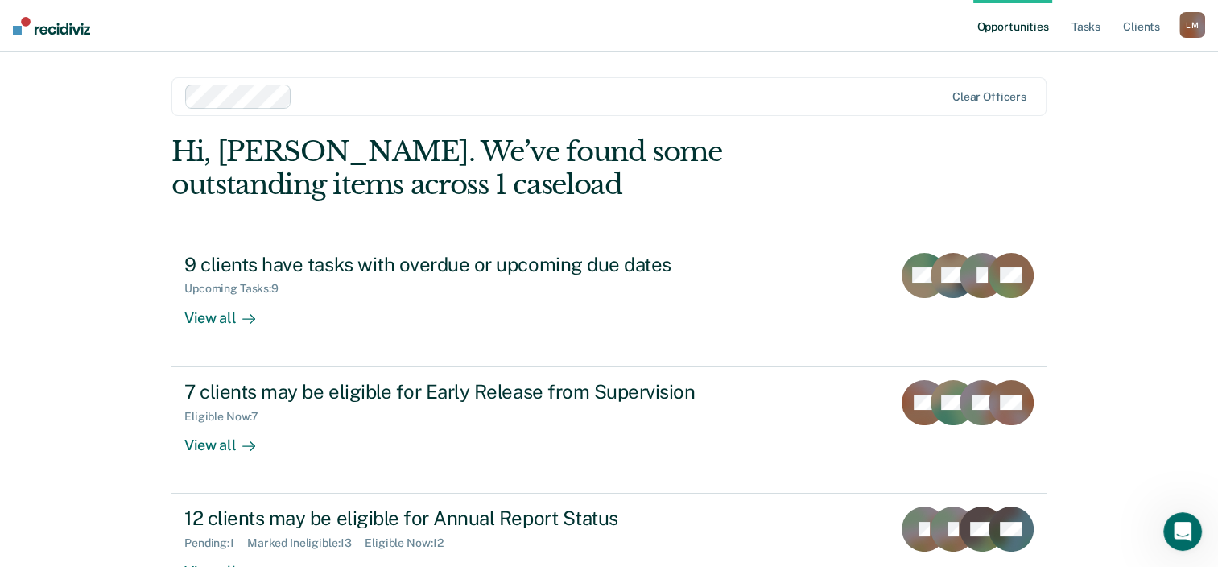
scroll to position [117, 0]
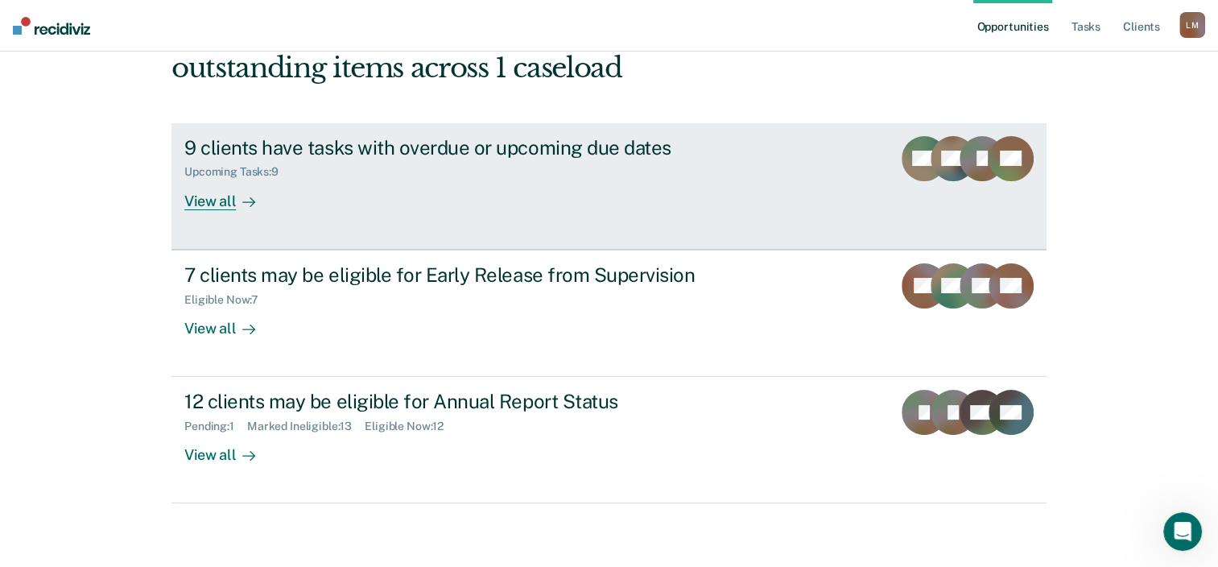
click at [213, 196] on div "View all" at bounding box center [229, 194] width 90 height 31
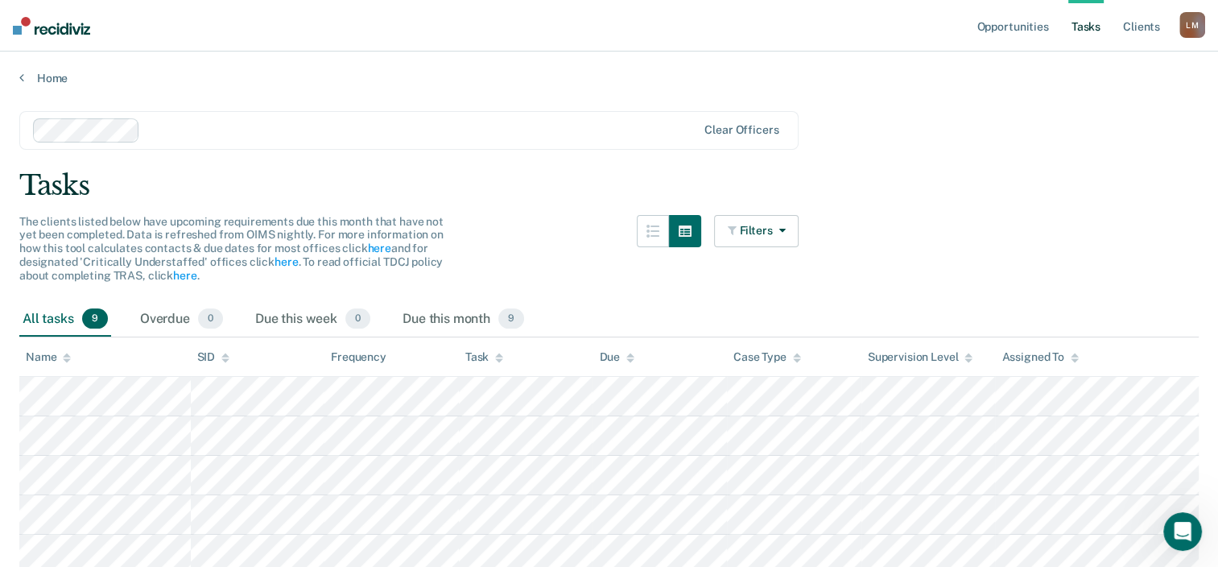
scroll to position [117, 0]
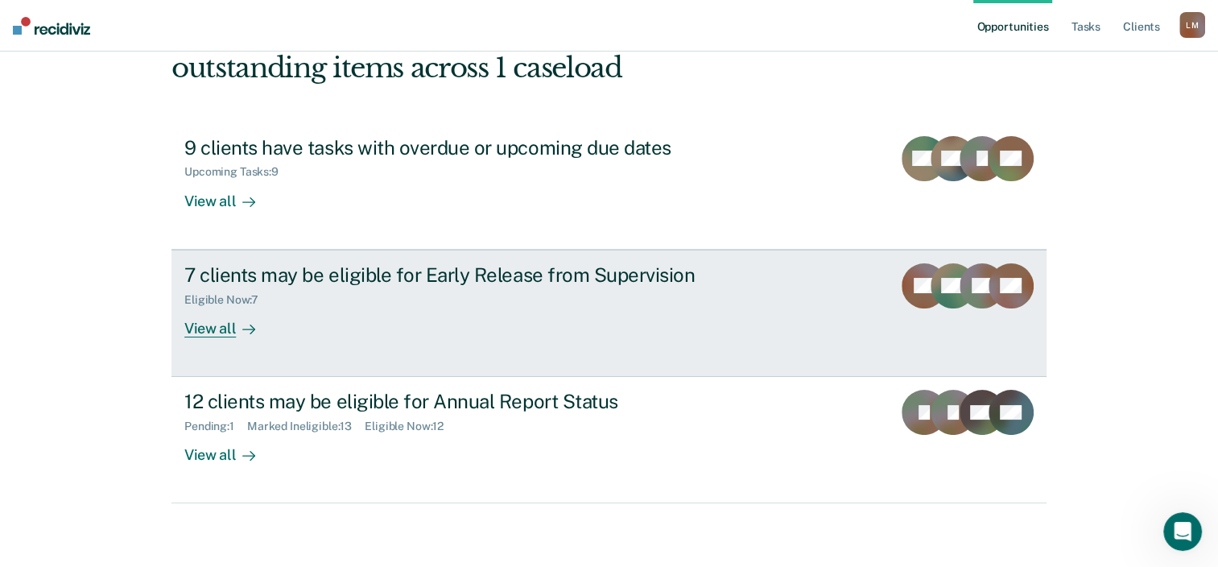
click at [216, 327] on div "View all" at bounding box center [229, 321] width 90 height 31
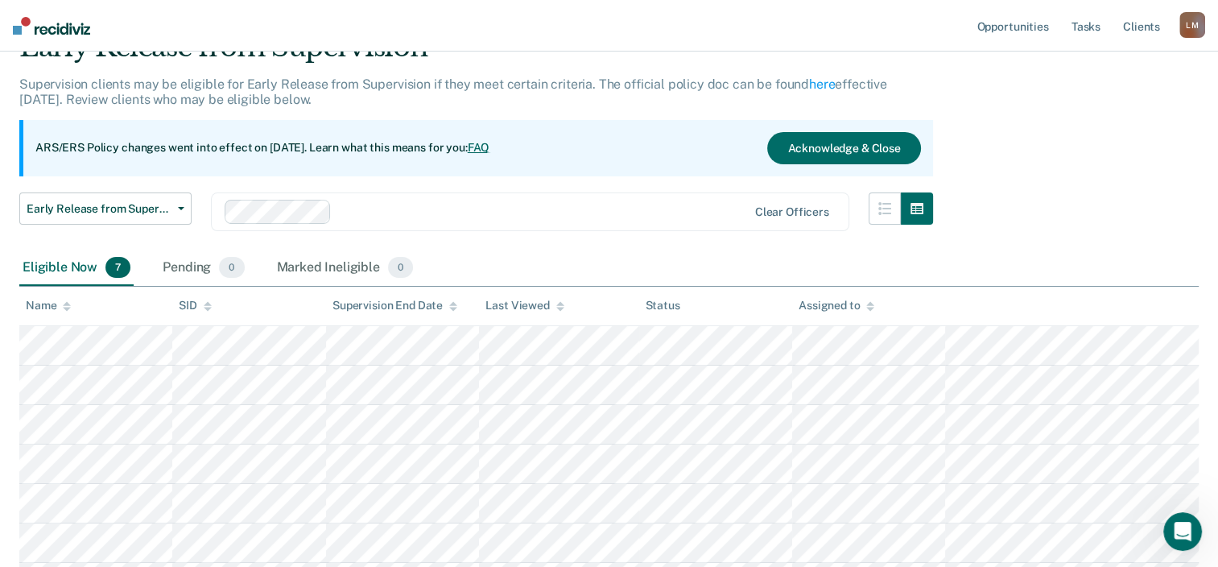
scroll to position [161, 0]
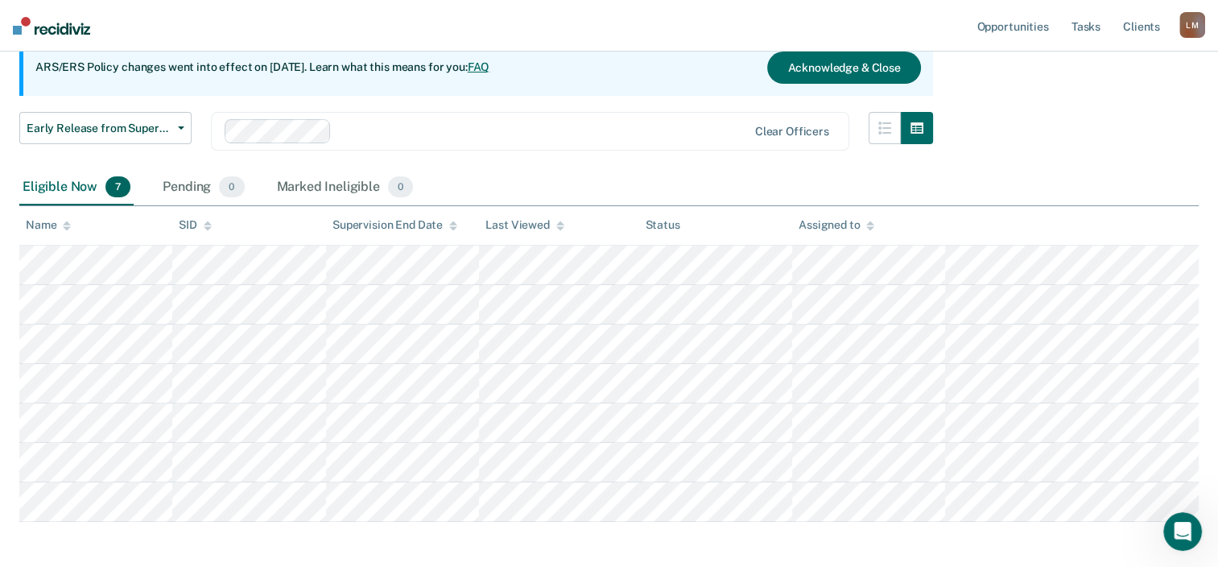
click at [523, 170] on div "Eligible Now 7 Pending 0 Marked Ineligible 0" at bounding box center [609, 188] width 1180 height 36
click at [857, 66] on button "Acknowledge & Close" at bounding box center [843, 68] width 153 height 32
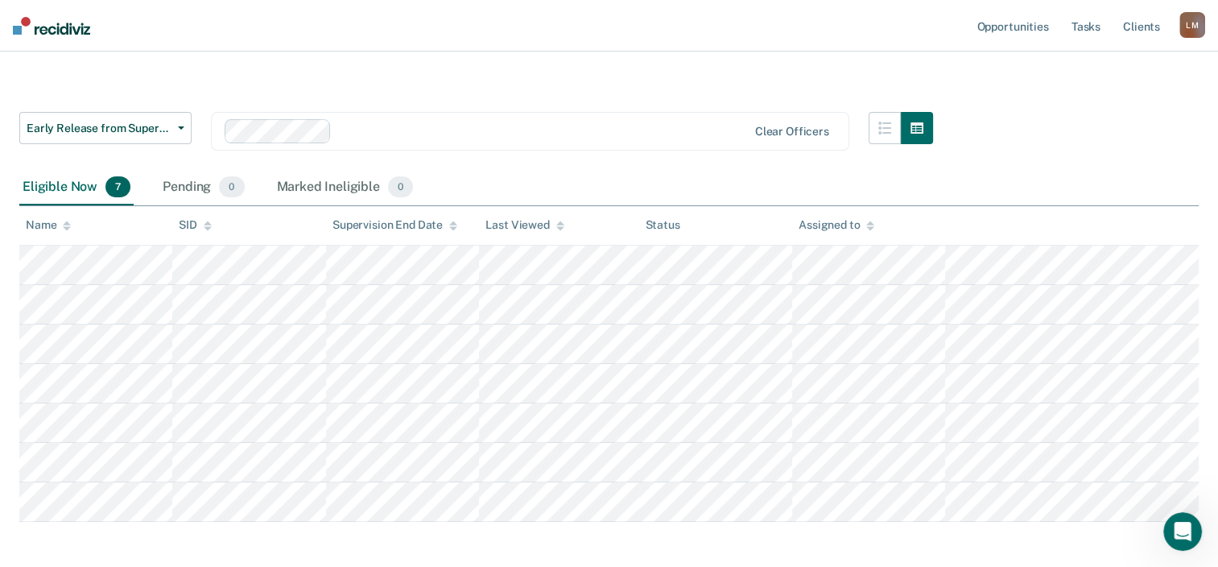
scroll to position [158, 0]
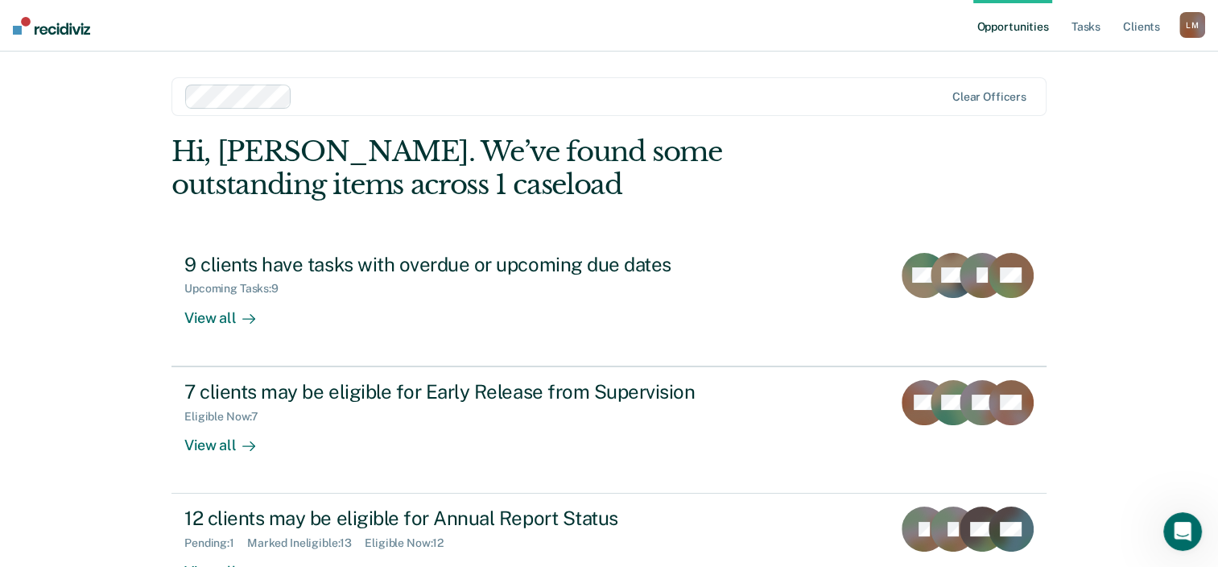
scroll to position [81, 0]
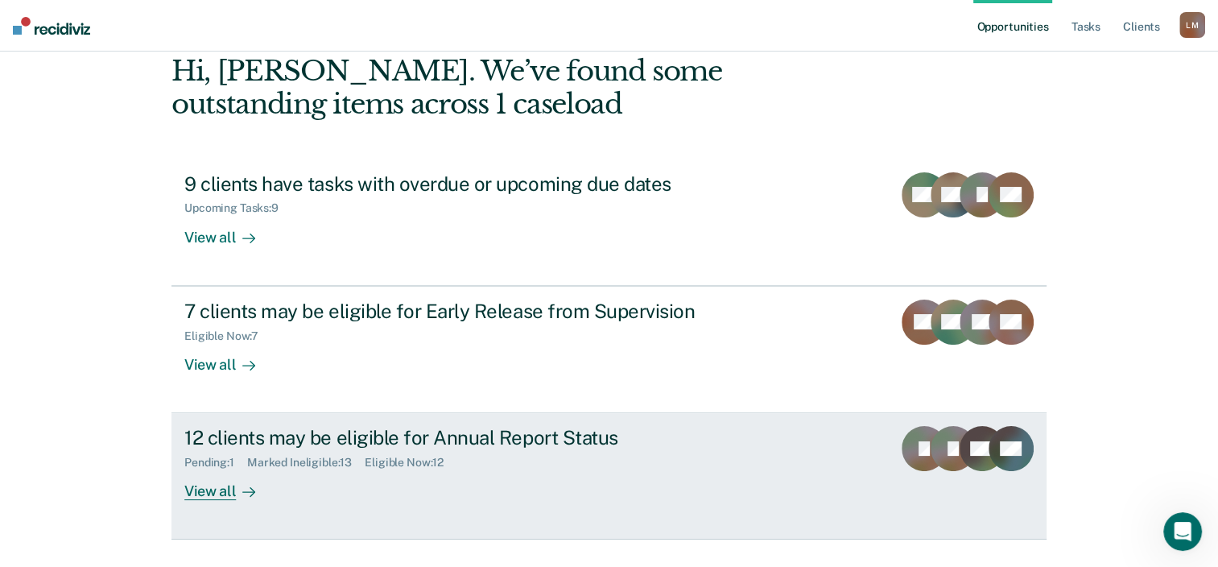
click at [402, 435] on div "12 clients may be eligible for Annual Report Status" at bounding box center [466, 437] width 565 height 23
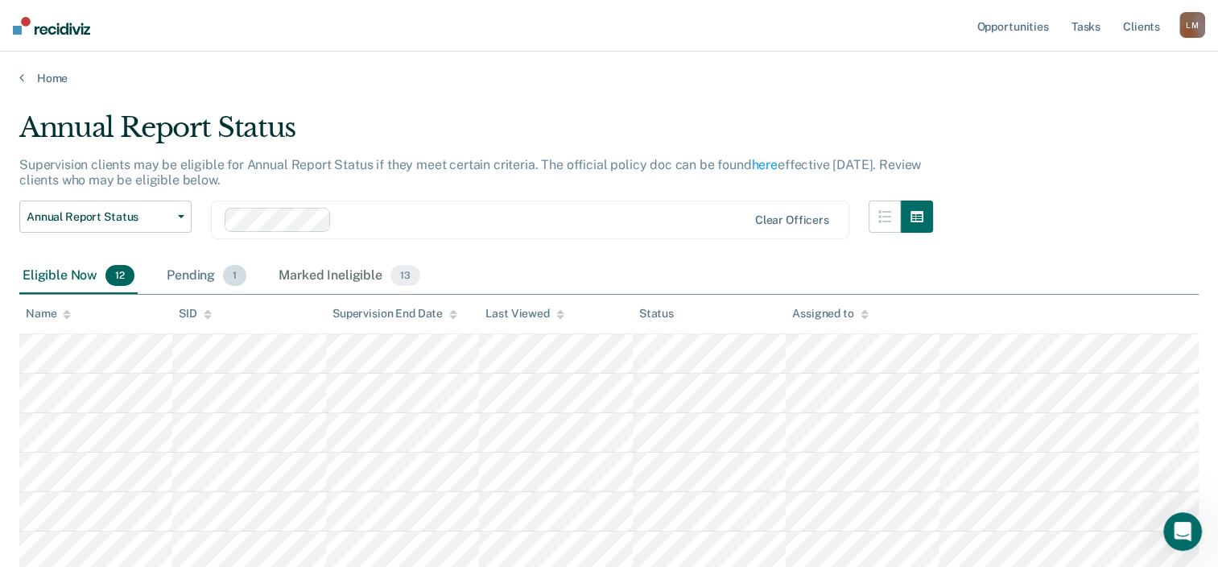
click at [208, 271] on div "Pending 1" at bounding box center [206, 275] width 86 height 35
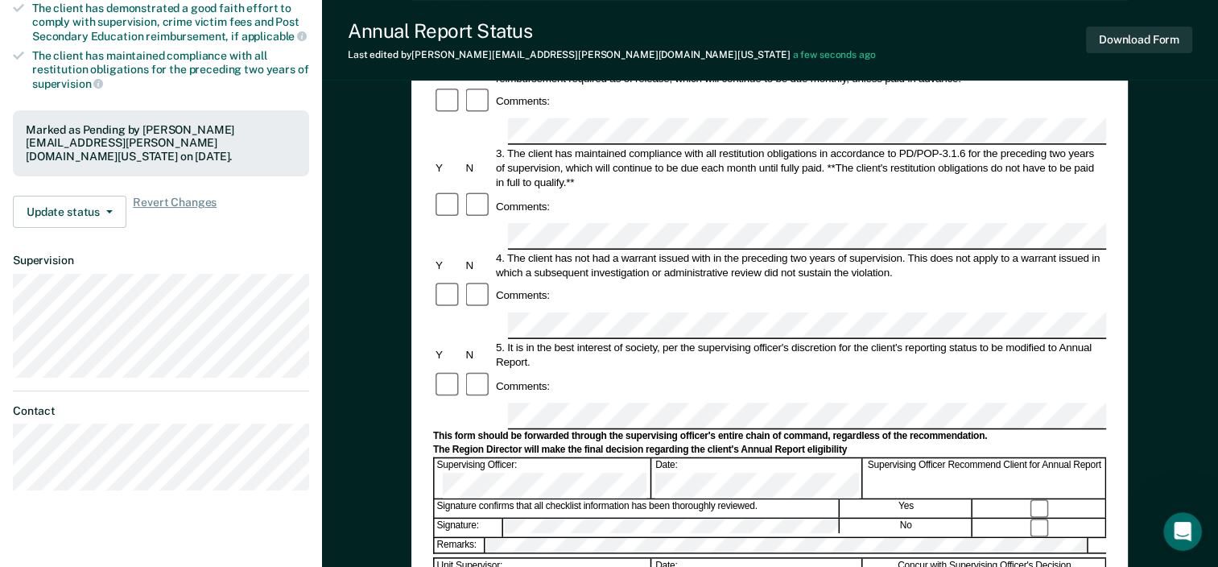
scroll to position [483, 0]
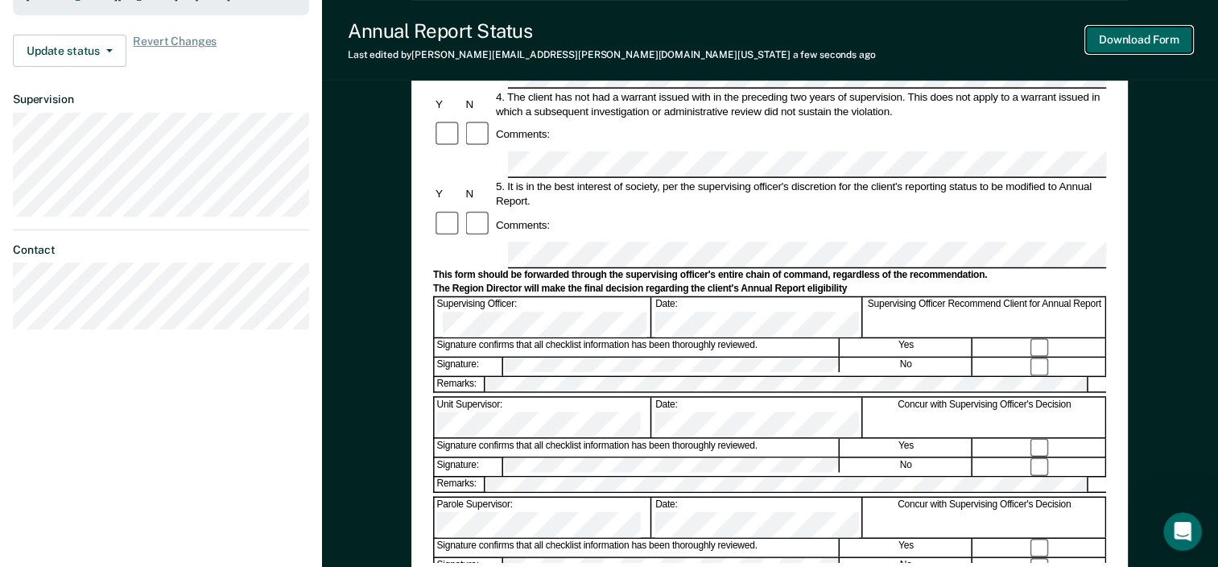
click at [1143, 35] on button "Download Form" at bounding box center [1139, 40] width 106 height 27
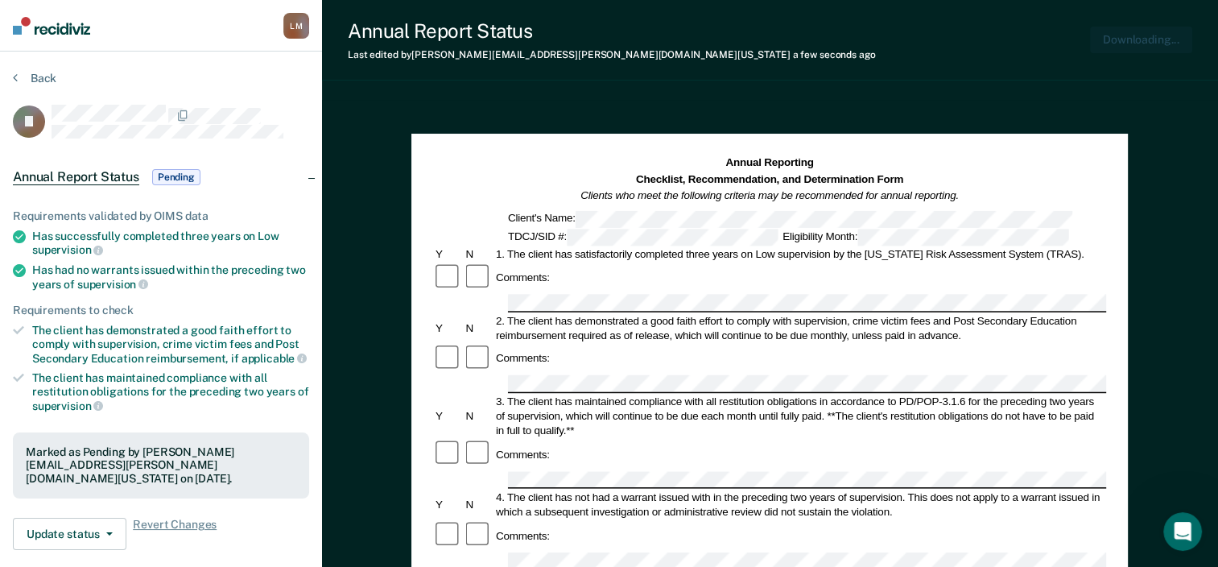
scroll to position [0, 0]
